Goal: Transaction & Acquisition: Purchase product/service

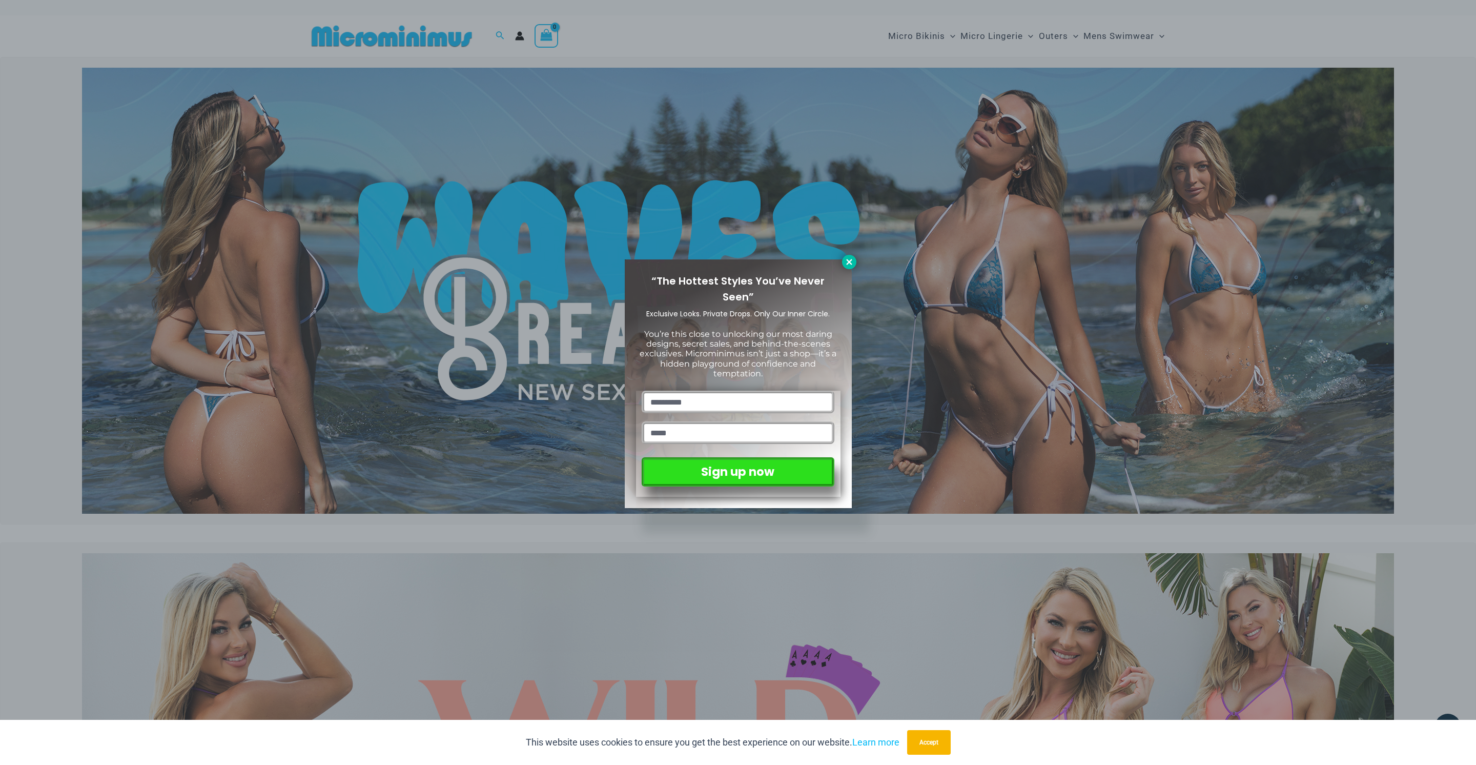
click at [852, 265] on icon at bounding box center [849, 261] width 9 height 9
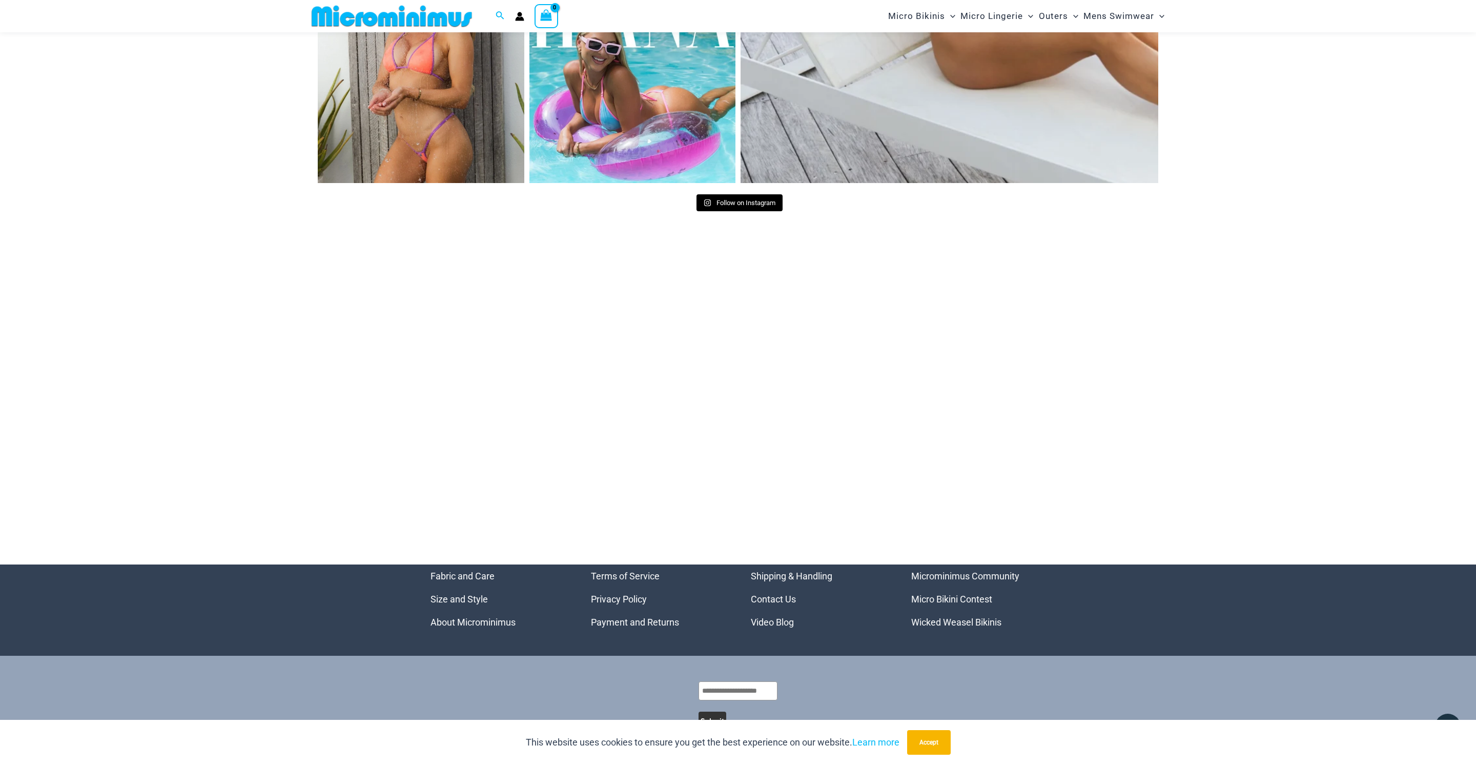
scroll to position [5299, 0]
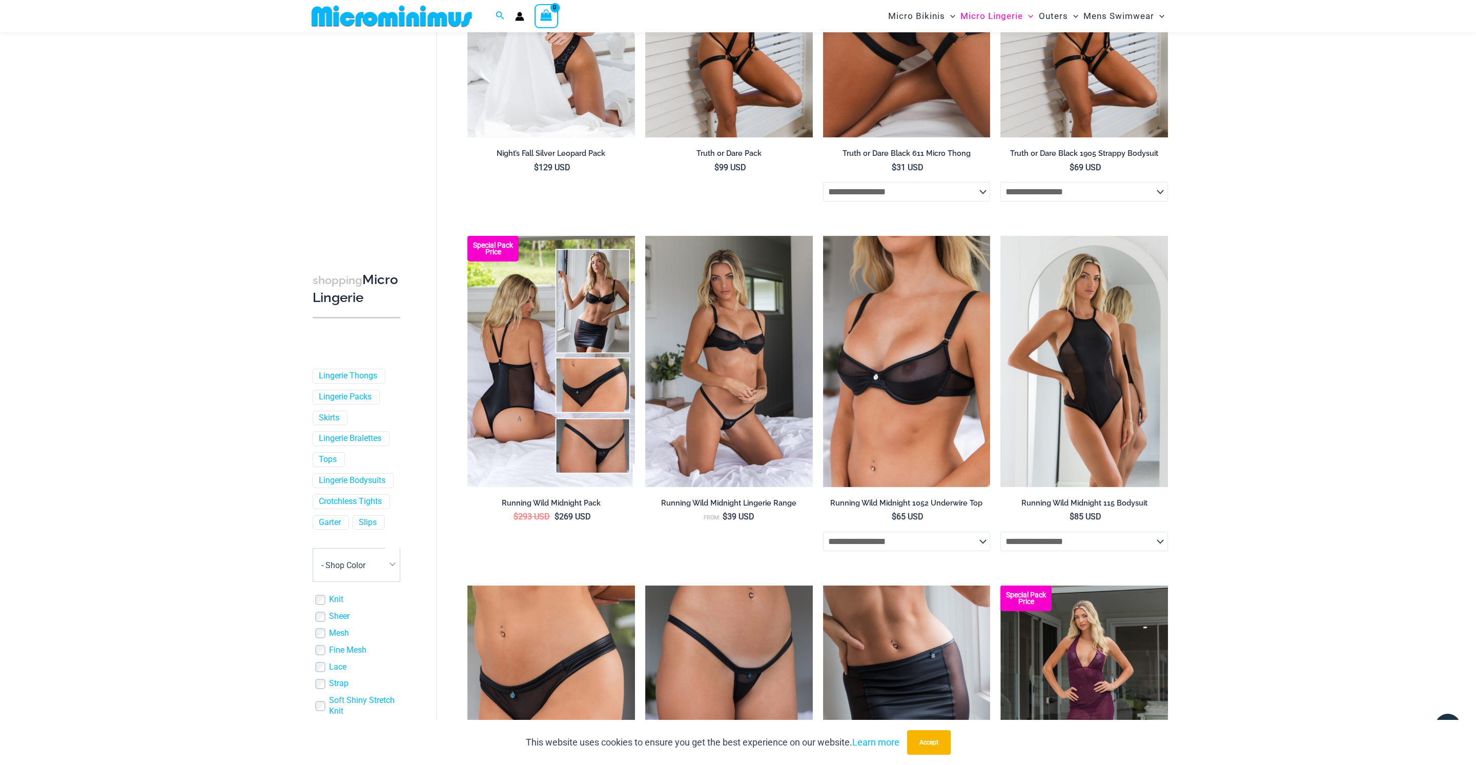
scroll to position [290, 0]
select select "******"
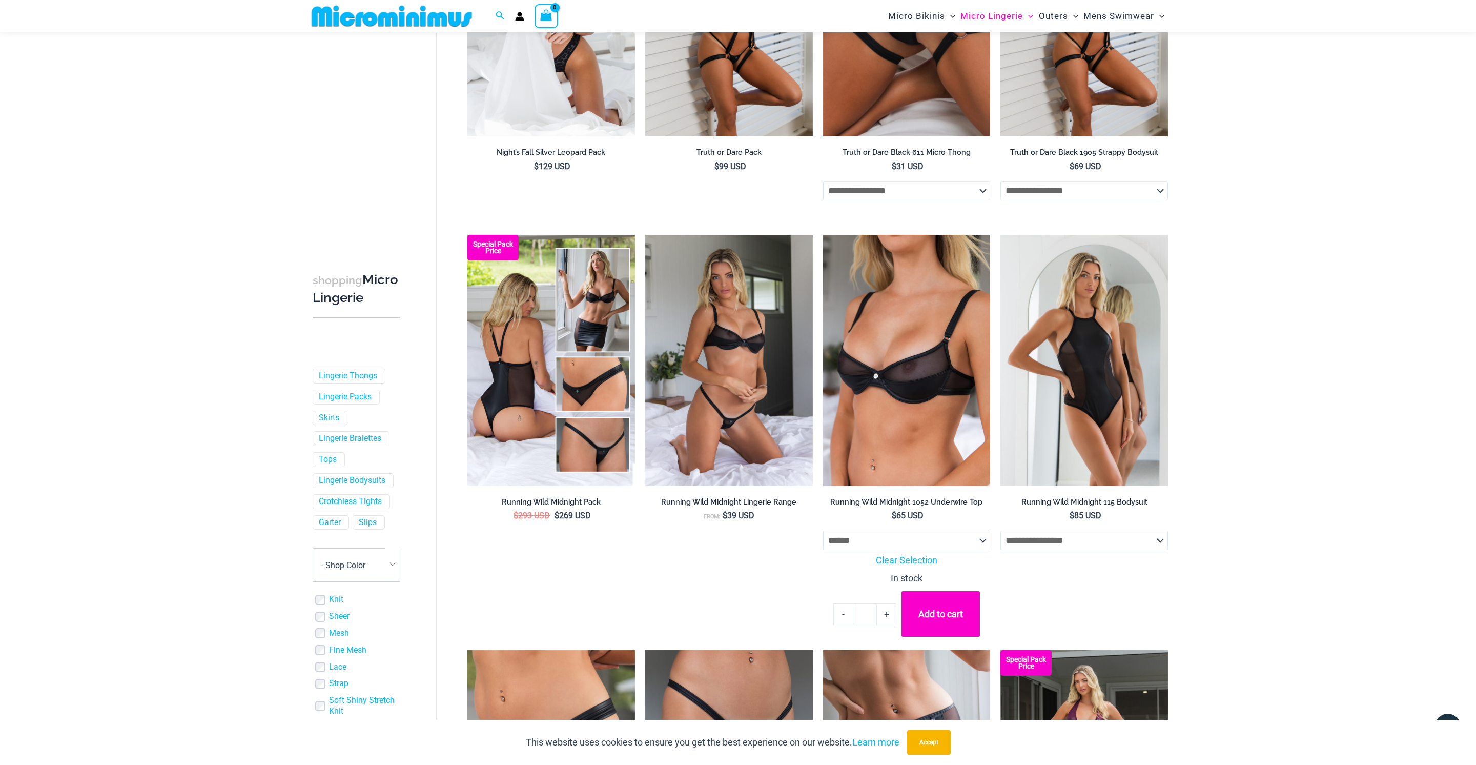
click at [932, 597] on button "Add to cart" at bounding box center [940, 614] width 78 height 46
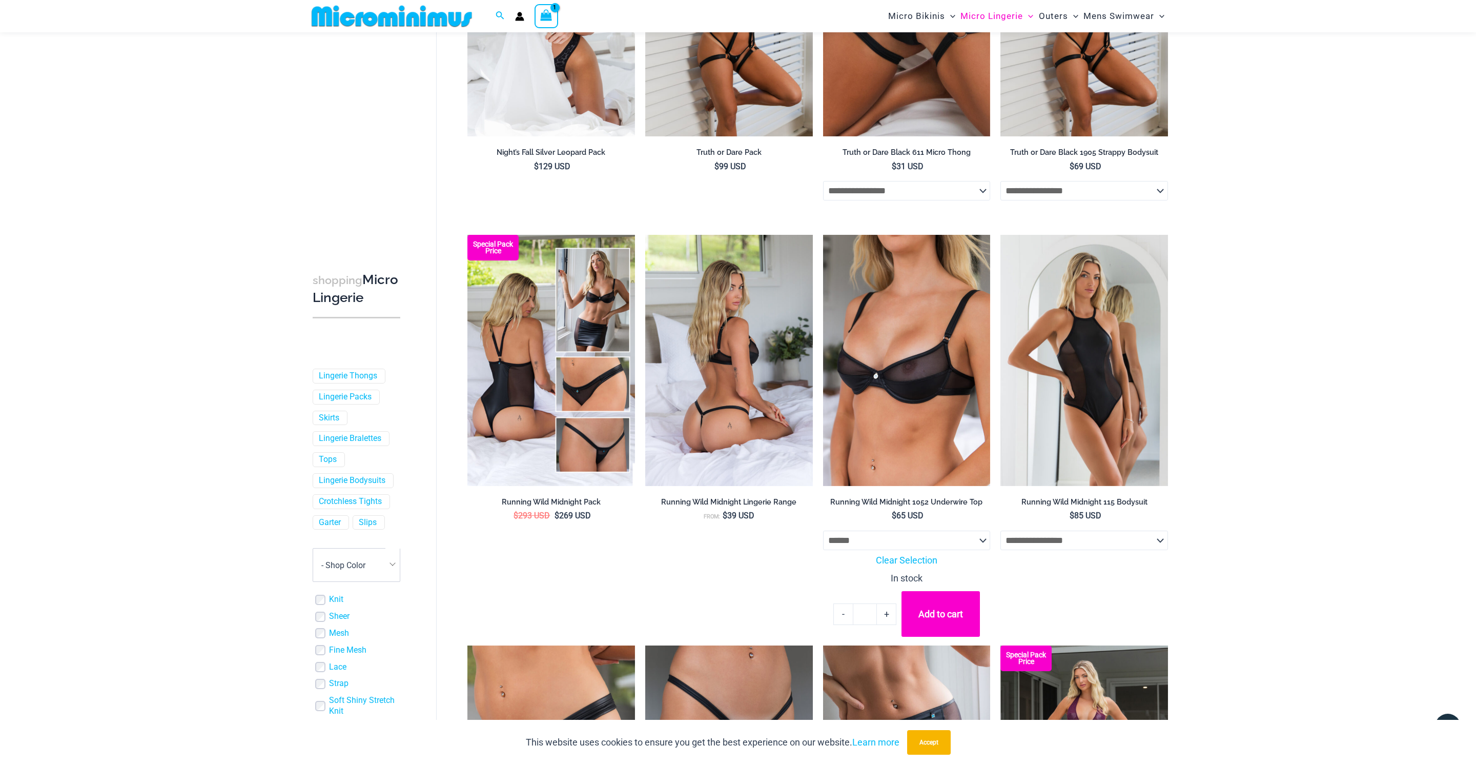
drag, startPoint x: 748, startPoint y: 614, endPoint x: 729, endPoint y: 461, distance: 153.9
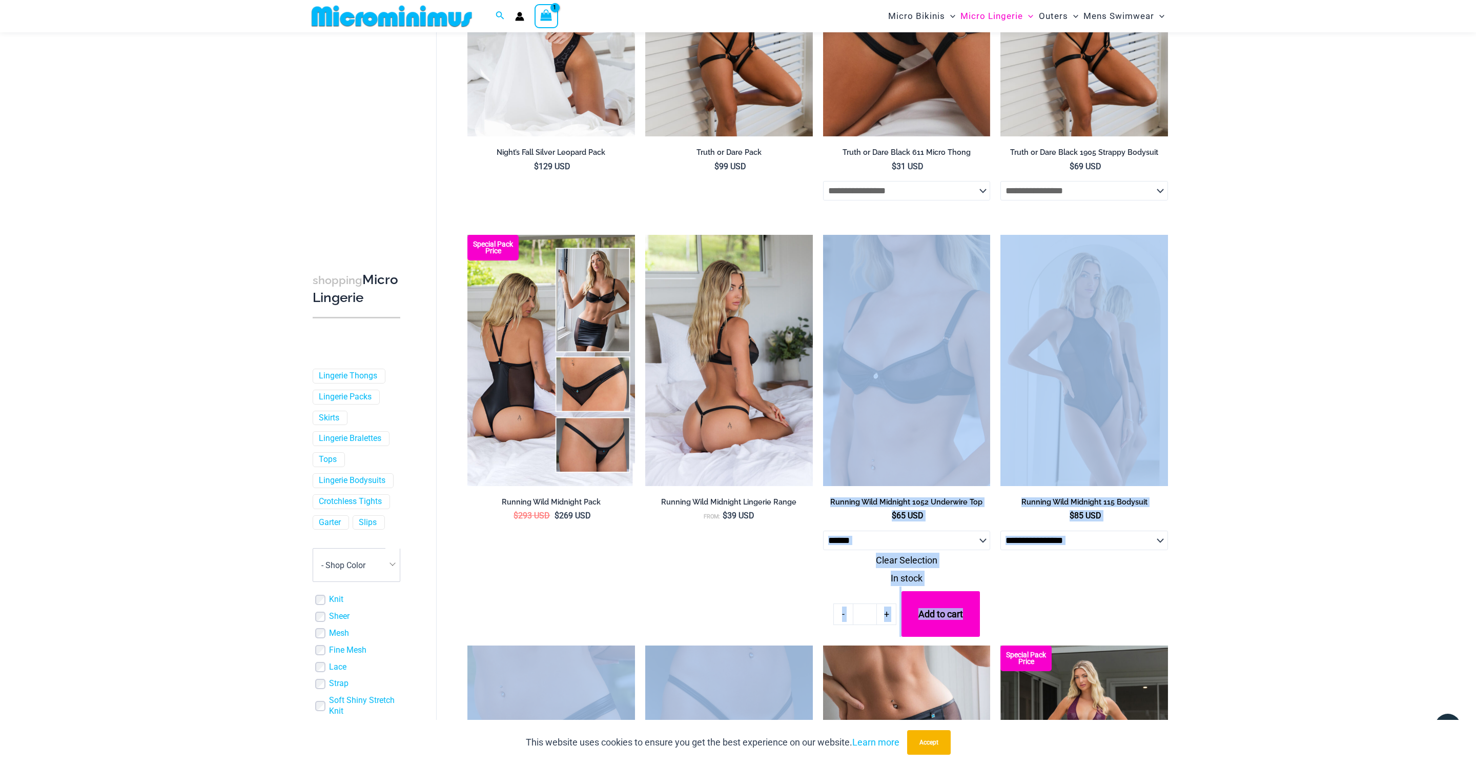
click at [735, 444] on img at bounding box center [729, 360] width 168 height 251
click at [749, 407] on img at bounding box center [729, 360] width 168 height 251
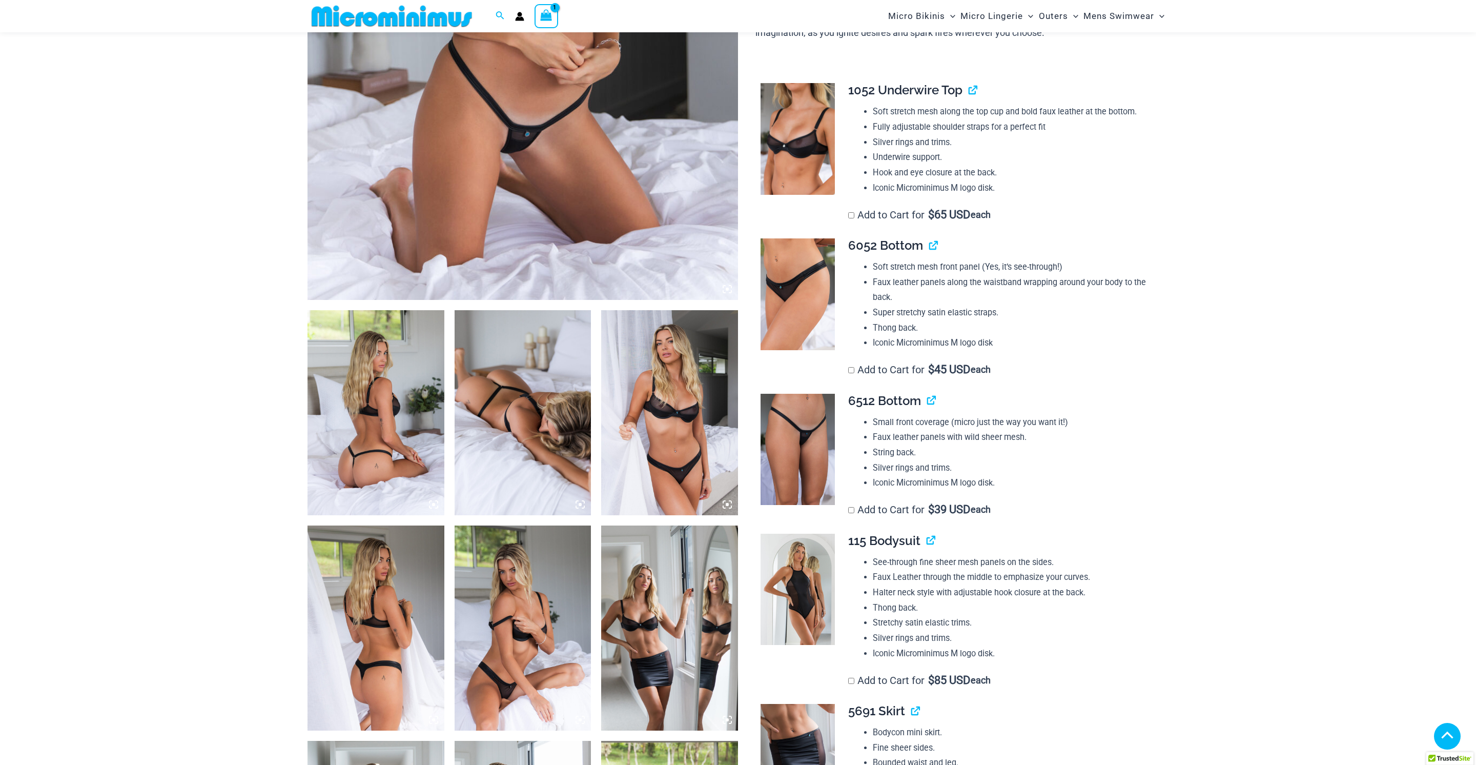
scroll to position [464, 0]
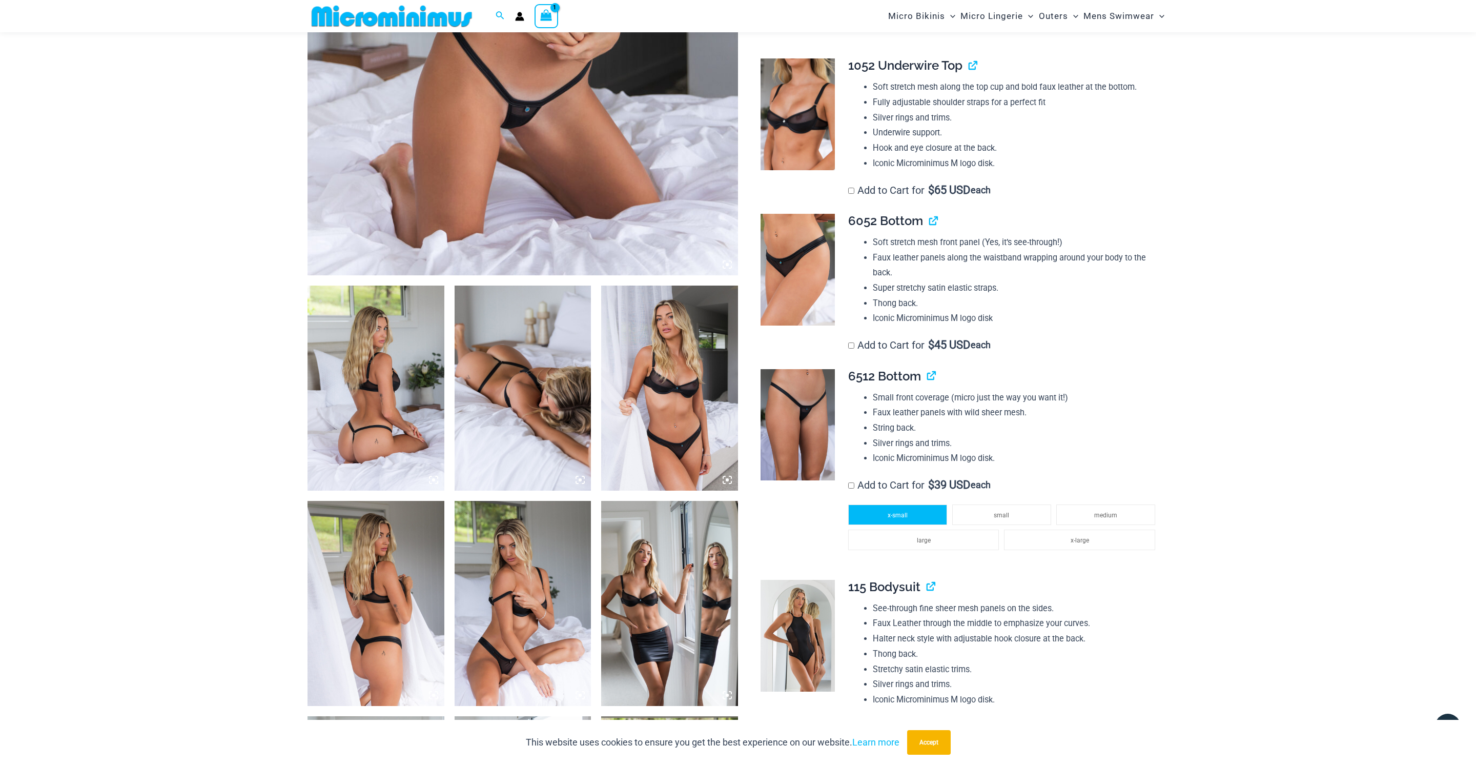
click at [910, 504] on li "x-small" at bounding box center [897, 514] width 99 height 20
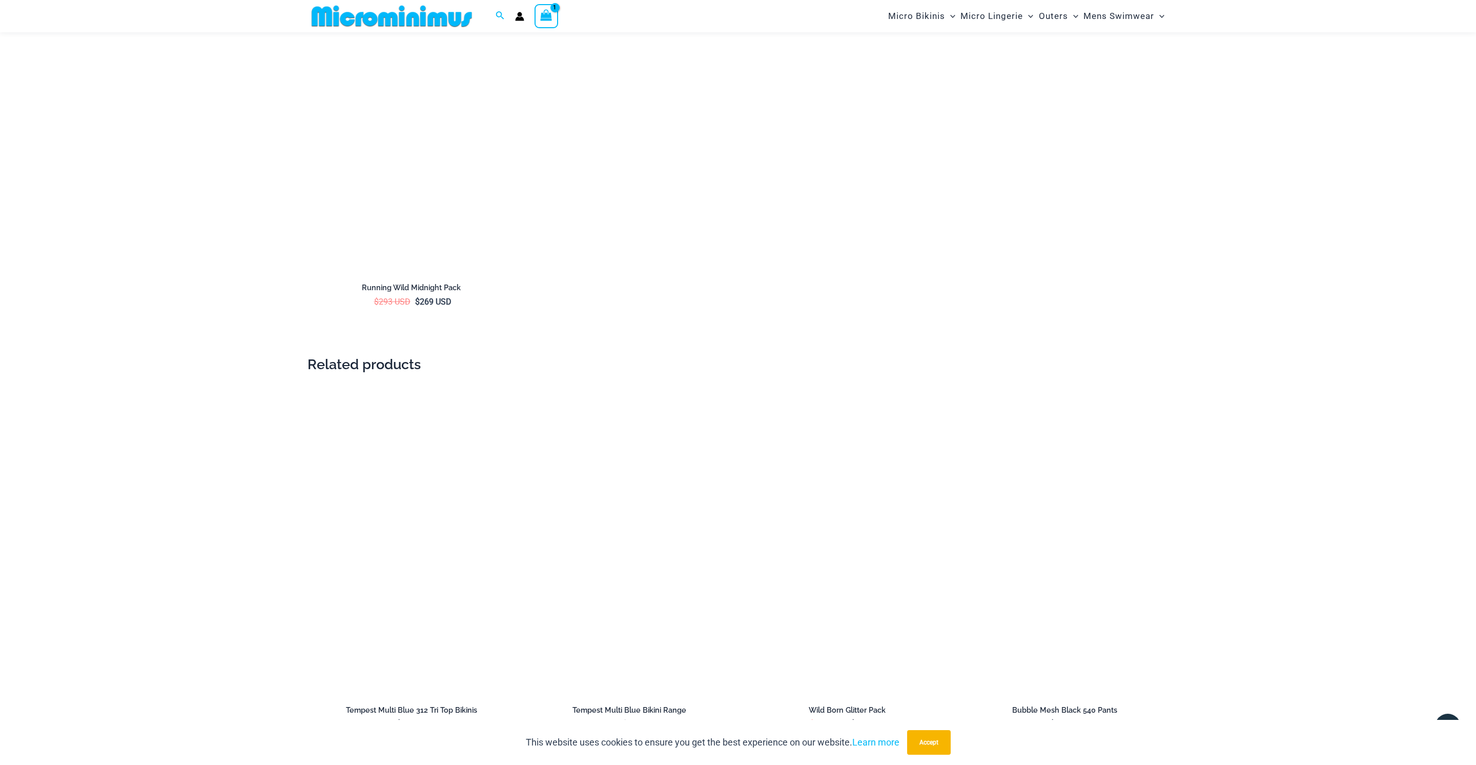
scroll to position [1214, 0]
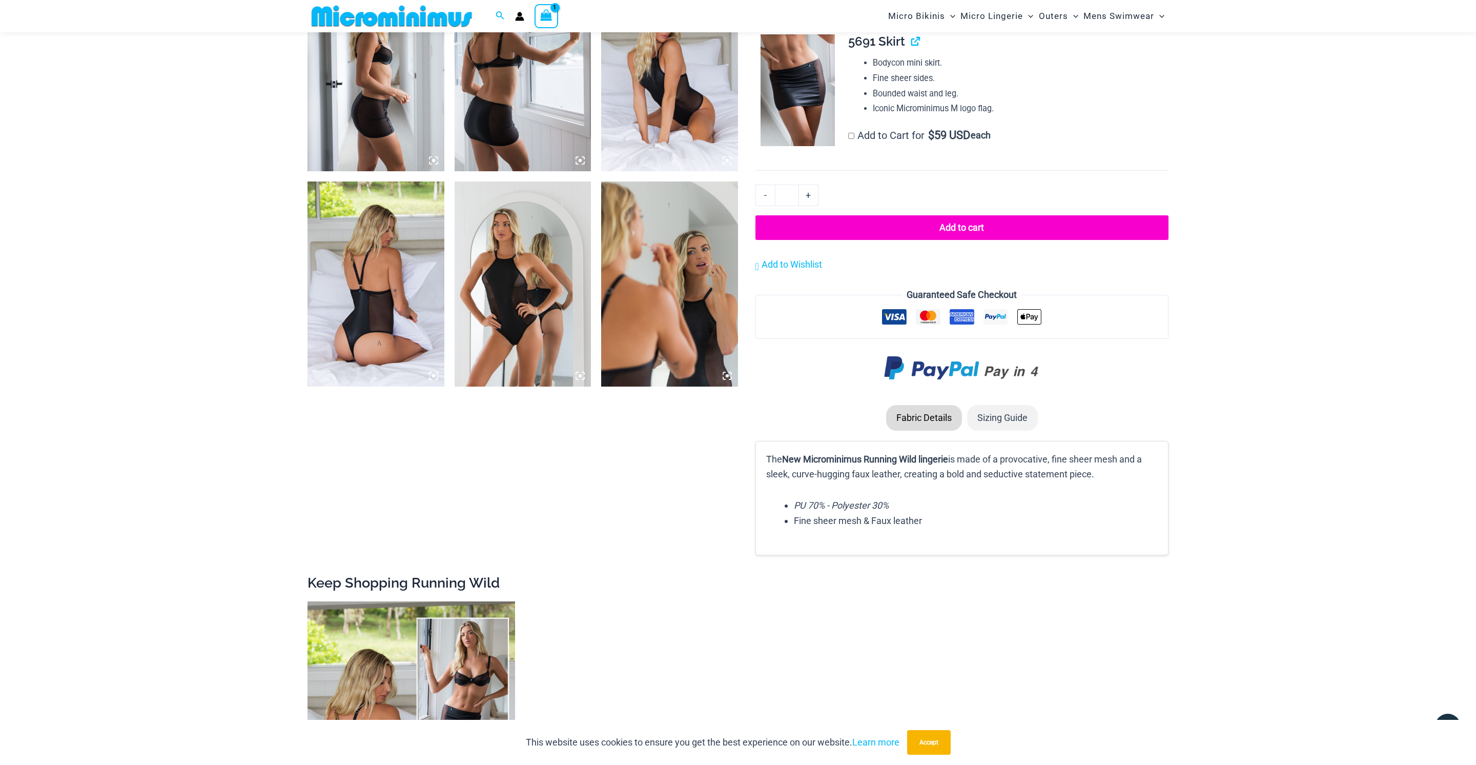
click at [944, 217] on button "Add to cart" at bounding box center [961, 227] width 413 height 25
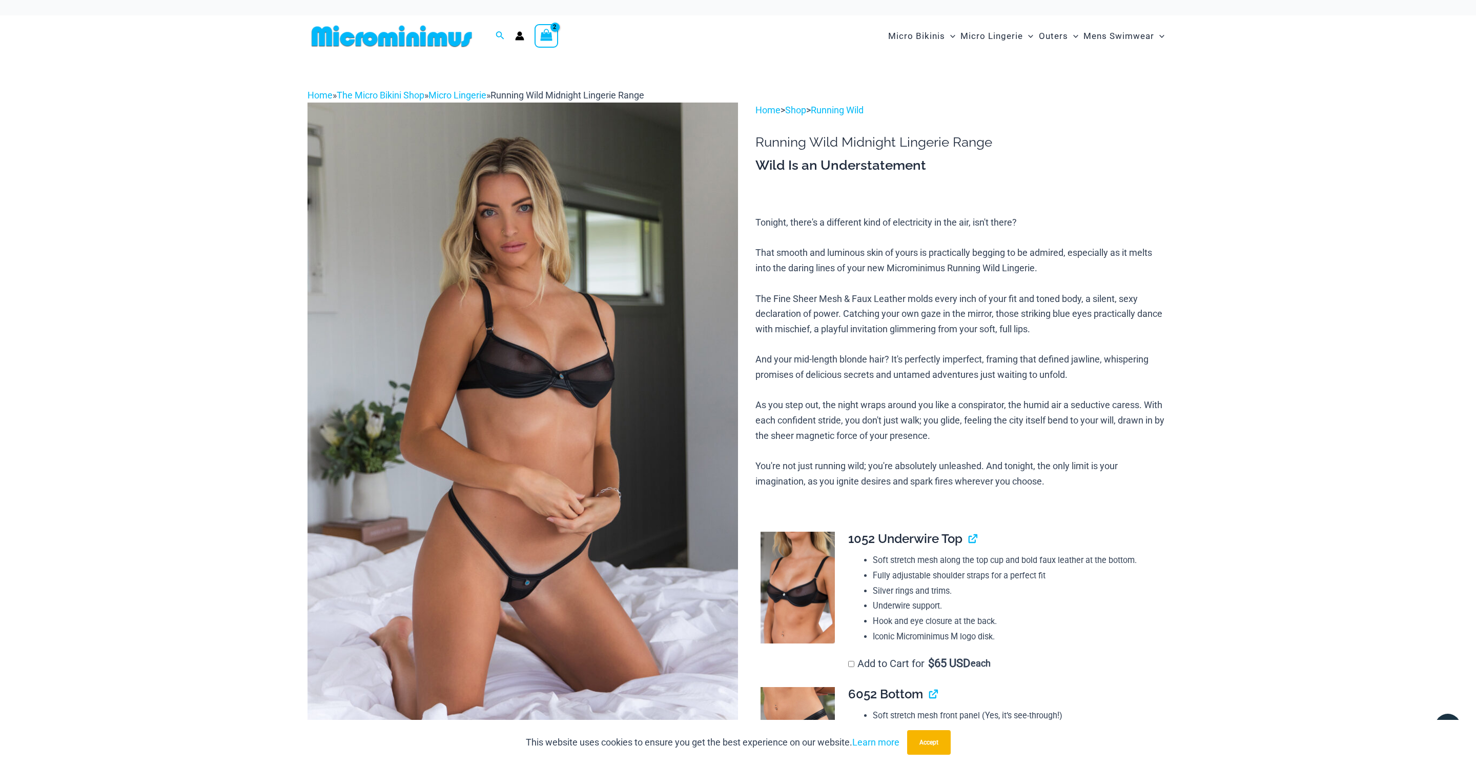
scroll to position [0, 0]
click at [553, 38] on icon "View Shopping Cart, 2 items" at bounding box center [546, 35] width 14 height 14
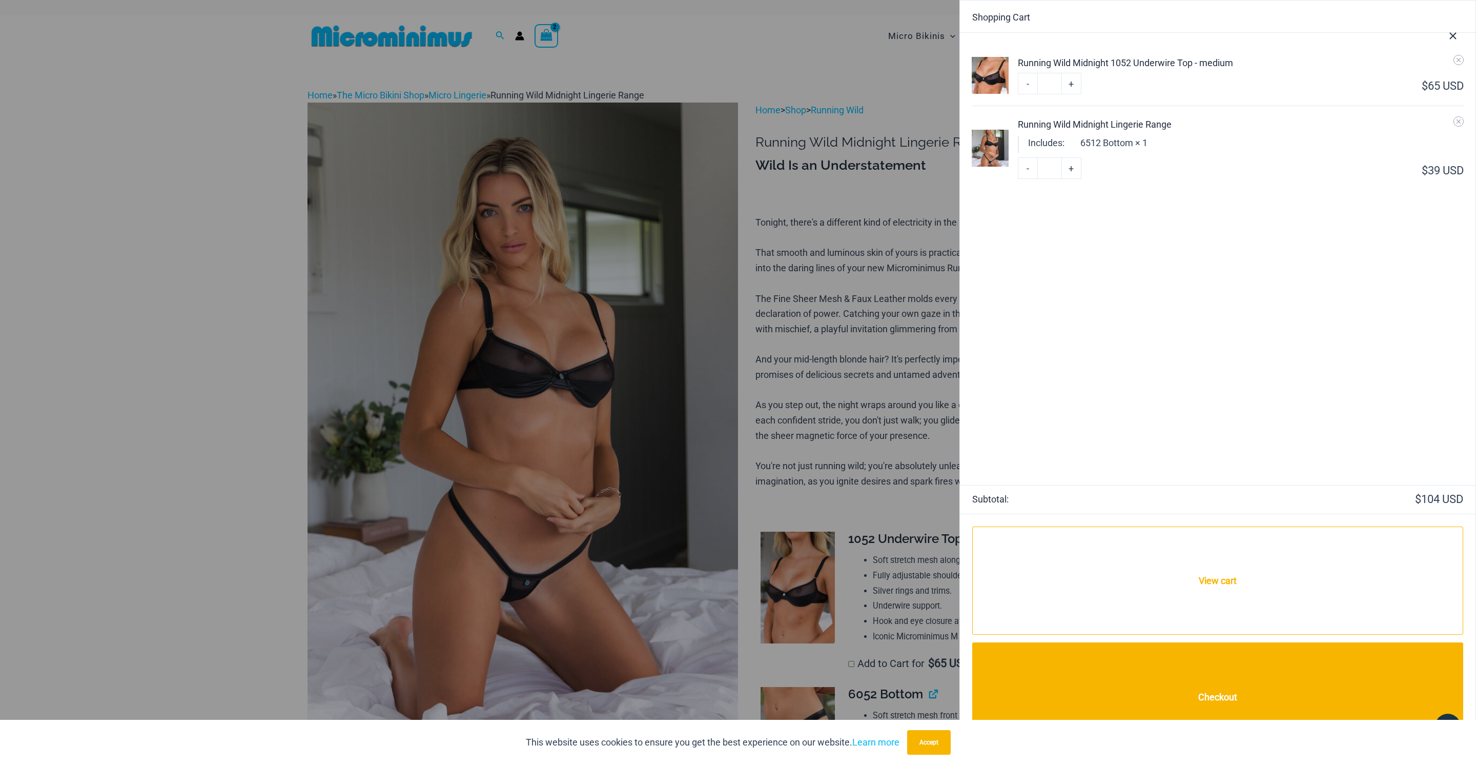
click at [823, 132] on div at bounding box center [738, 382] width 1476 height 765
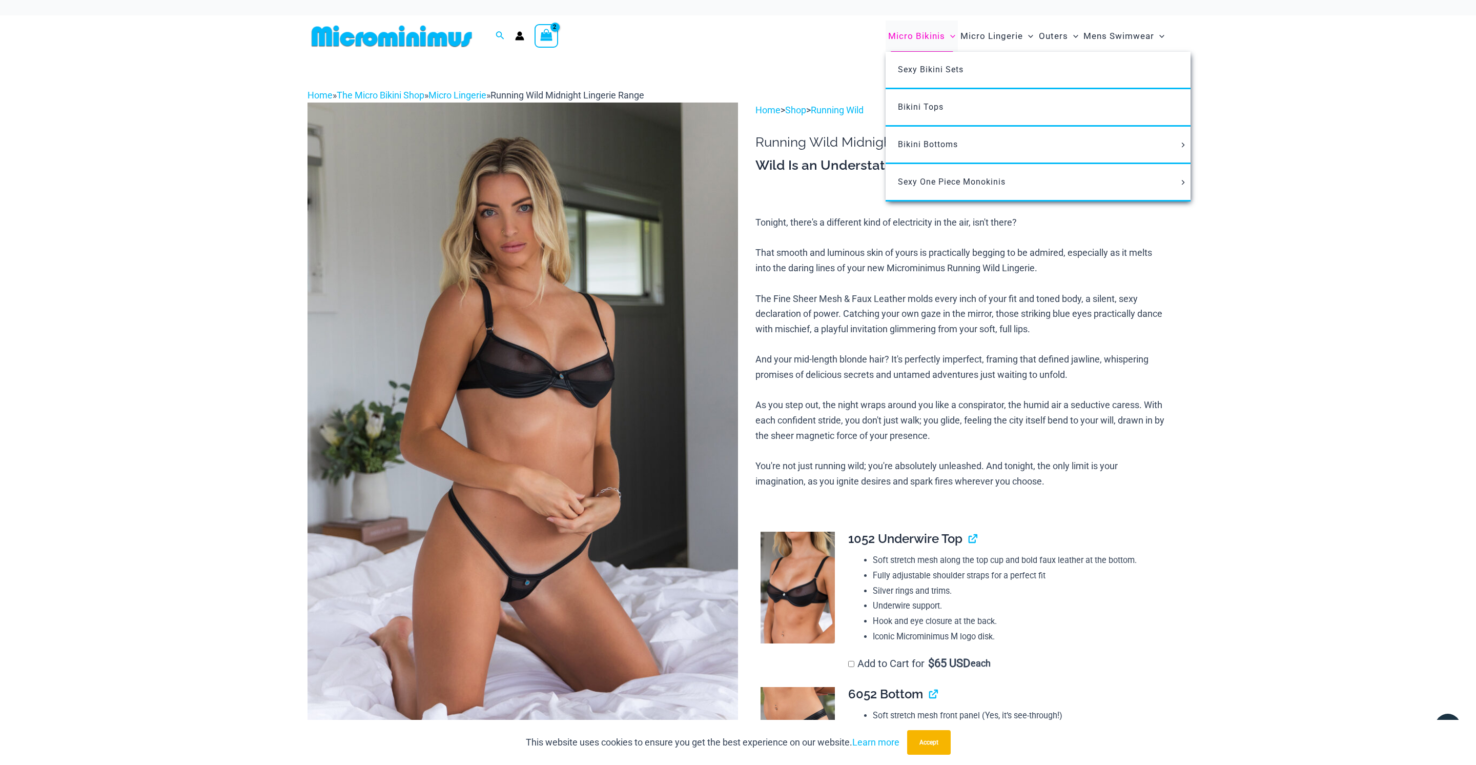
click at [917, 36] on span "Micro Bikinis" at bounding box center [916, 36] width 57 height 26
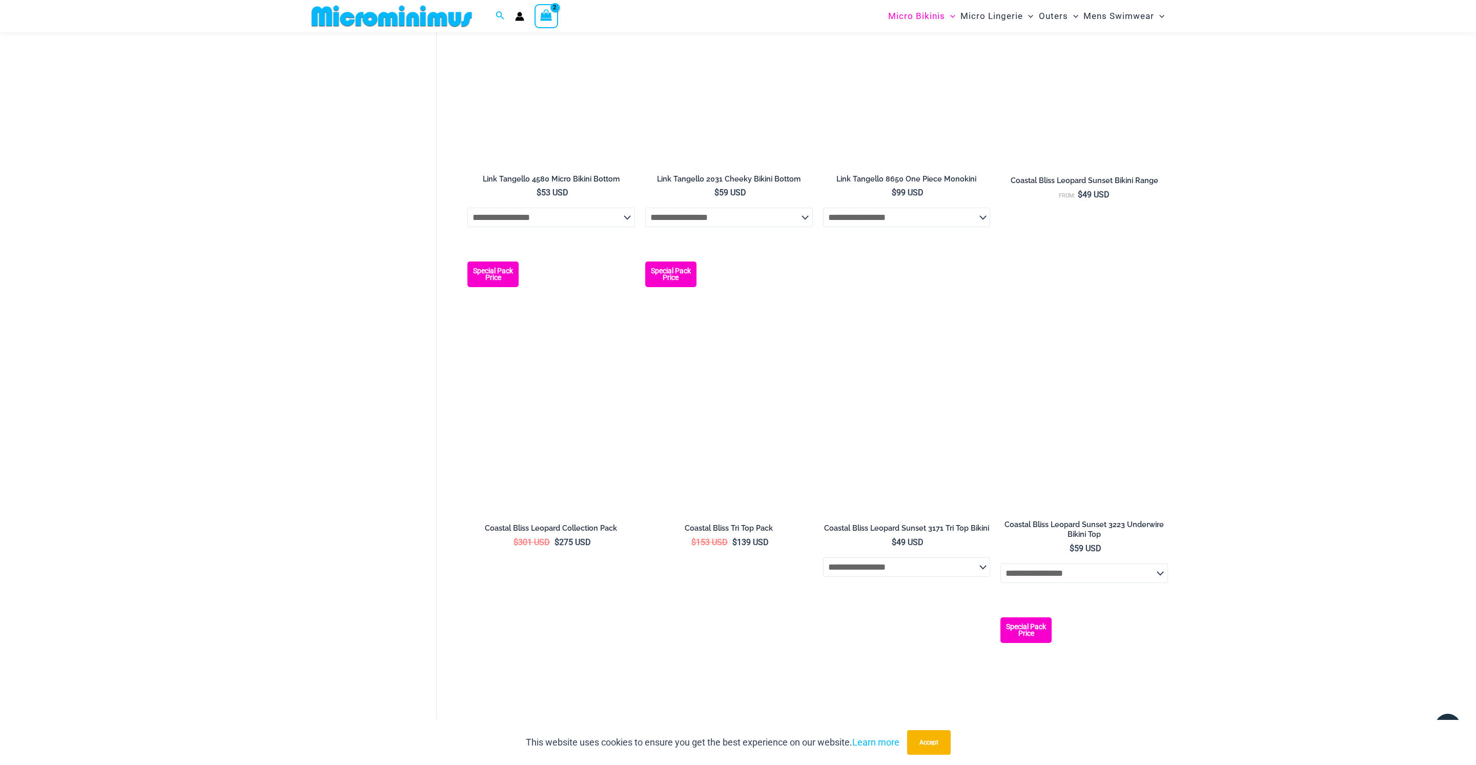
scroll to position [1454, 0]
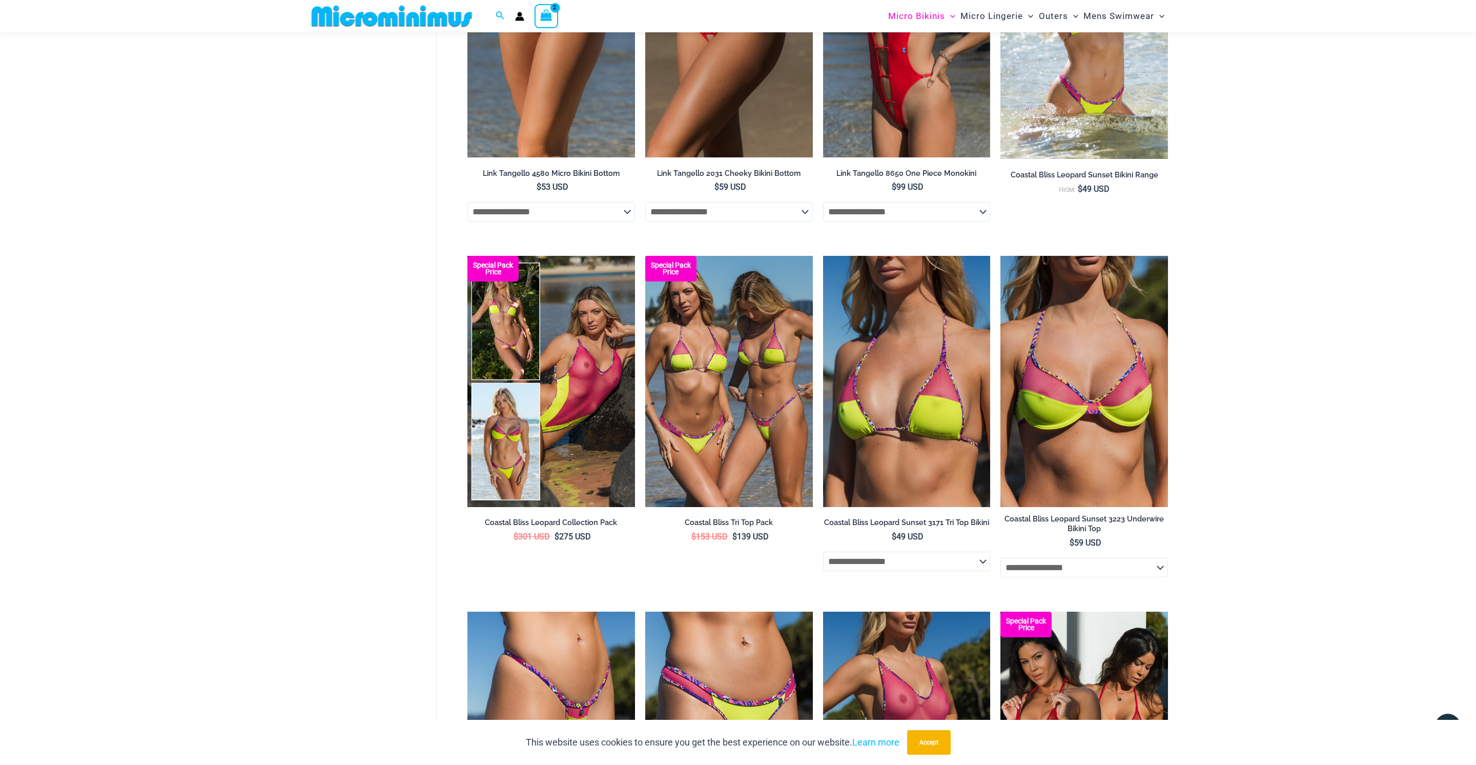
click at [1275, 504] on div "shopping Micro Bikinis Filters Filters Micro Bikini Tops Micro Bikini Bottoms" at bounding box center [738, 167] width 1476 height 3149
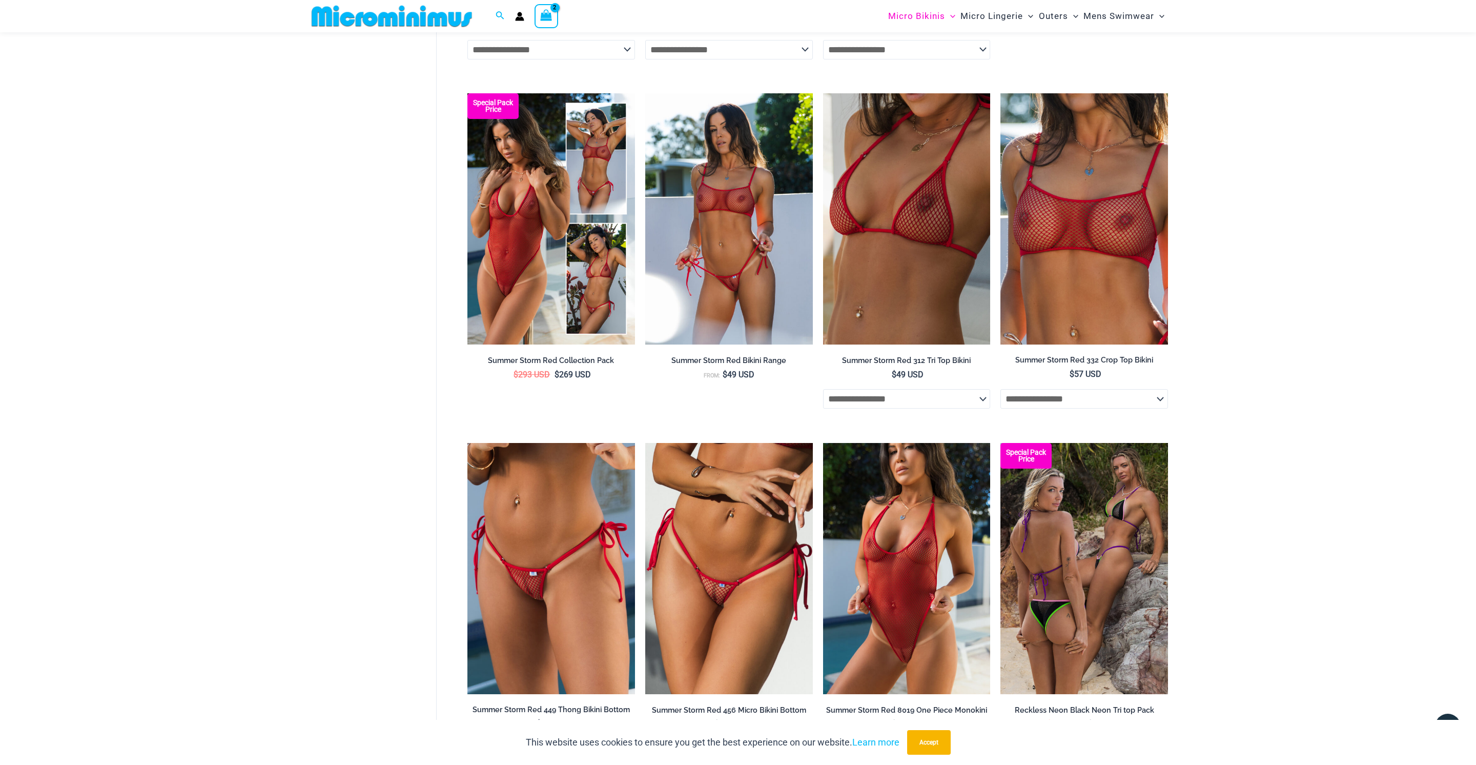
scroll to position [2328, 0]
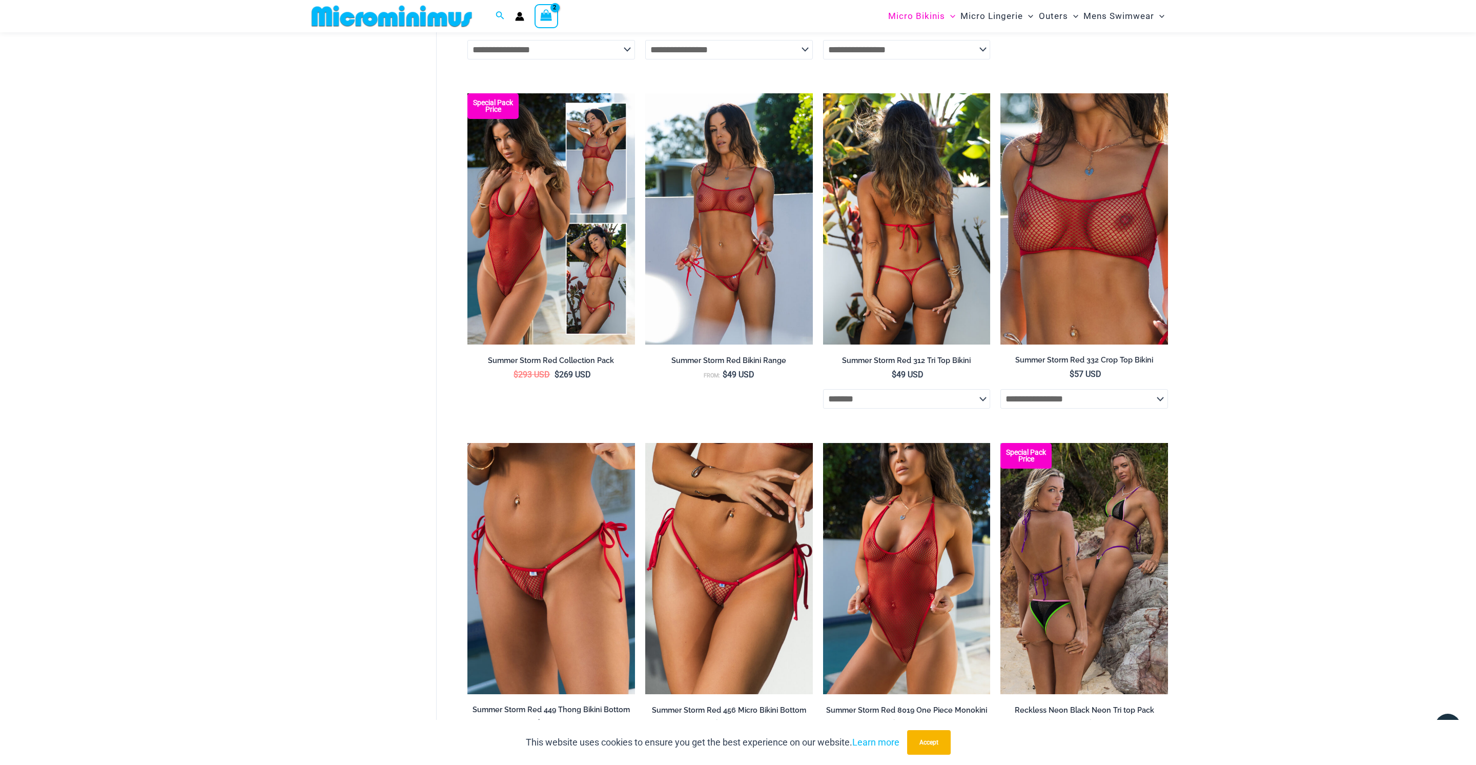
select select "*******"
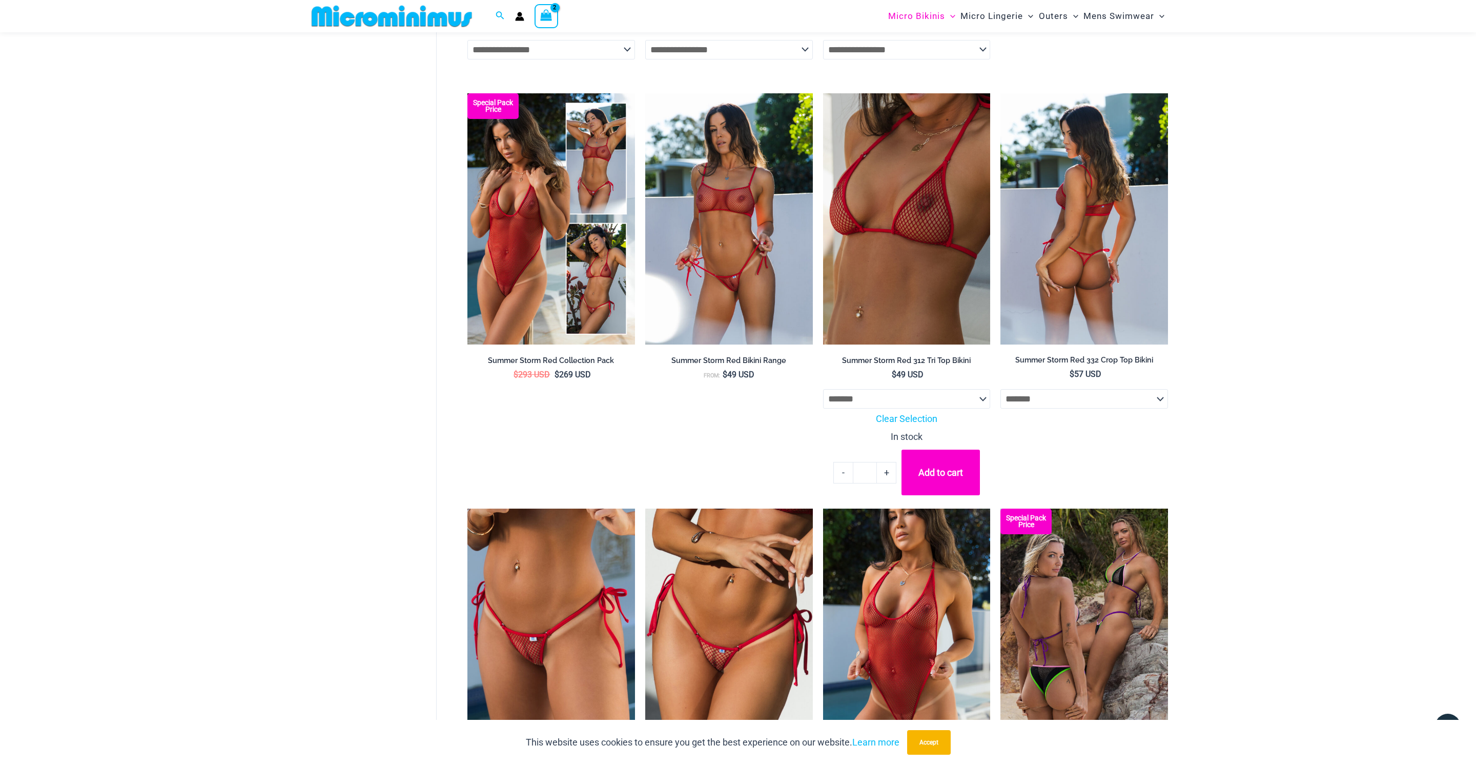
select select "*******"
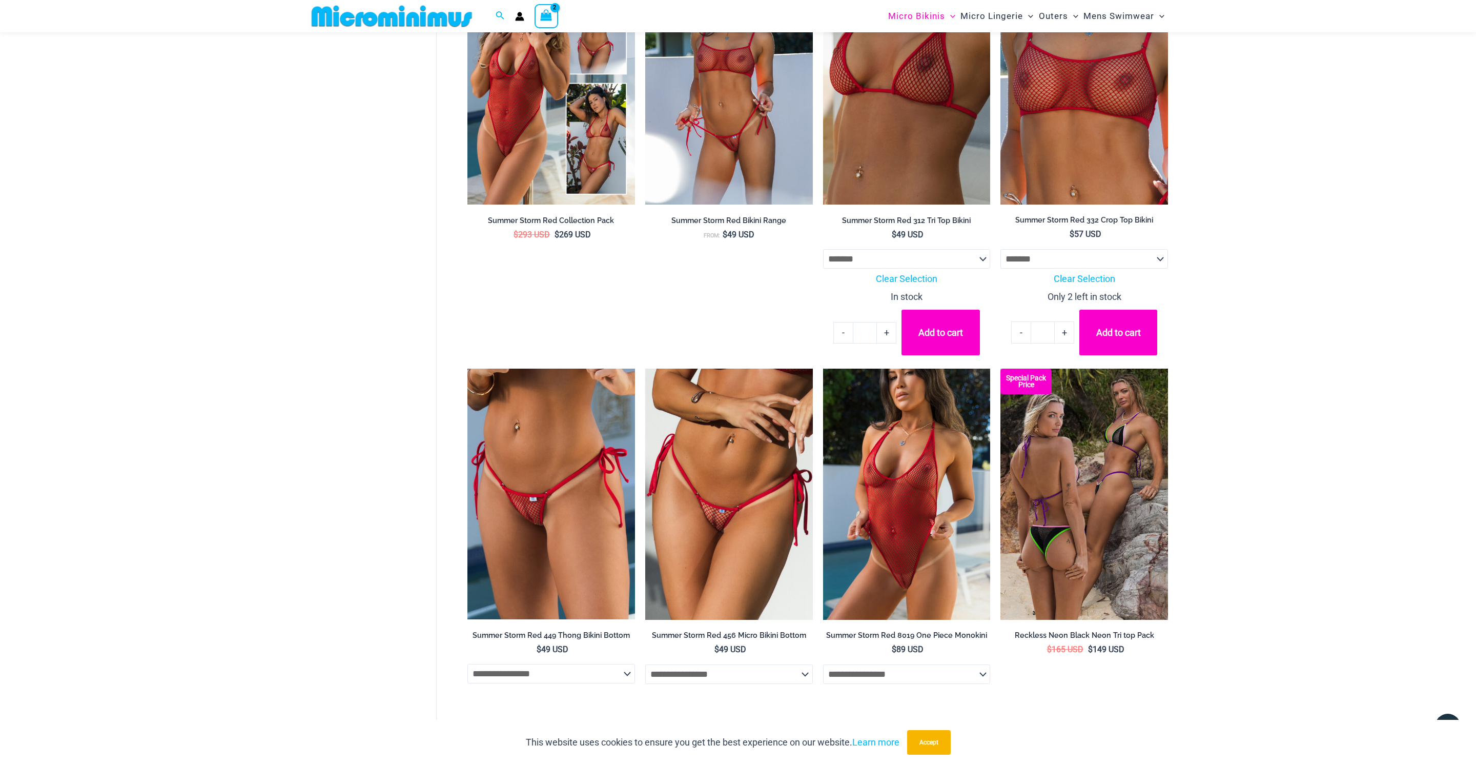
scroll to position [2516, 0]
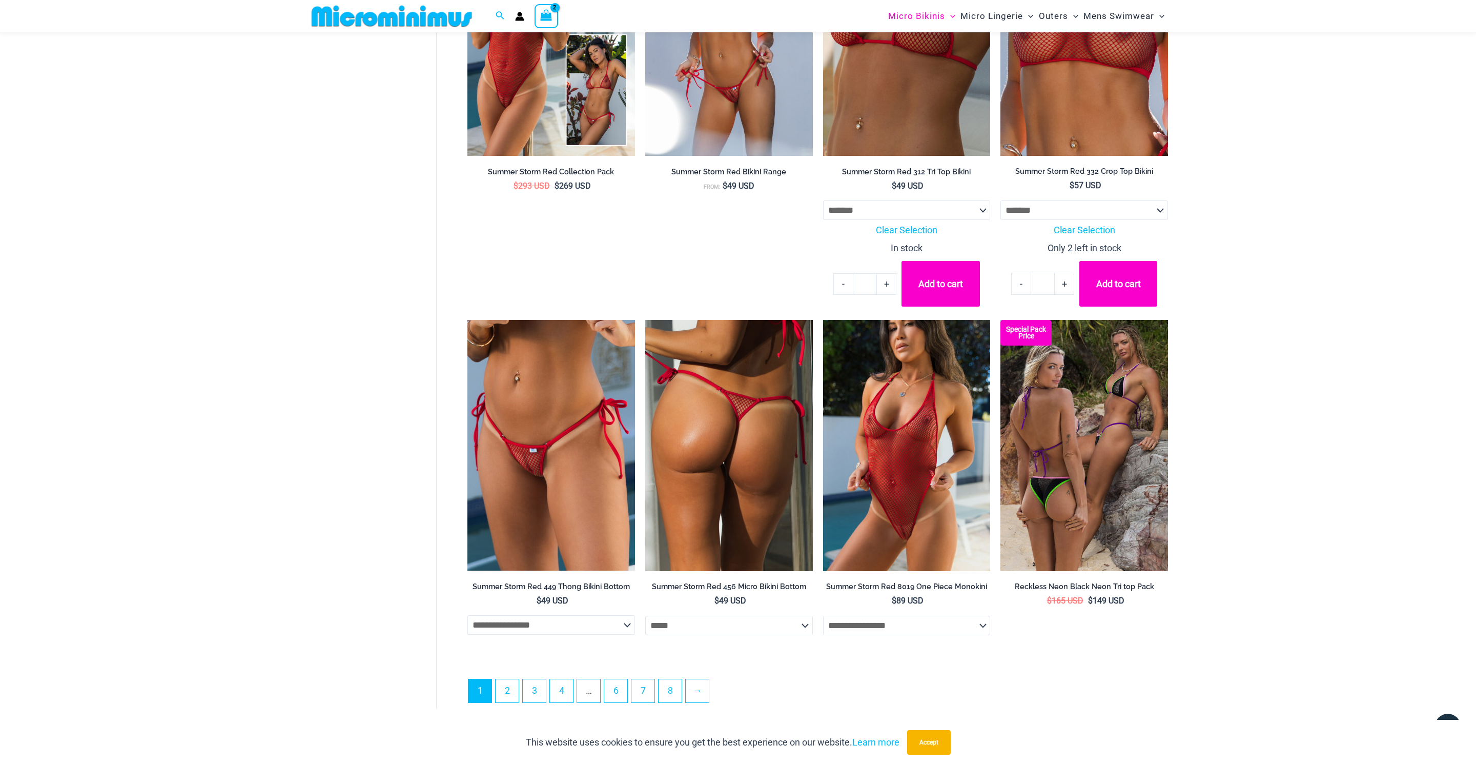
select select "*****"
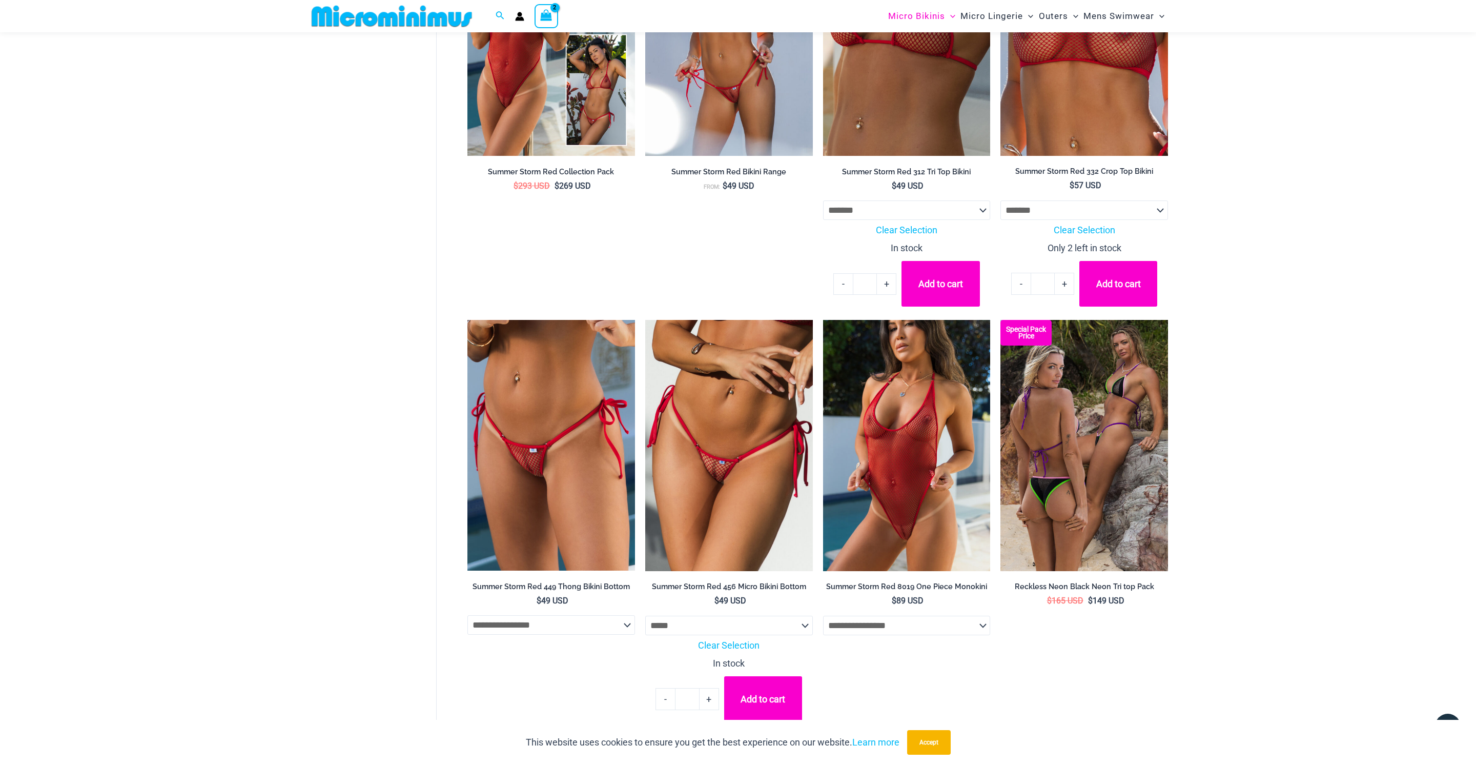
click at [771, 698] on button "Add to cart" at bounding box center [763, 699] width 78 height 46
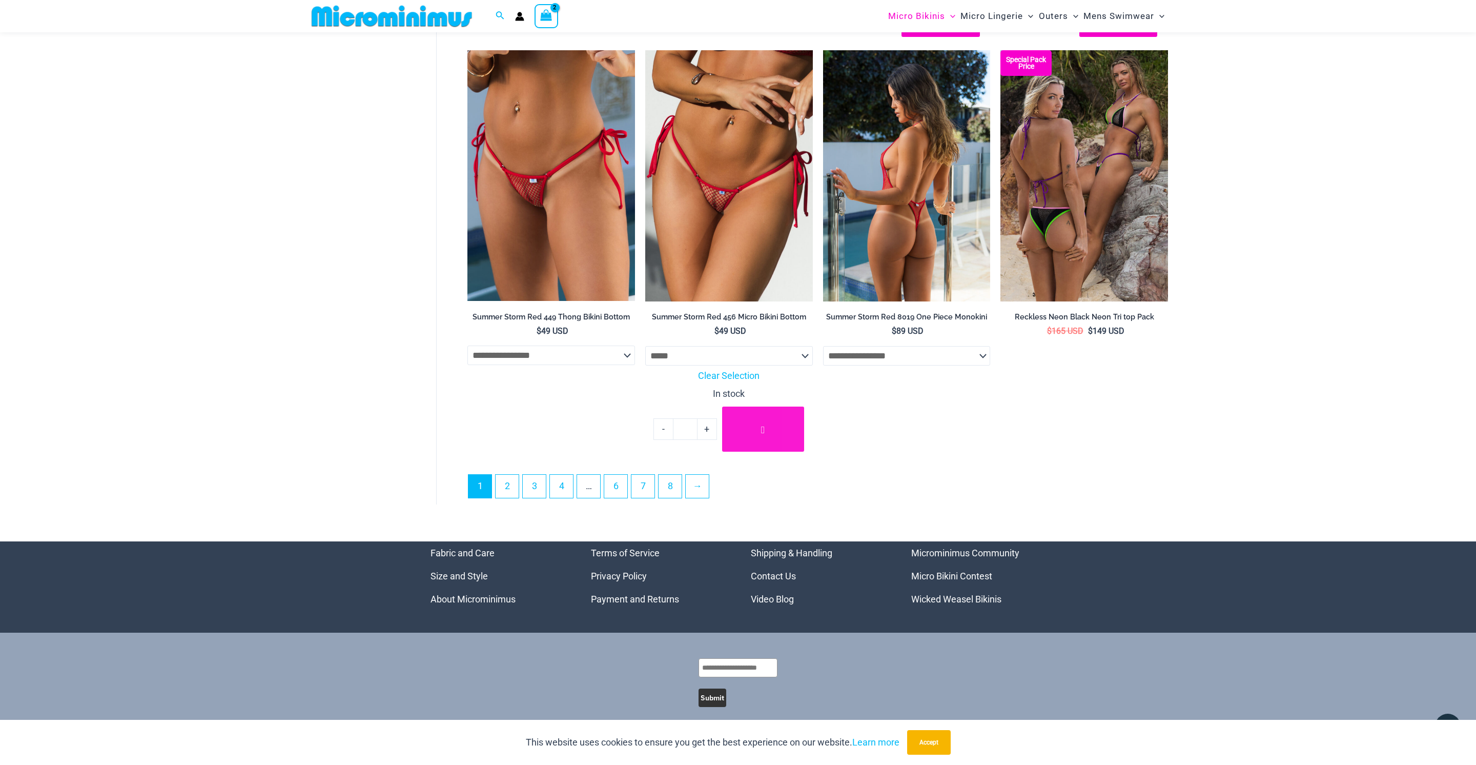
scroll to position [2791, 0]
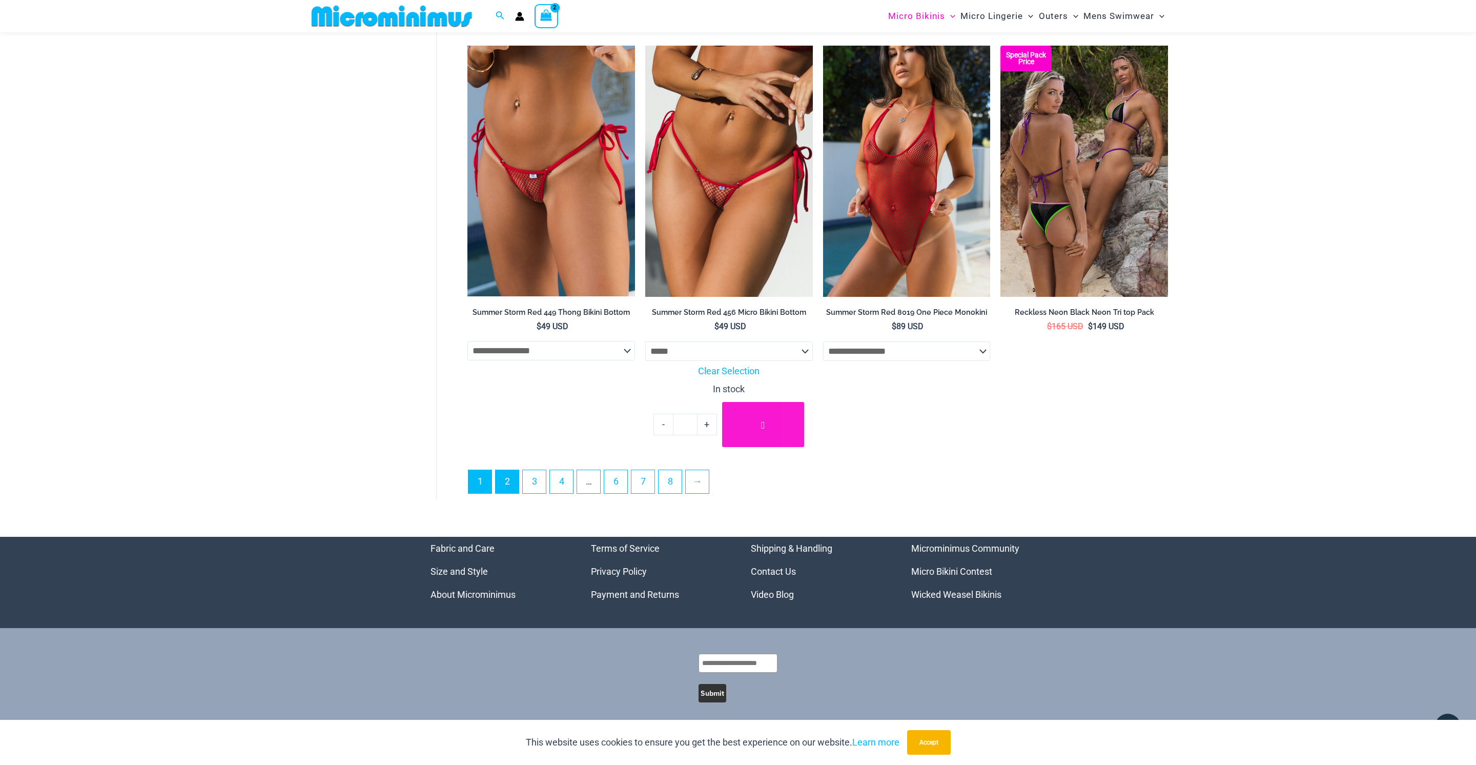
click at [515, 487] on link "2" at bounding box center [507, 481] width 23 height 23
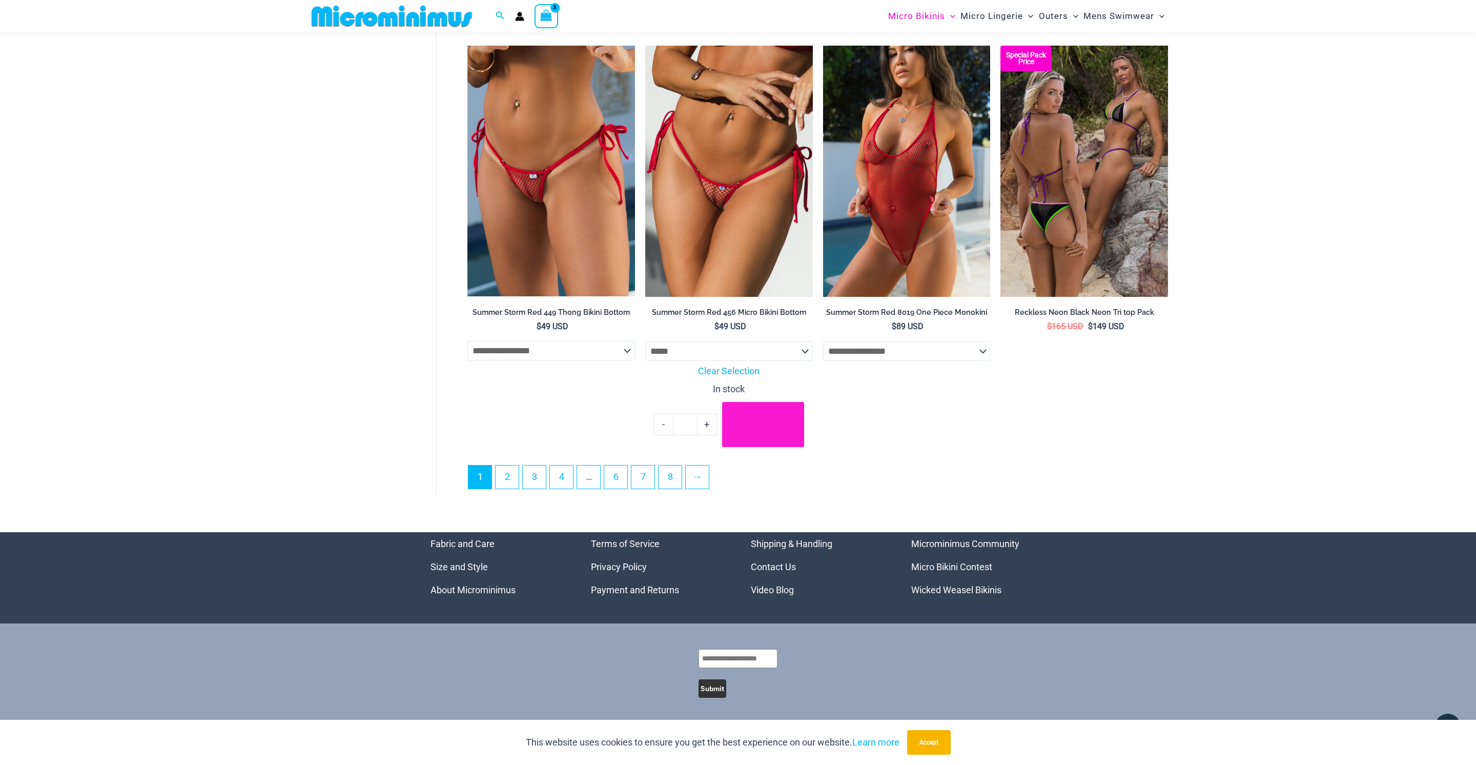
scroll to position [2788, 1]
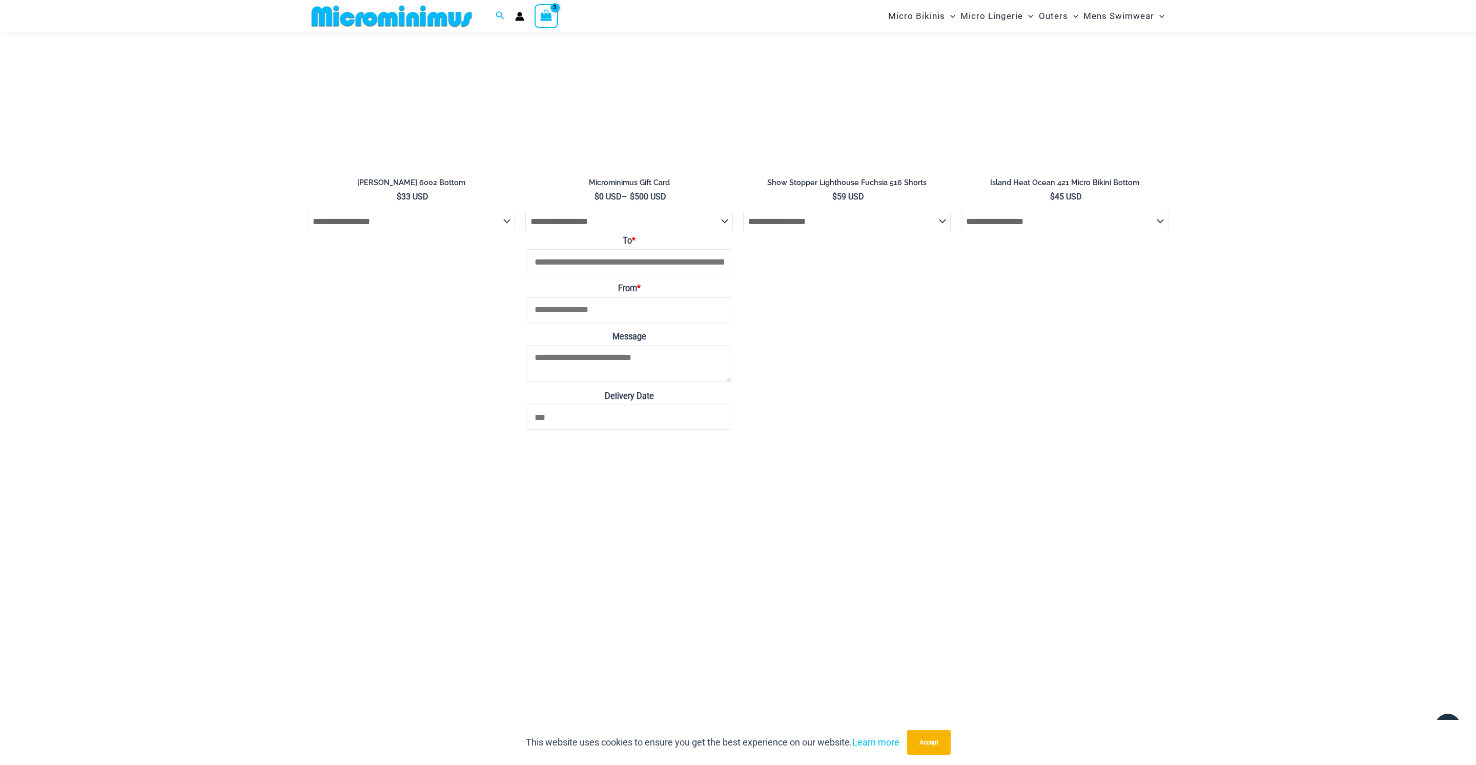
scroll to position [2849, 0]
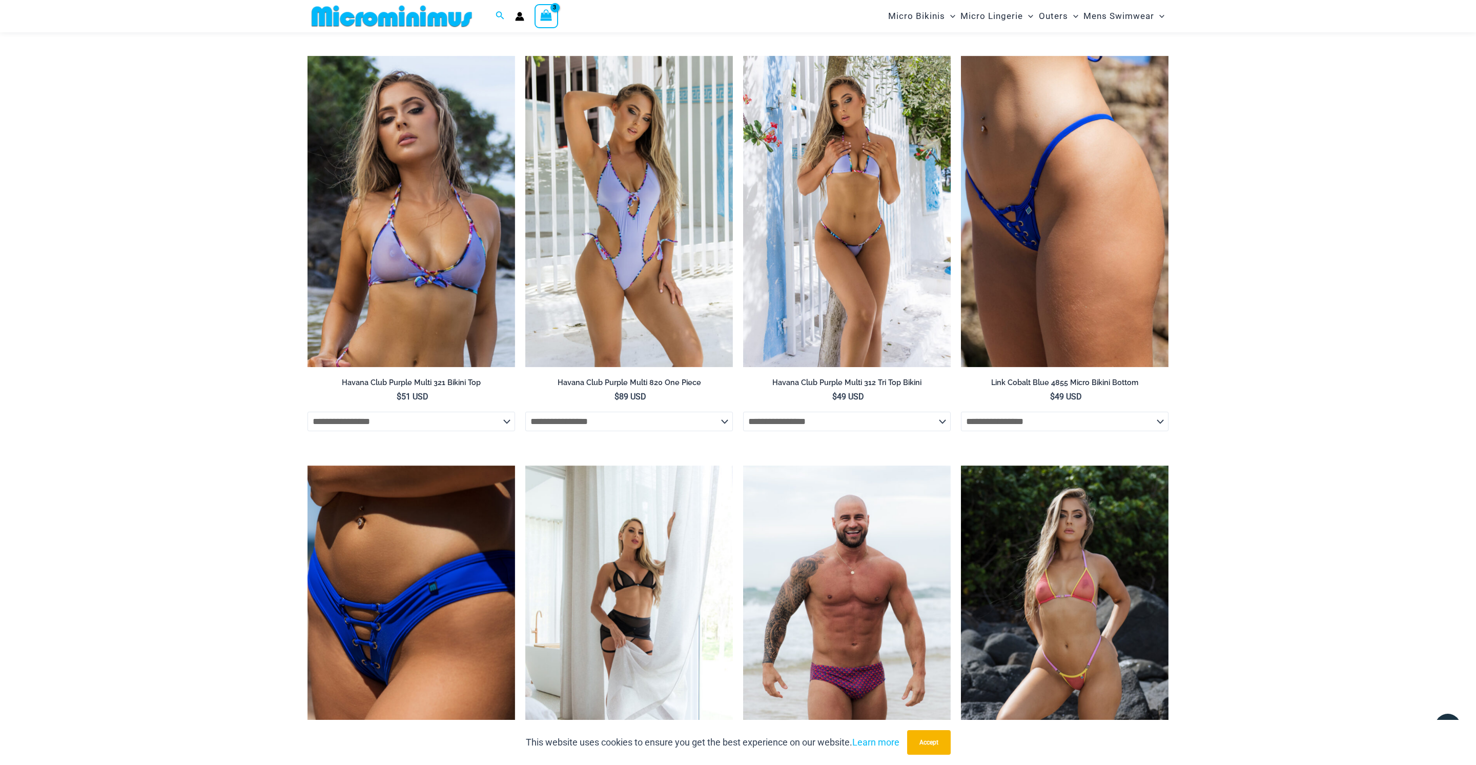
click at [888, 263] on img at bounding box center [847, 212] width 208 height 312
click at [870, 262] on img at bounding box center [847, 212] width 208 height 312
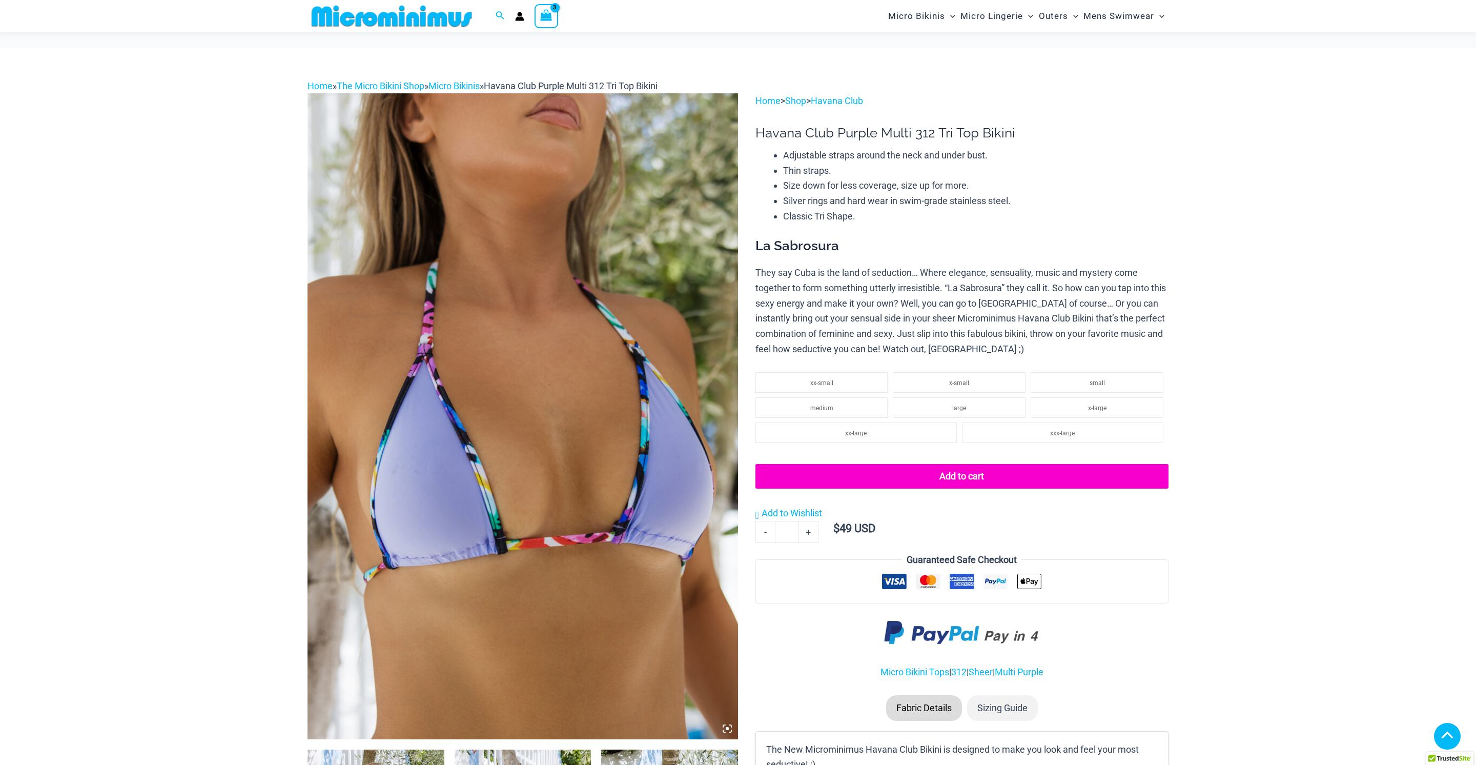
scroll to position [440, 0]
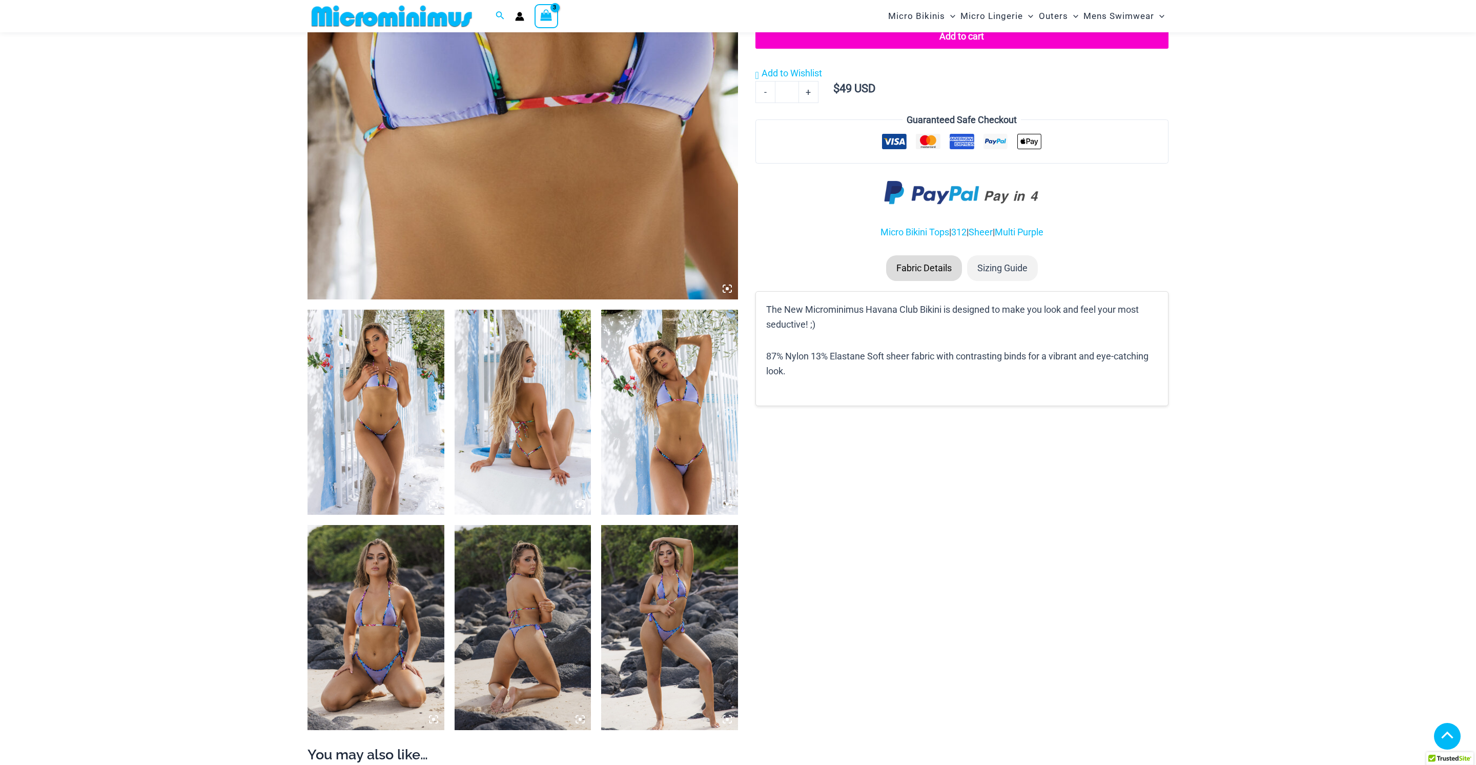
click at [385, 624] on img at bounding box center [375, 627] width 137 height 205
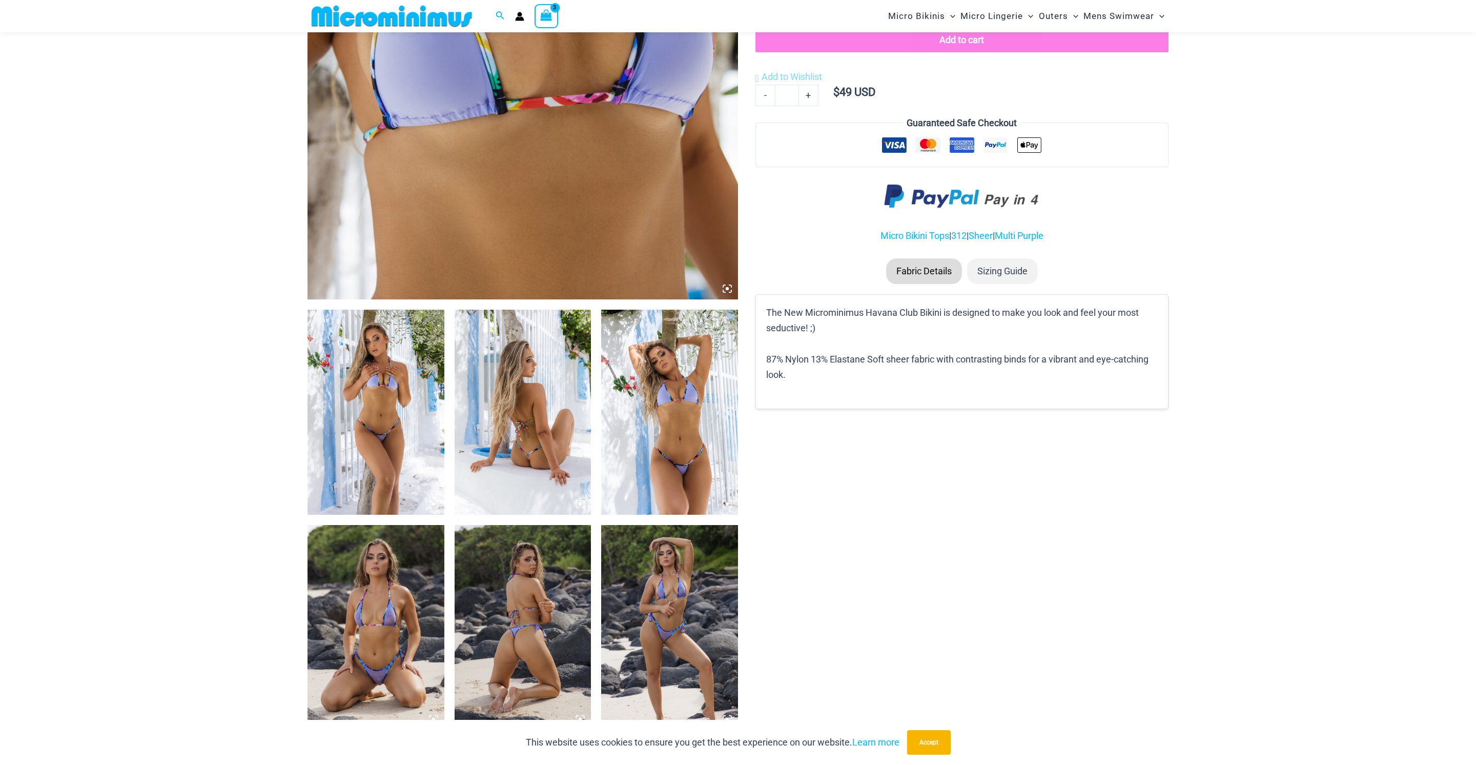
click at [385, 624] on img at bounding box center [375, 627] width 137 height 205
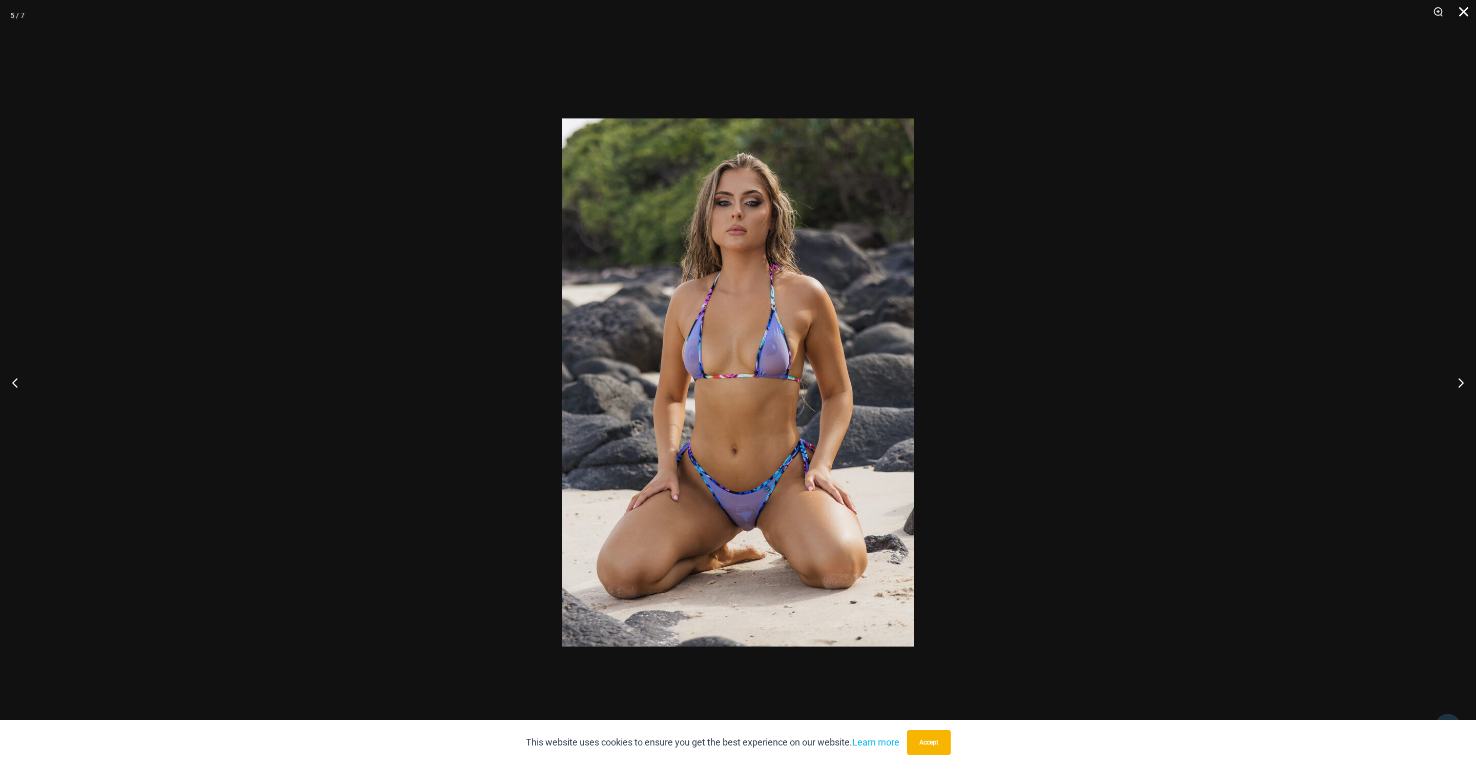
click at [1464, 15] on button "Close" at bounding box center [1460, 15] width 26 height 31
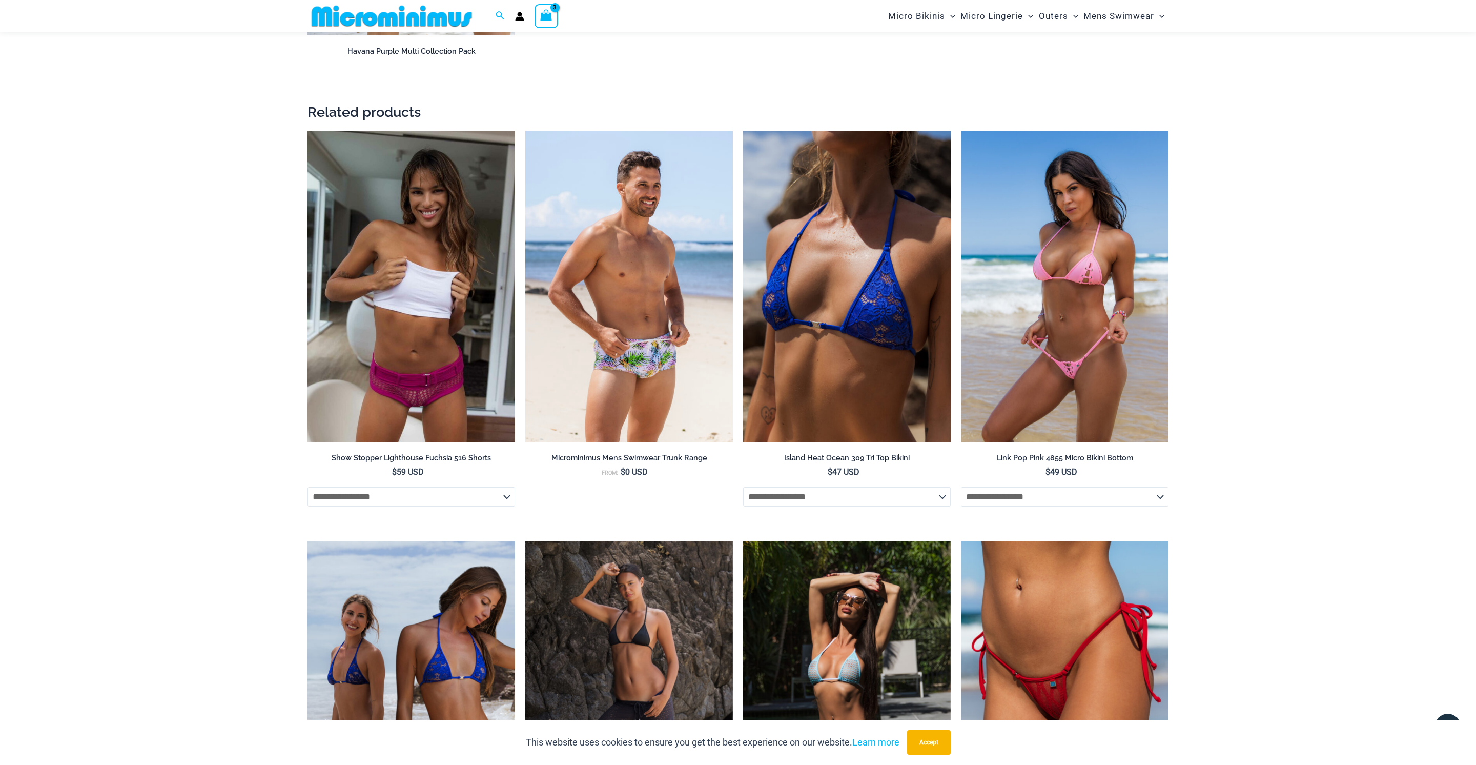
scroll to position [2320, 0]
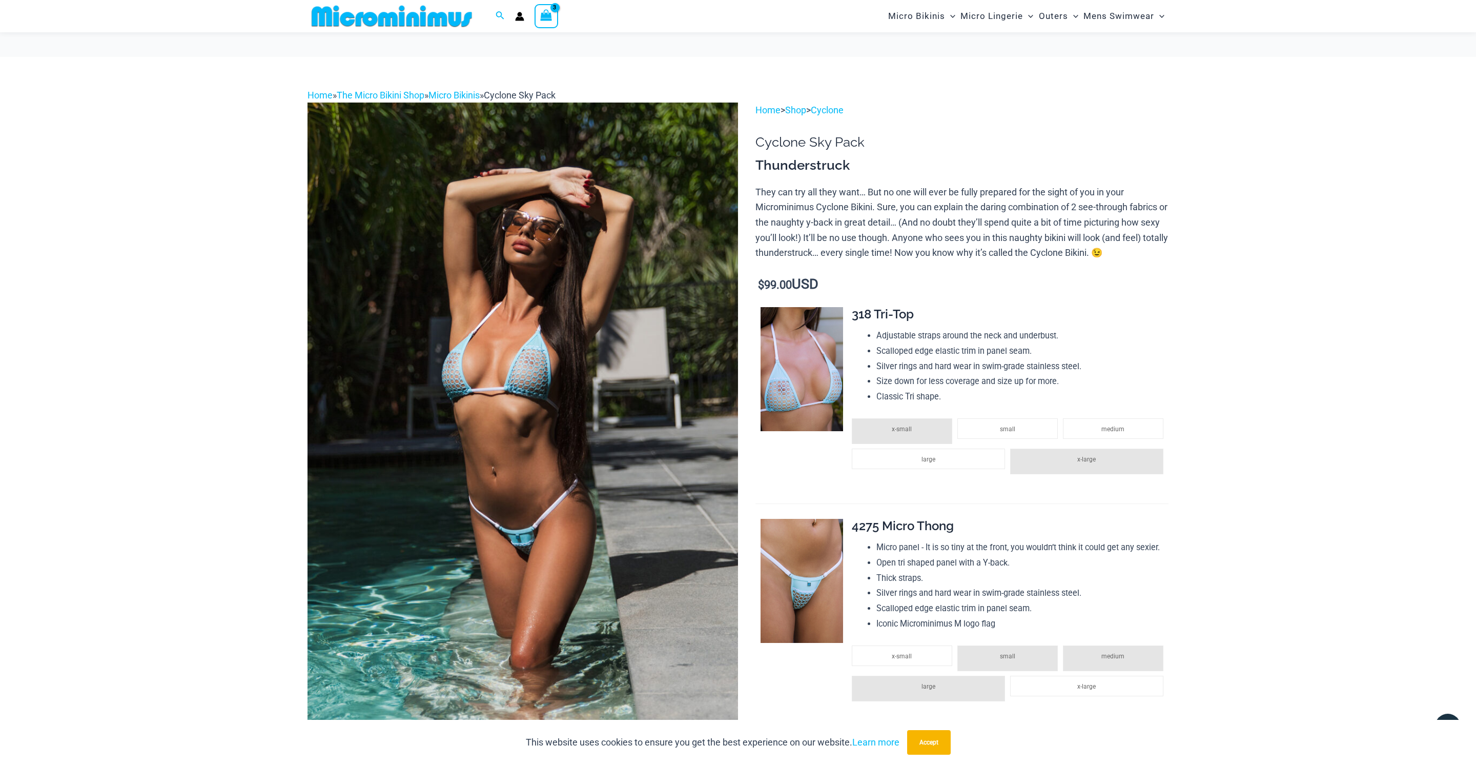
scroll to position [397, 0]
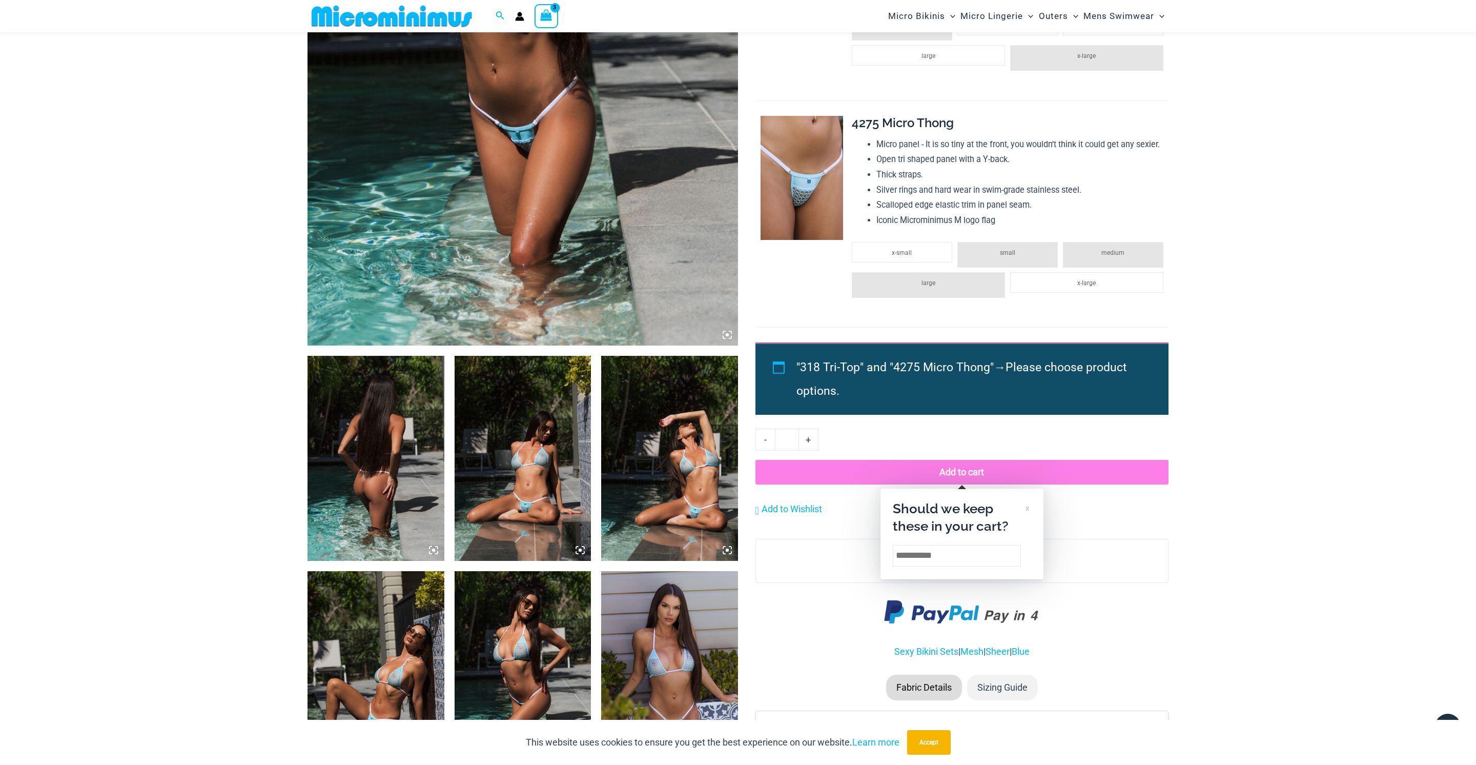
click at [924, 259] on ul "x-small small medium large x-large" at bounding box center [1010, 277] width 317 height 71
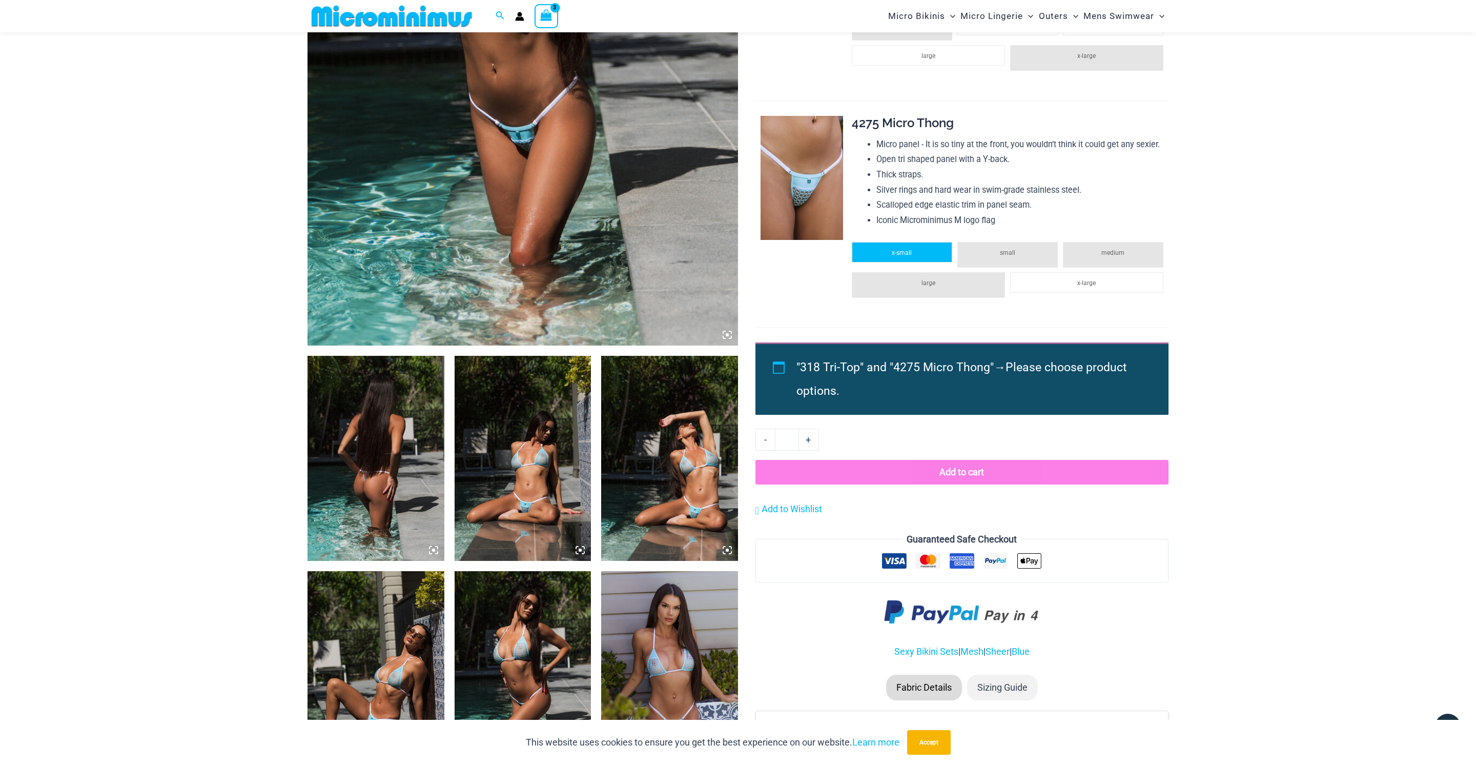
click at [915, 246] on li "x-small" at bounding box center [902, 252] width 100 height 20
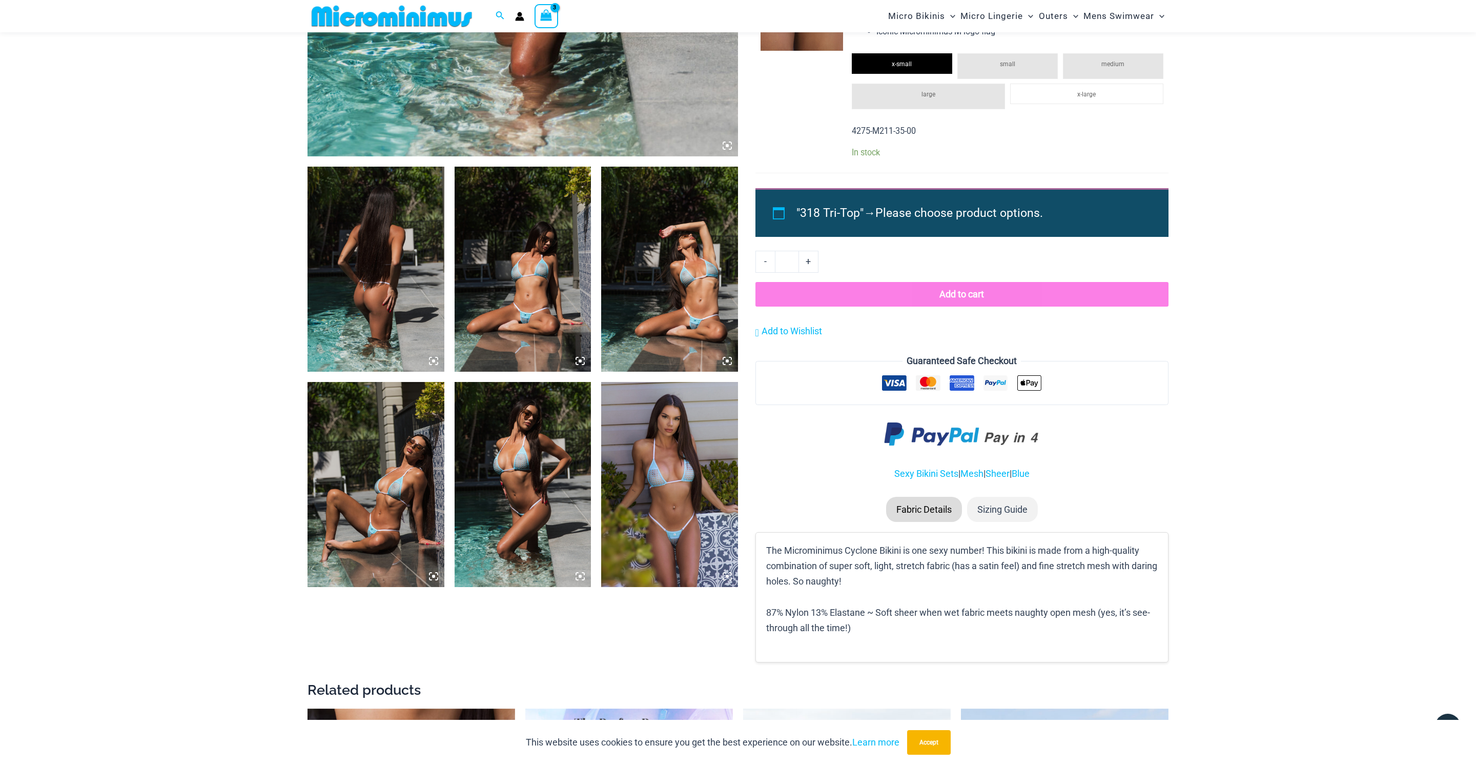
scroll to position [481, 0]
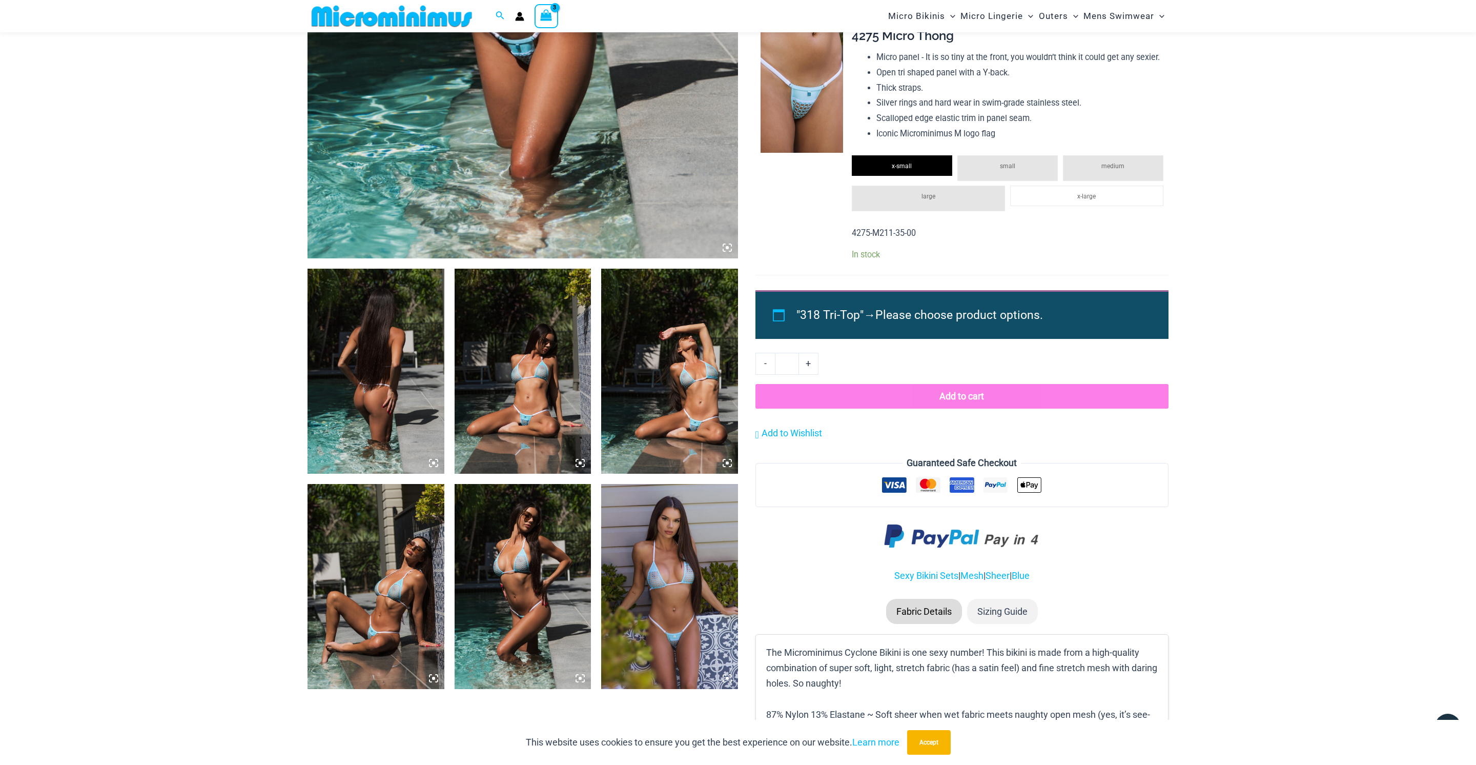
click at [552, 397] on img at bounding box center [523, 371] width 137 height 205
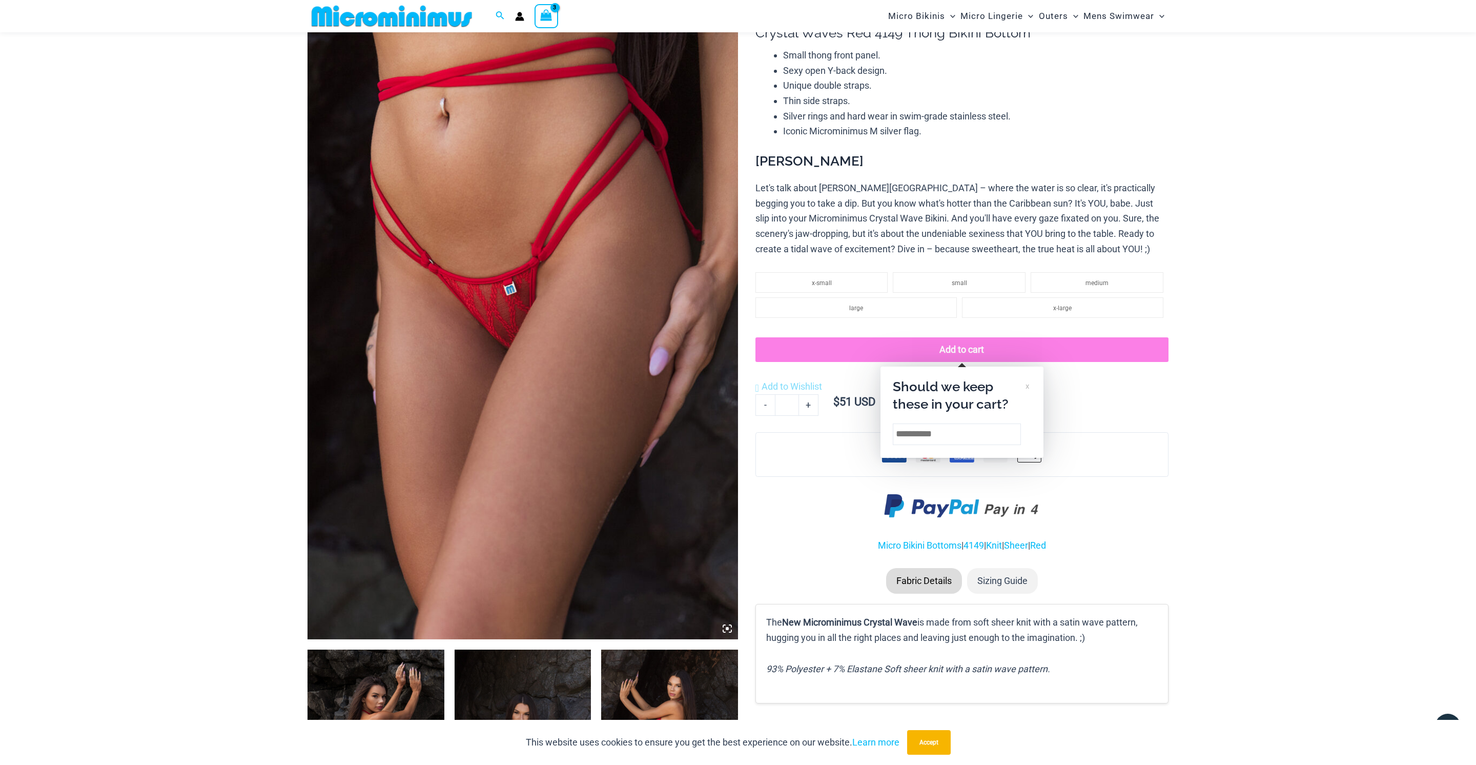
scroll to position [107, 0]
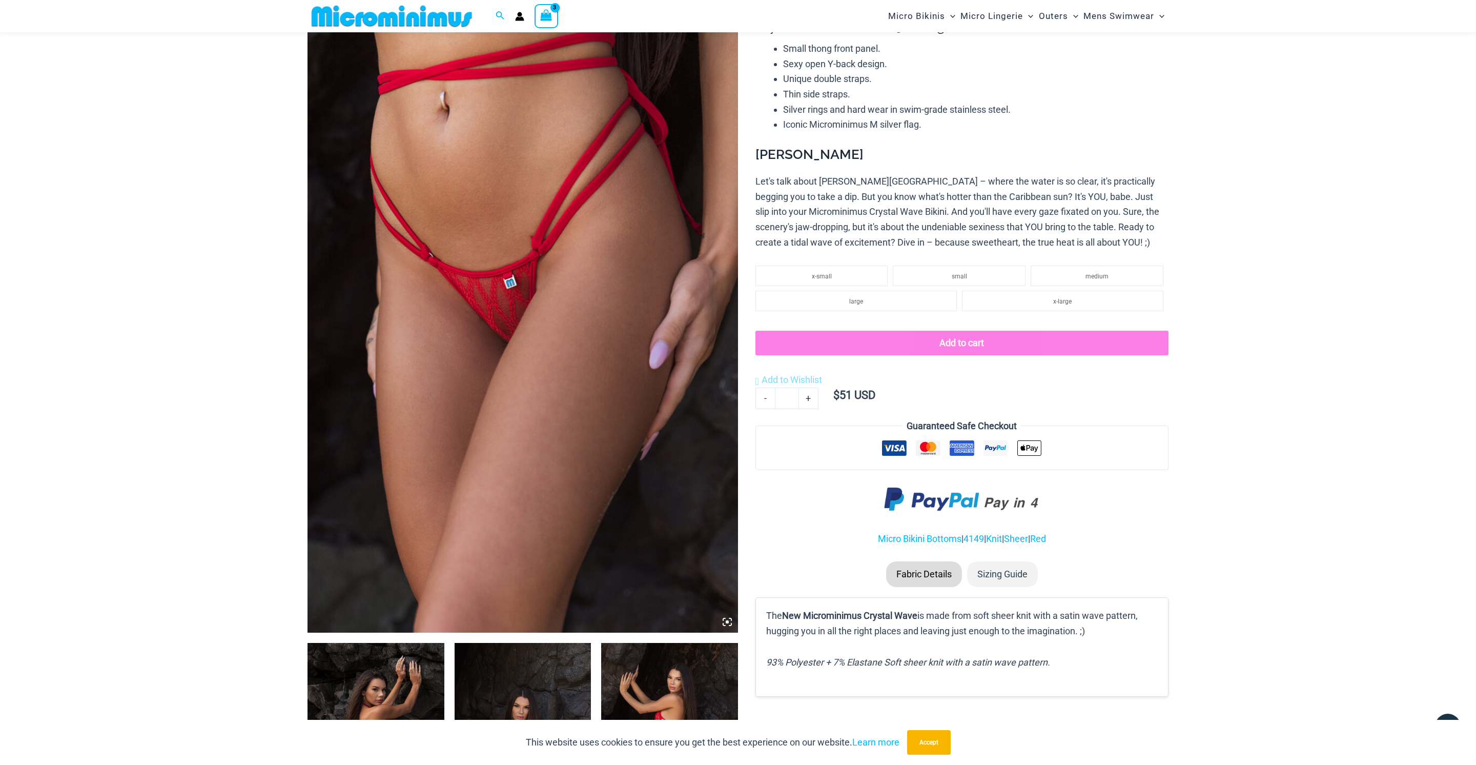
click at [864, 357] on div at bounding box center [961, 348] width 413 height 34
click at [839, 276] on li "x-small" at bounding box center [821, 275] width 133 height 20
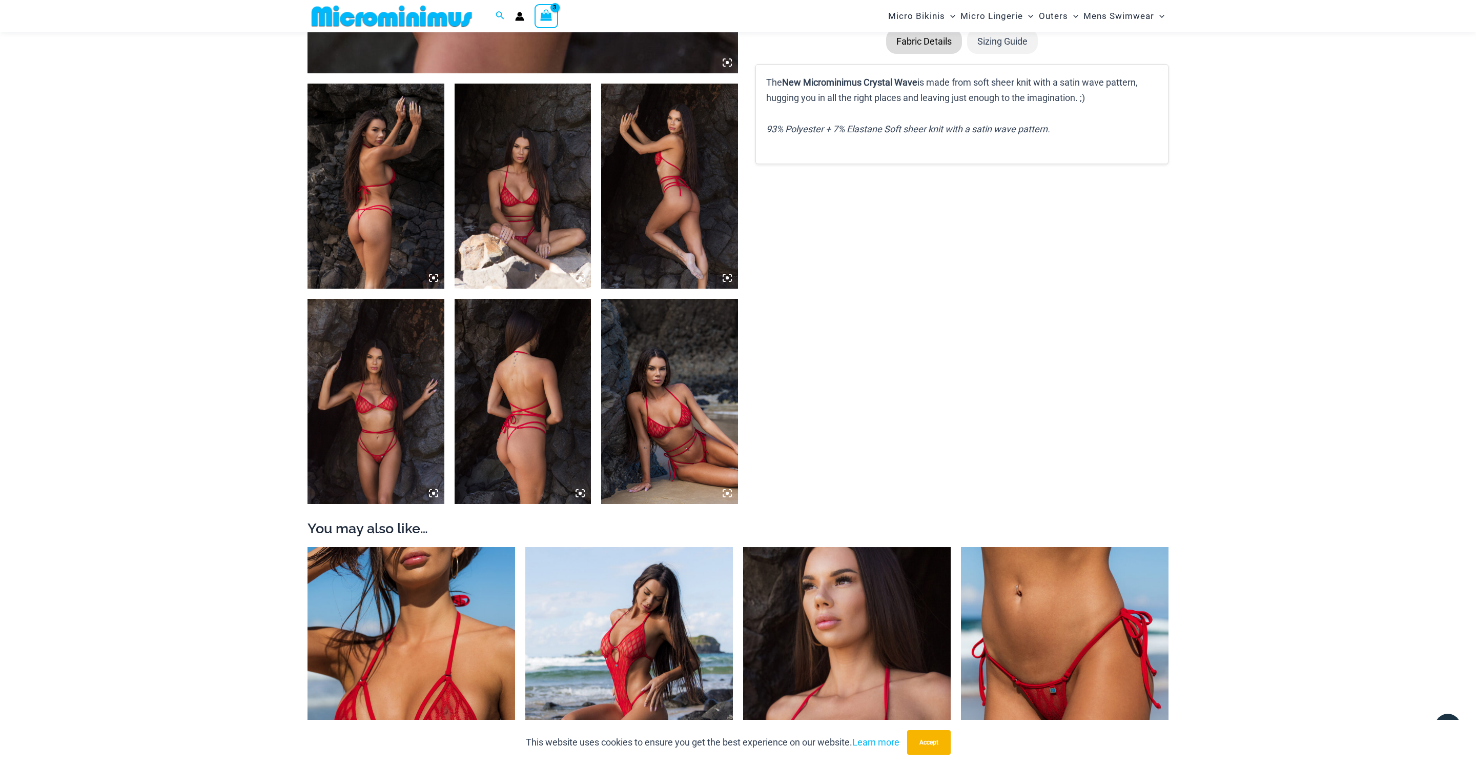
scroll to position [668, 0]
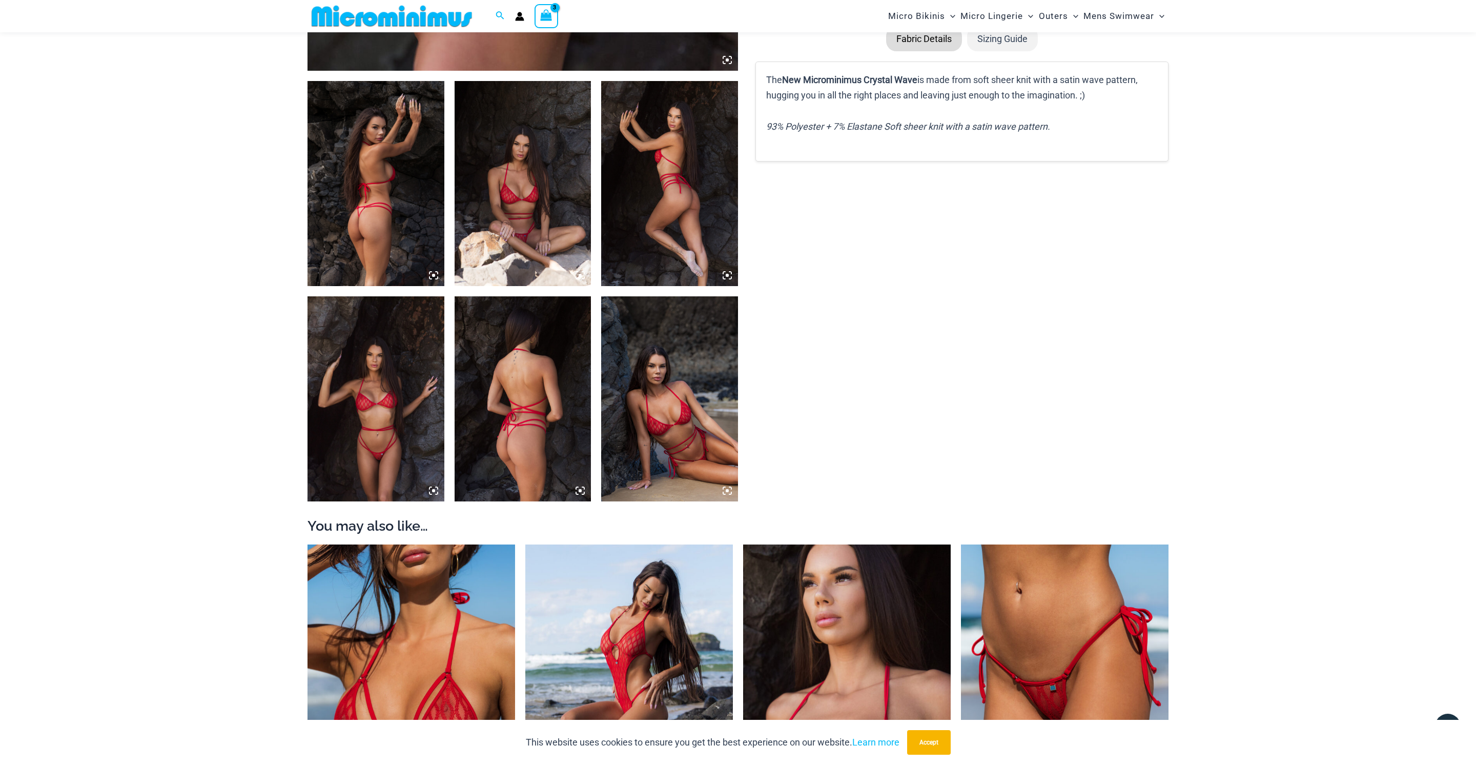
click at [384, 390] on img at bounding box center [375, 398] width 137 height 205
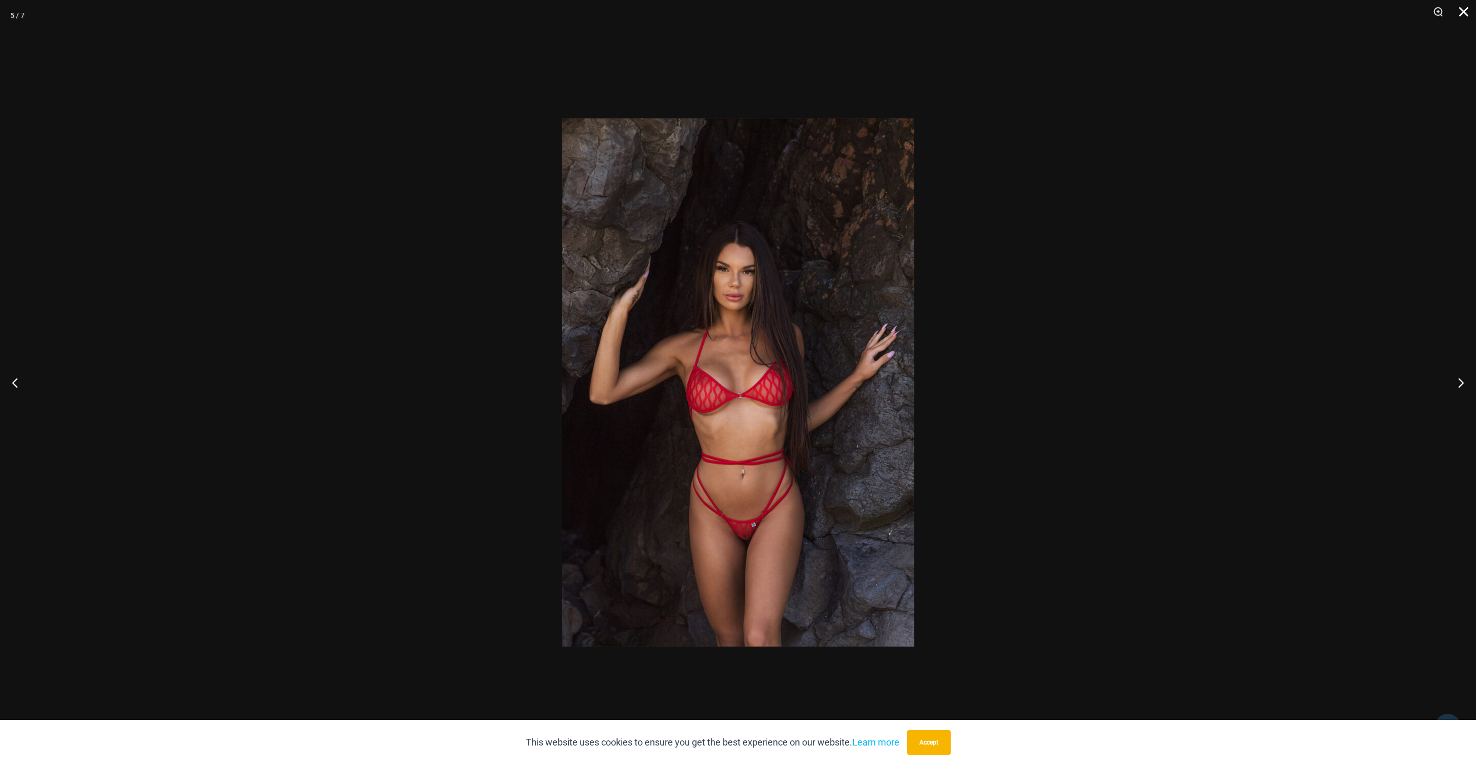
click at [1461, 13] on button "Close" at bounding box center [1460, 15] width 26 height 31
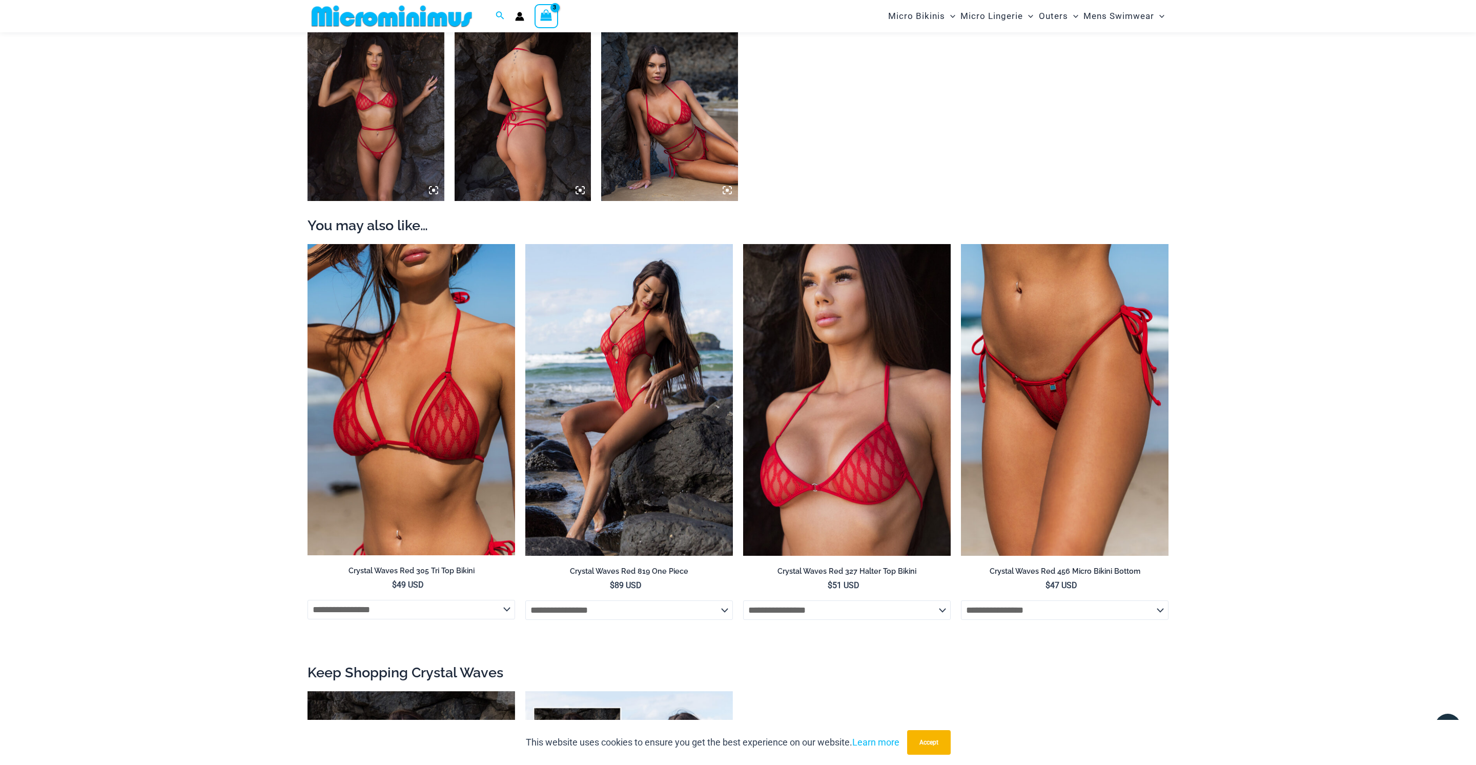
scroll to position [970, 0]
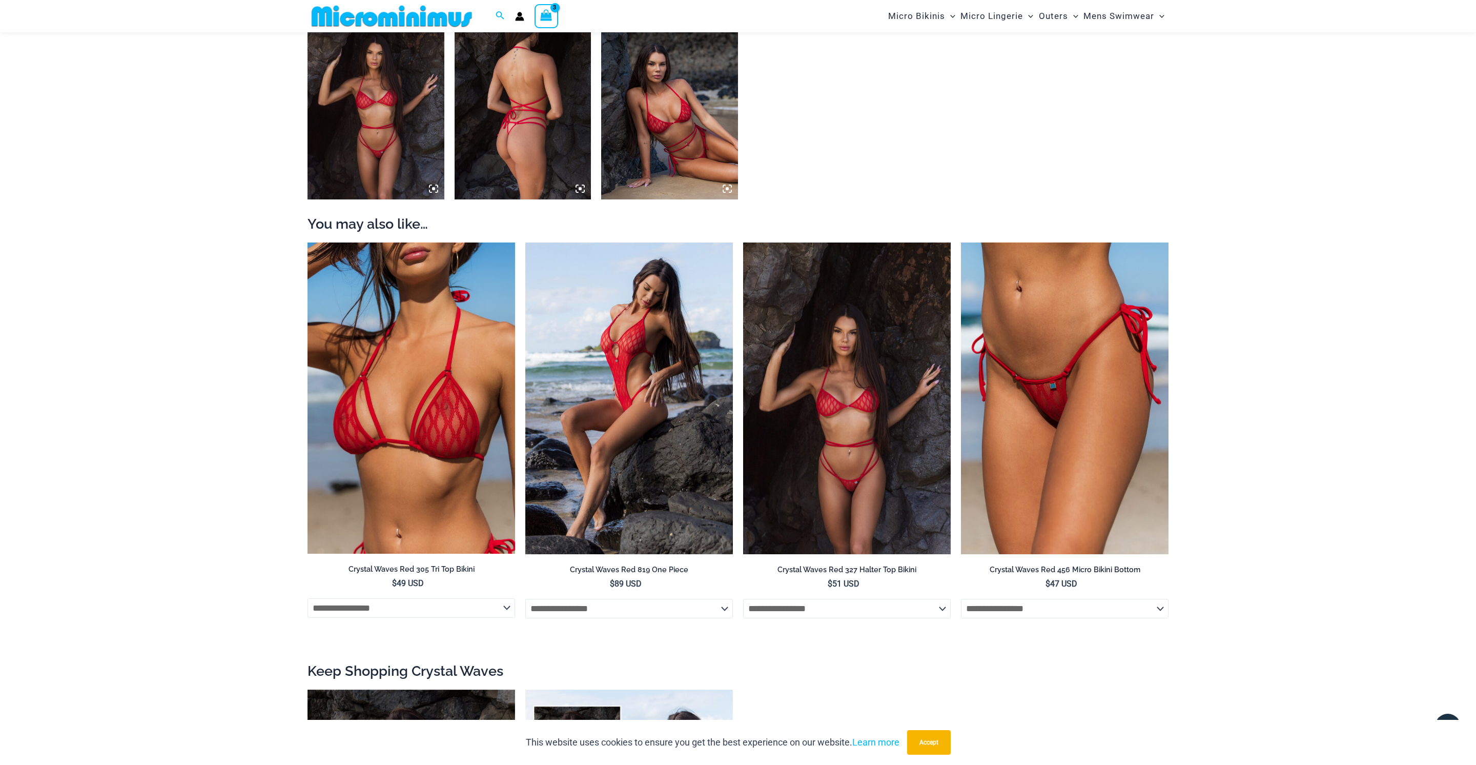
click at [852, 421] on img at bounding box center [847, 398] width 208 height 312
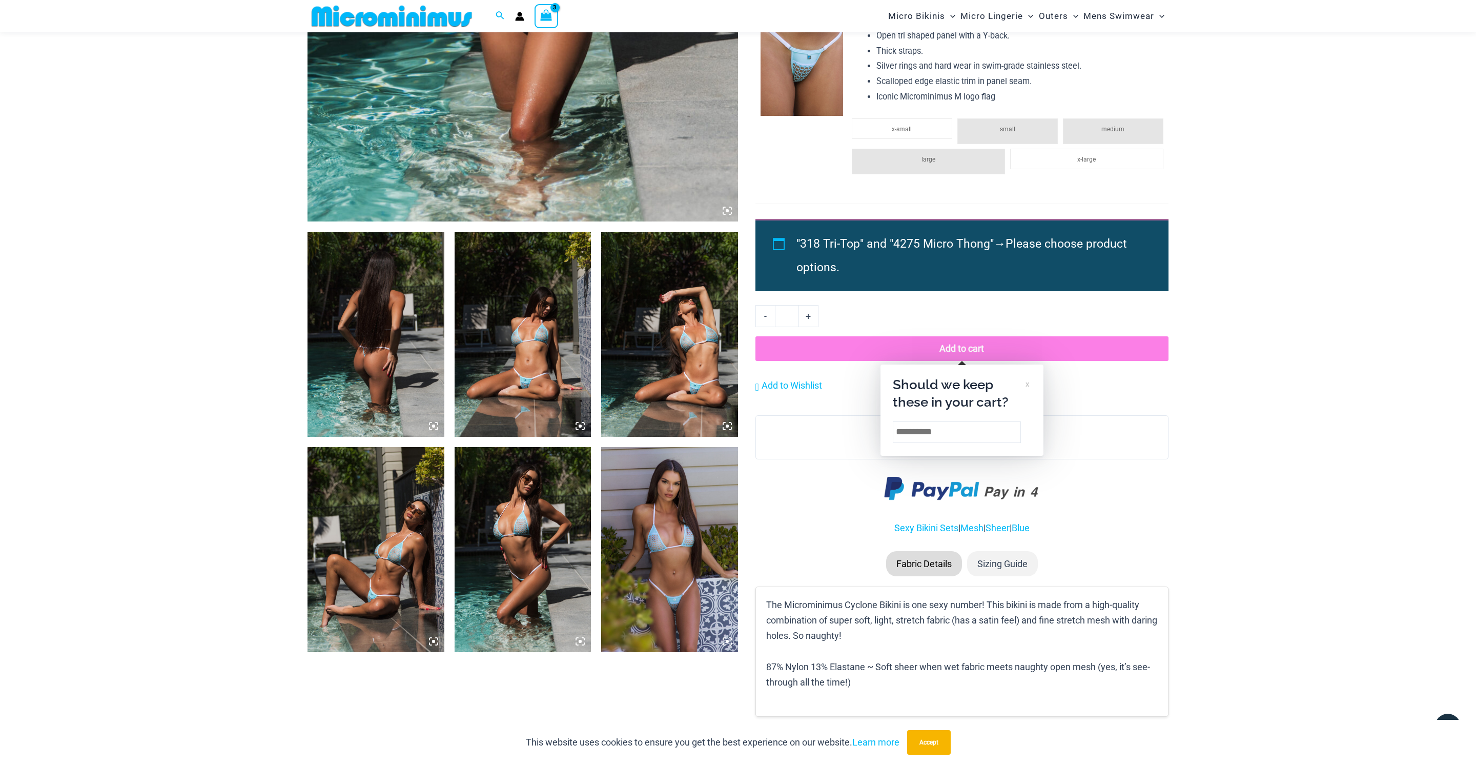
scroll to position [416, 0]
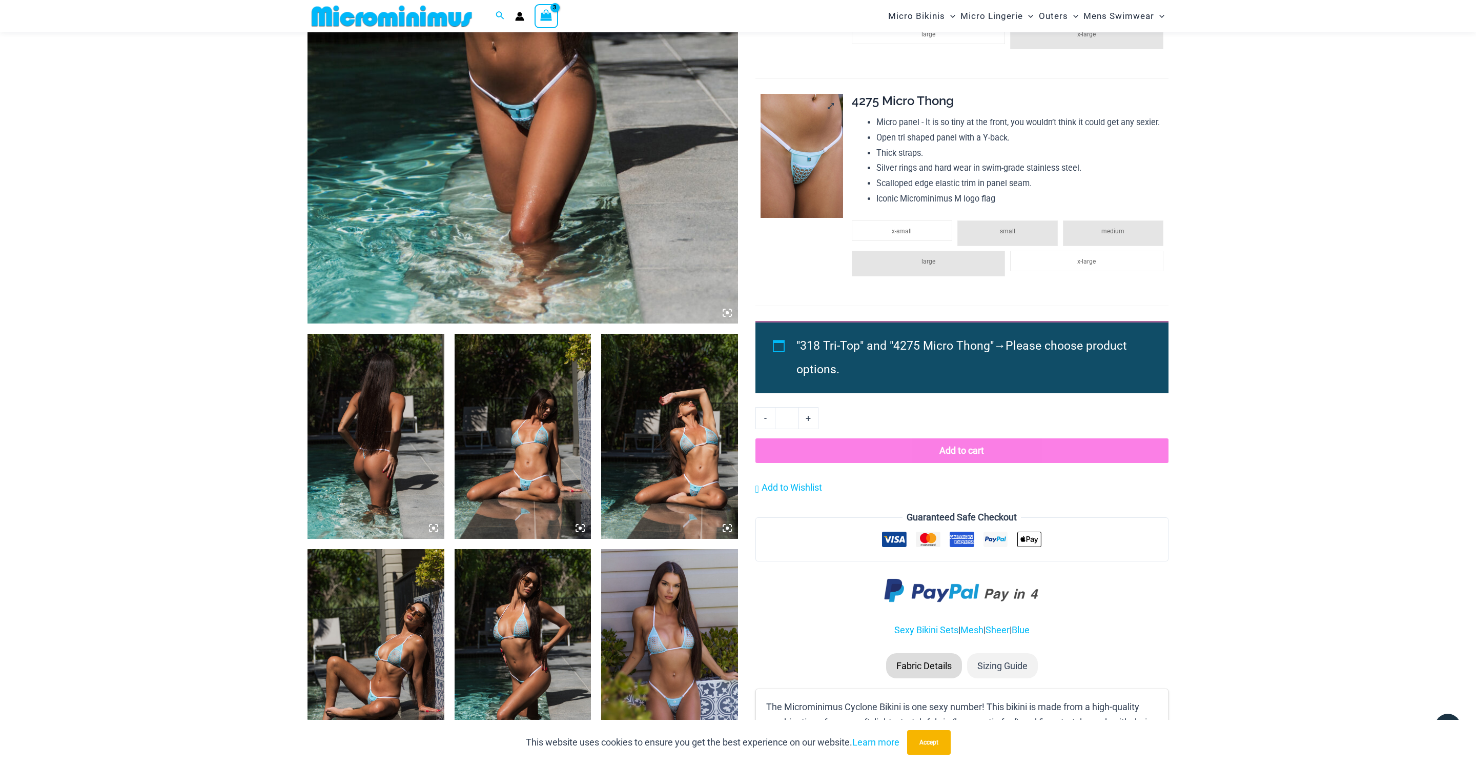
click at [823, 203] on img at bounding box center [802, 156] width 83 height 124
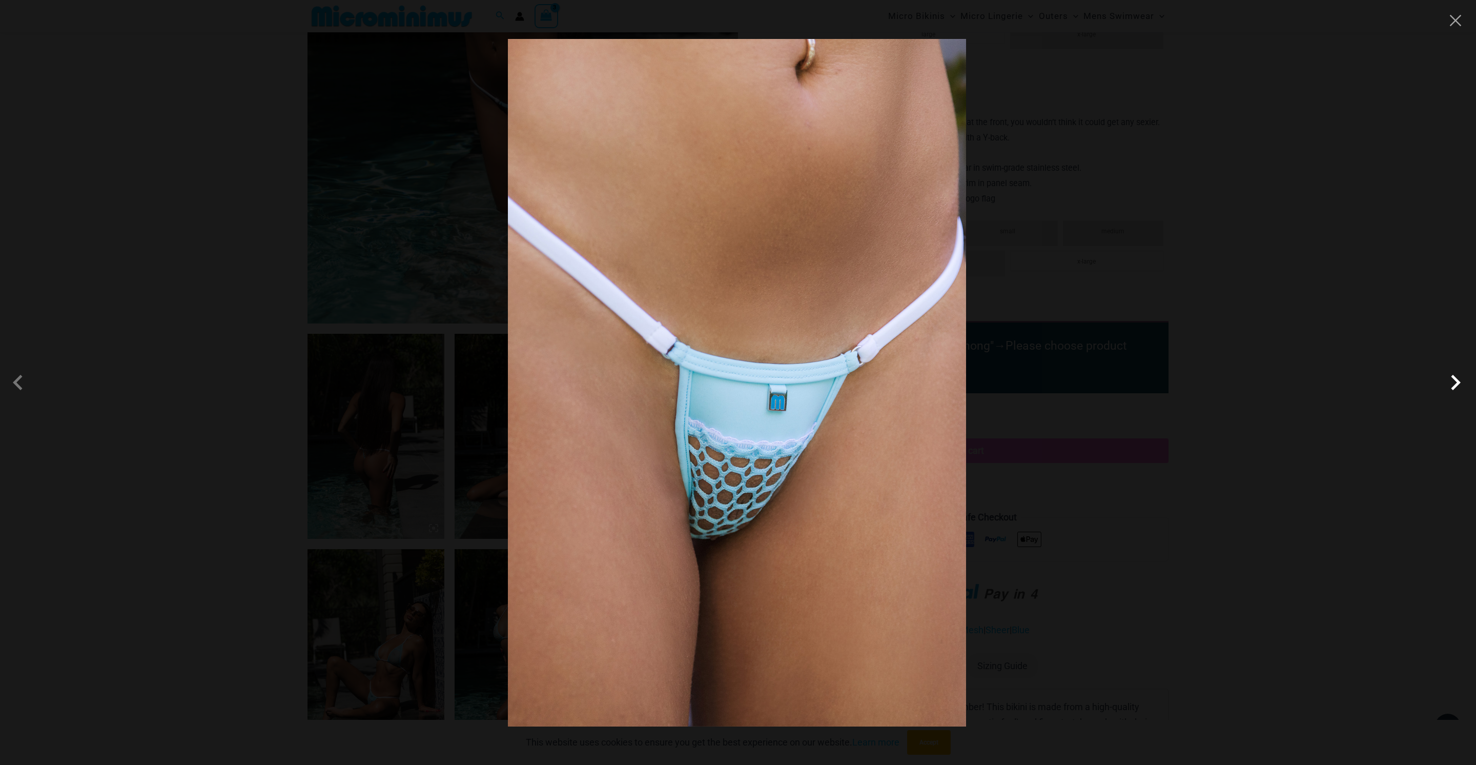
click at [1462, 387] on span at bounding box center [1455, 382] width 31 height 31
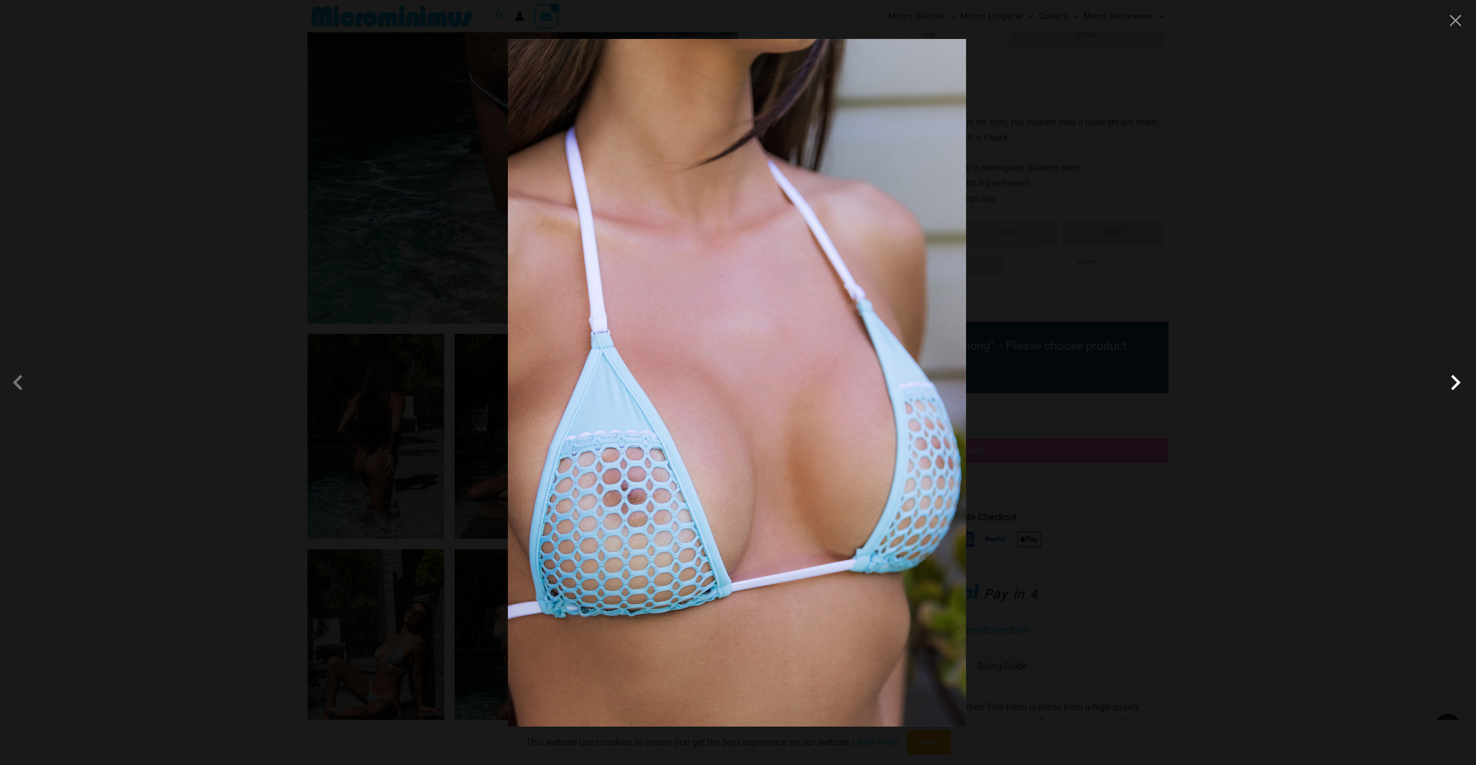
click at [1458, 386] on span at bounding box center [1455, 382] width 31 height 31
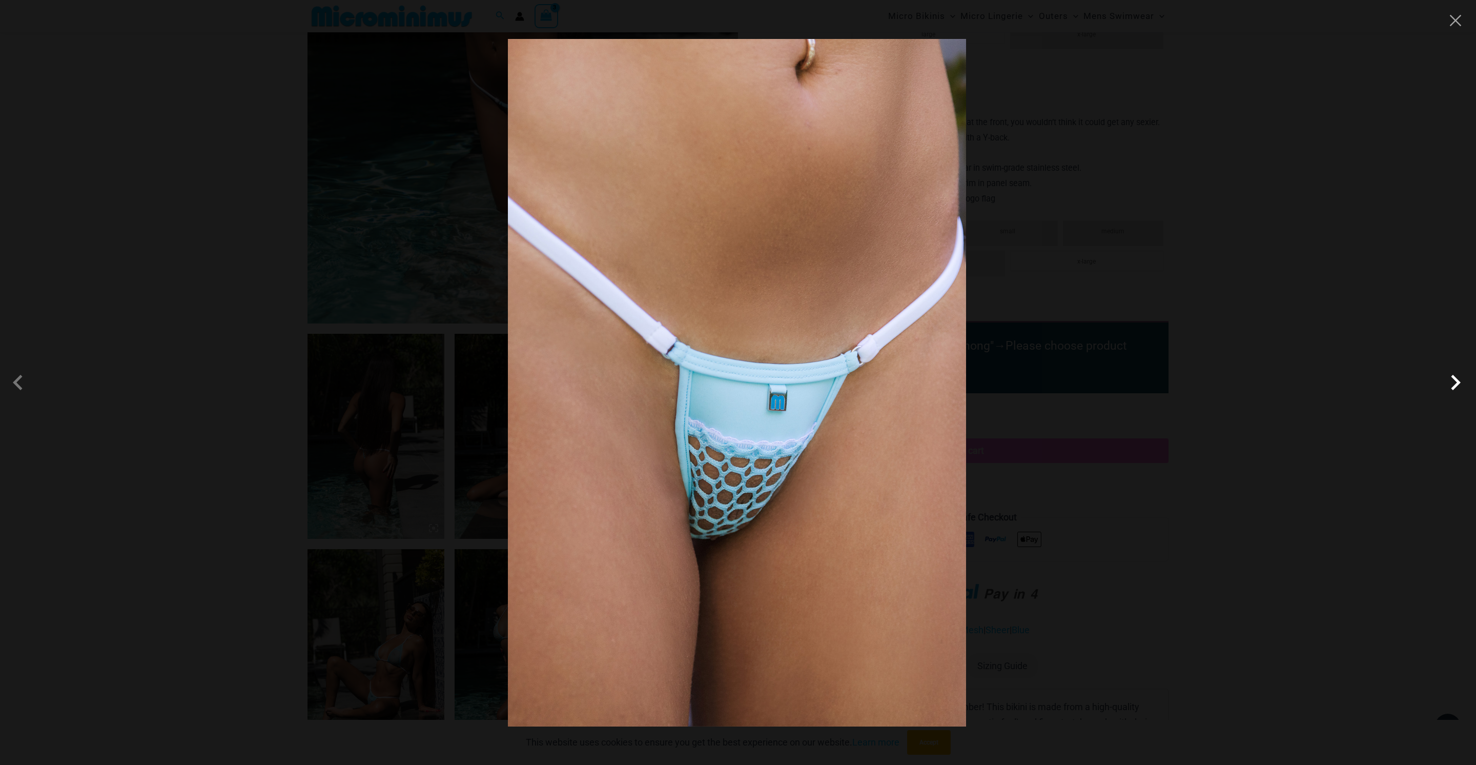
click at [1454, 379] on span at bounding box center [1455, 382] width 31 height 31
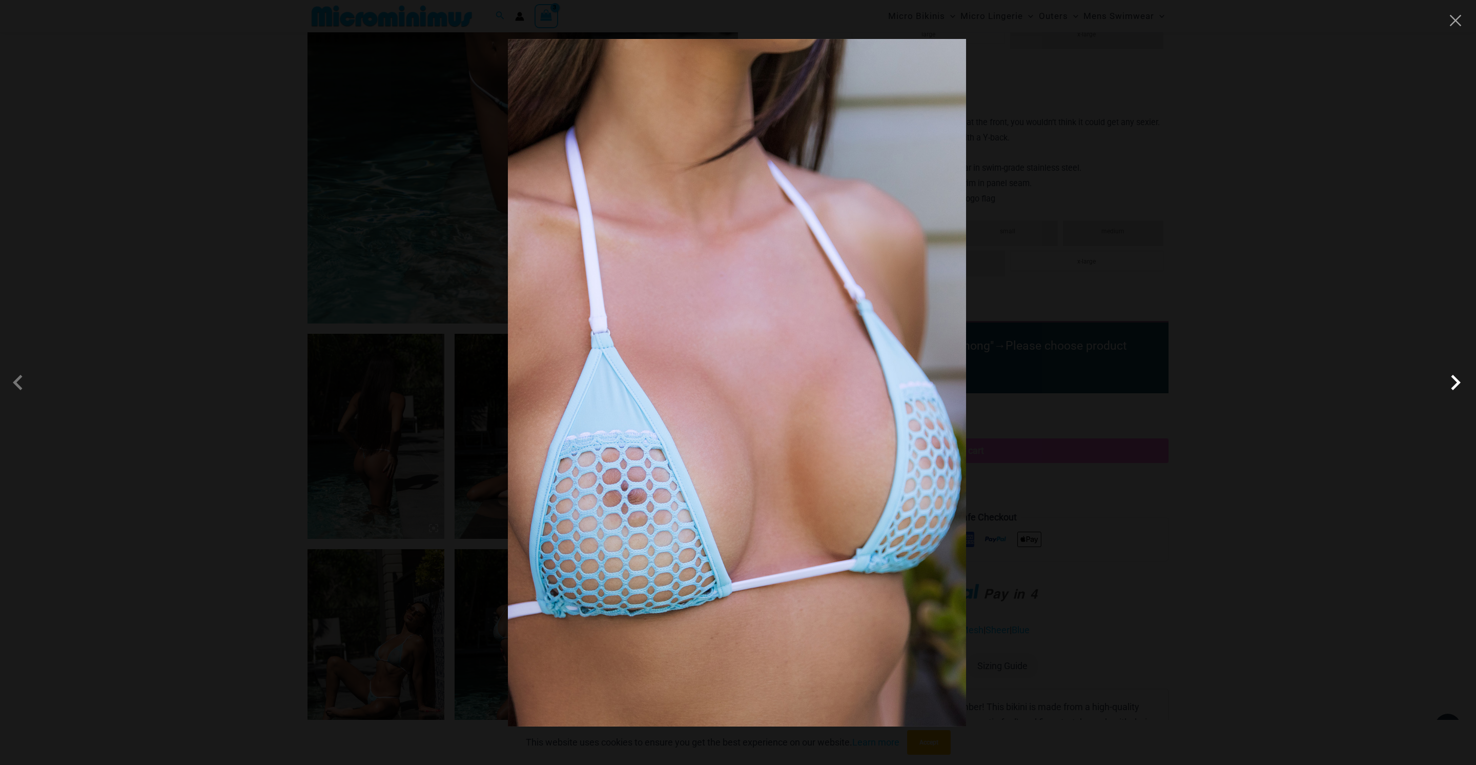
click at [1454, 379] on span at bounding box center [1455, 382] width 31 height 31
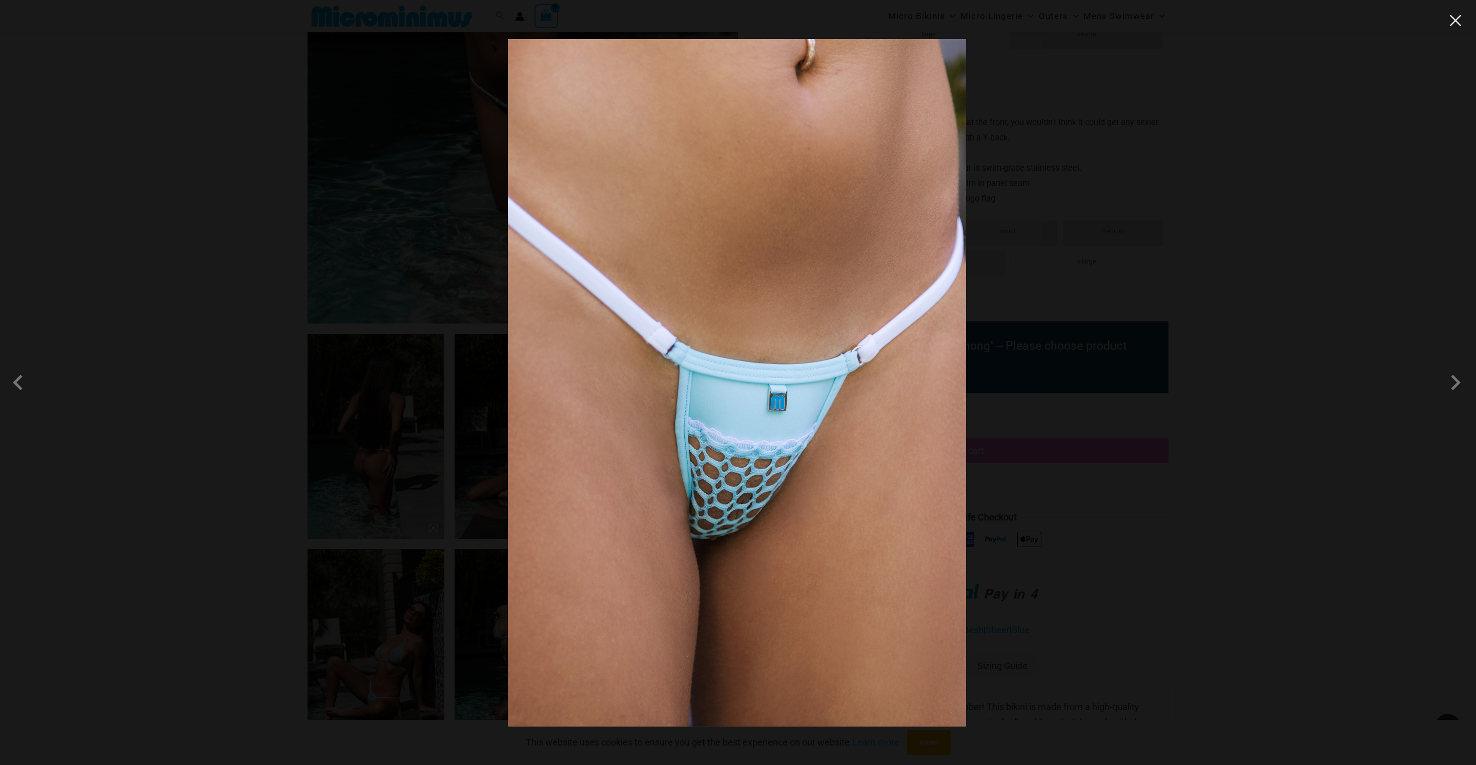
click at [1457, 20] on button "Close" at bounding box center [1455, 20] width 15 height 15
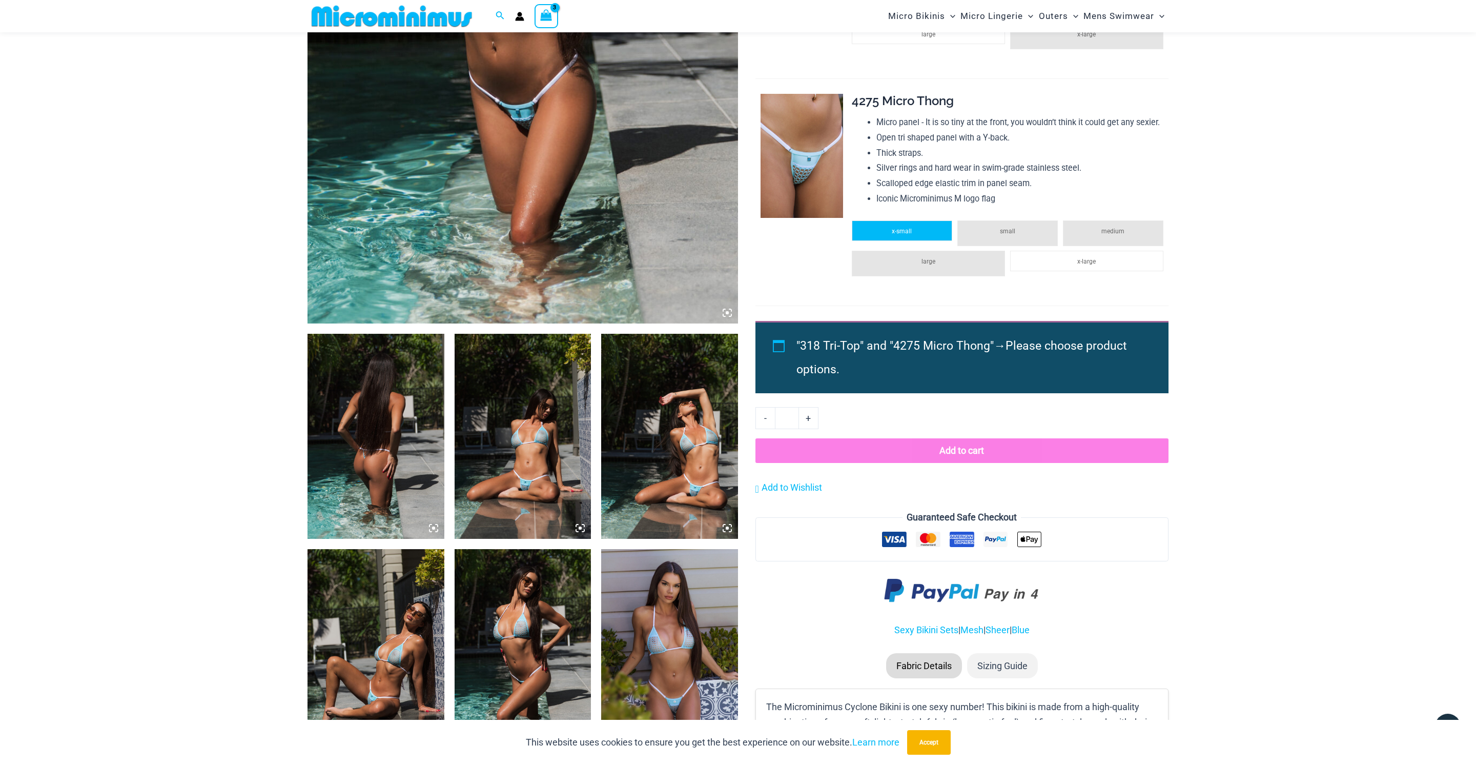
click at [905, 228] on span "x-small" at bounding box center [902, 231] width 20 height 7
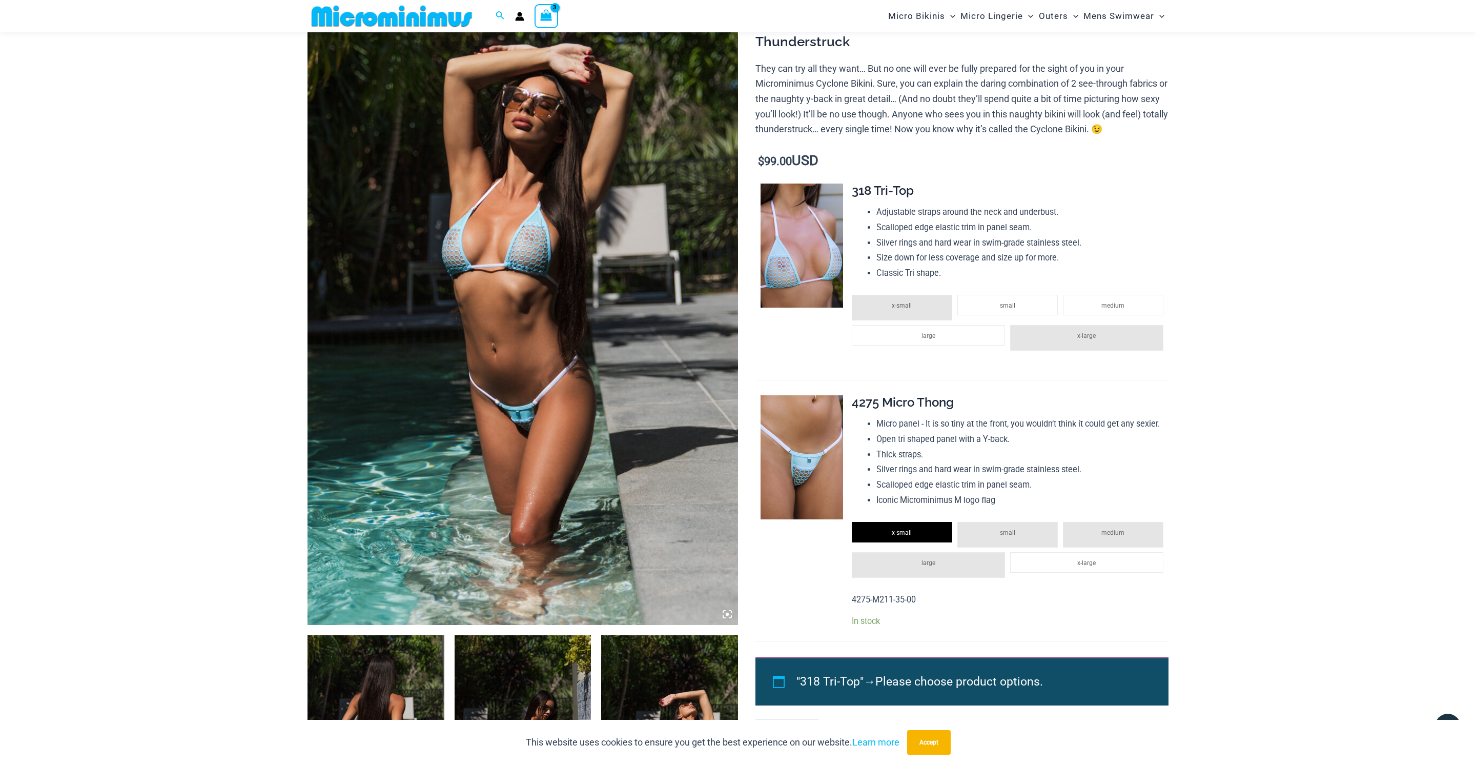
scroll to position [102, 0]
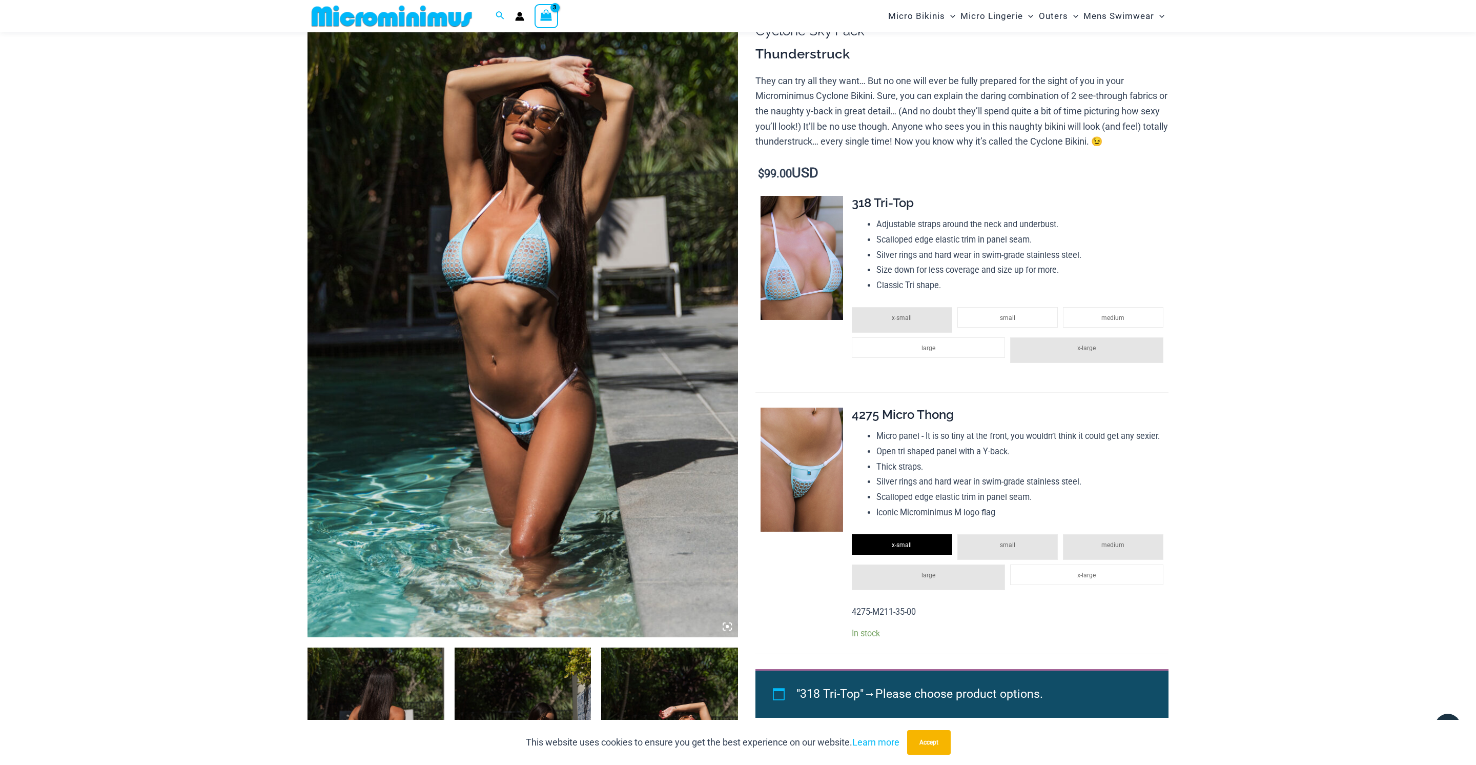
click at [926, 314] on li "x-small" at bounding box center [902, 320] width 100 height 26
drag, startPoint x: 1005, startPoint y: 313, endPoint x: 993, endPoint y: 382, distance: 69.8
click at [1004, 314] on span "small" at bounding box center [1007, 317] width 15 height 7
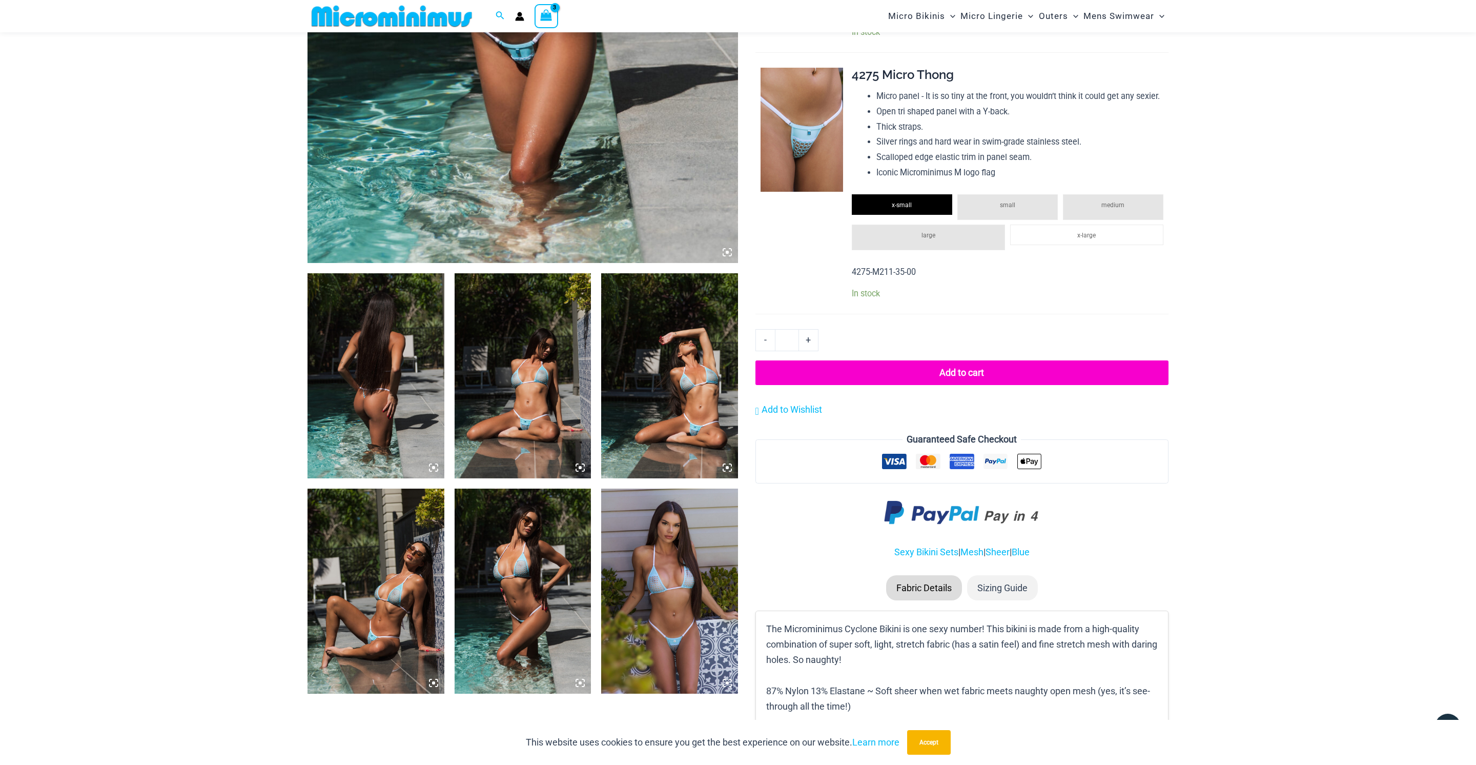
scroll to position [476, 0]
click at [965, 371] on button "Add to cart" at bounding box center [961, 372] width 413 height 25
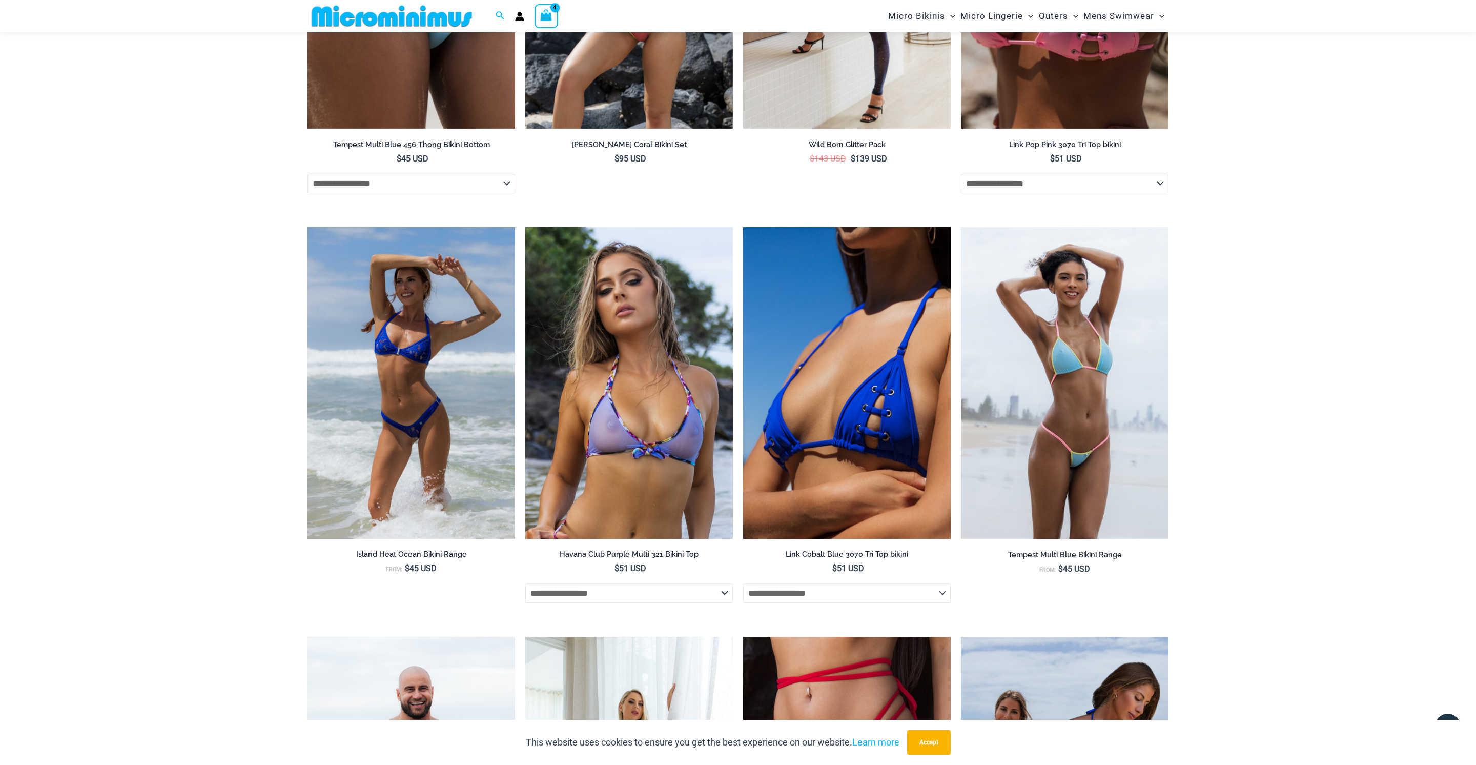
scroll to position [2043, 0]
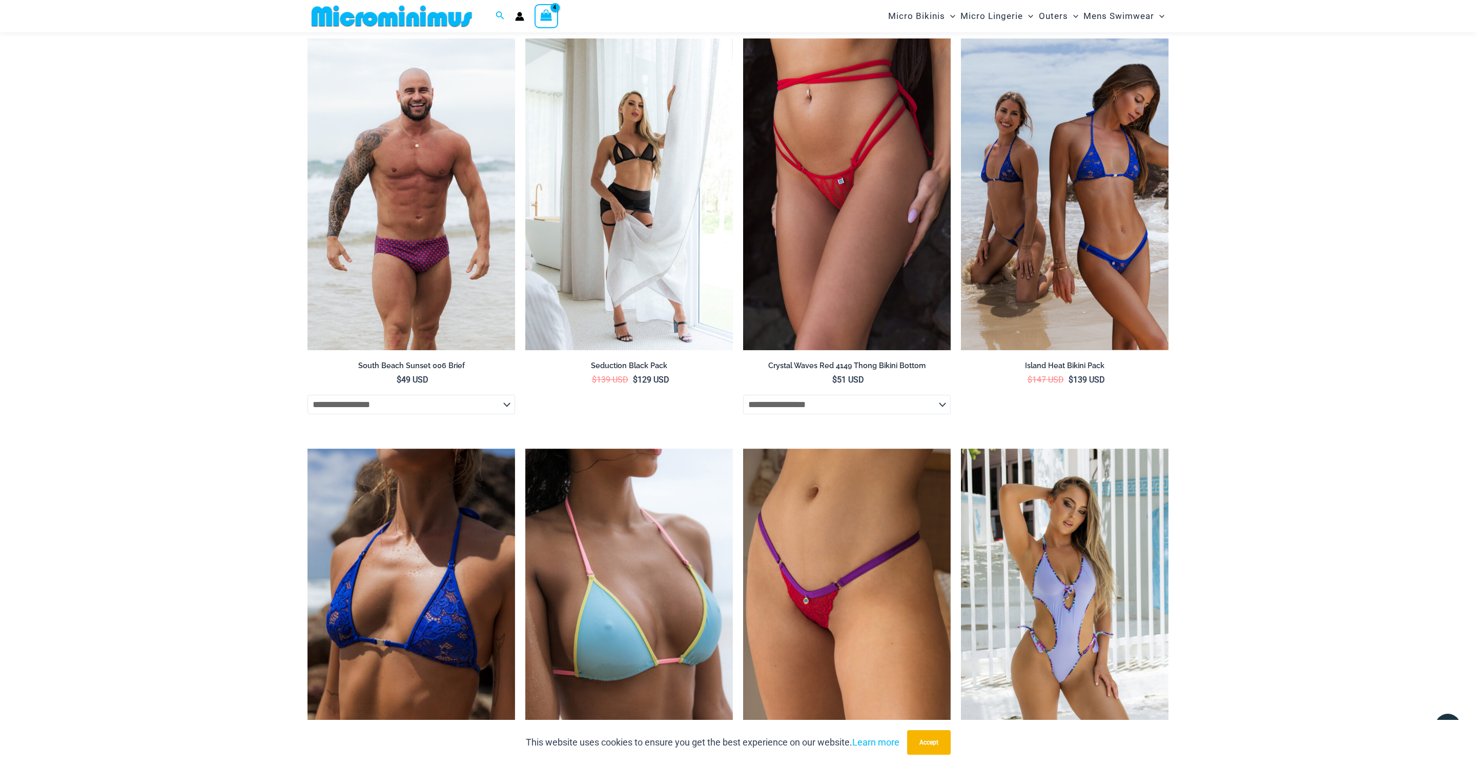
click at [539, 22] on div "View Shopping Cart, 4 items" at bounding box center [547, 16] width 24 height 24
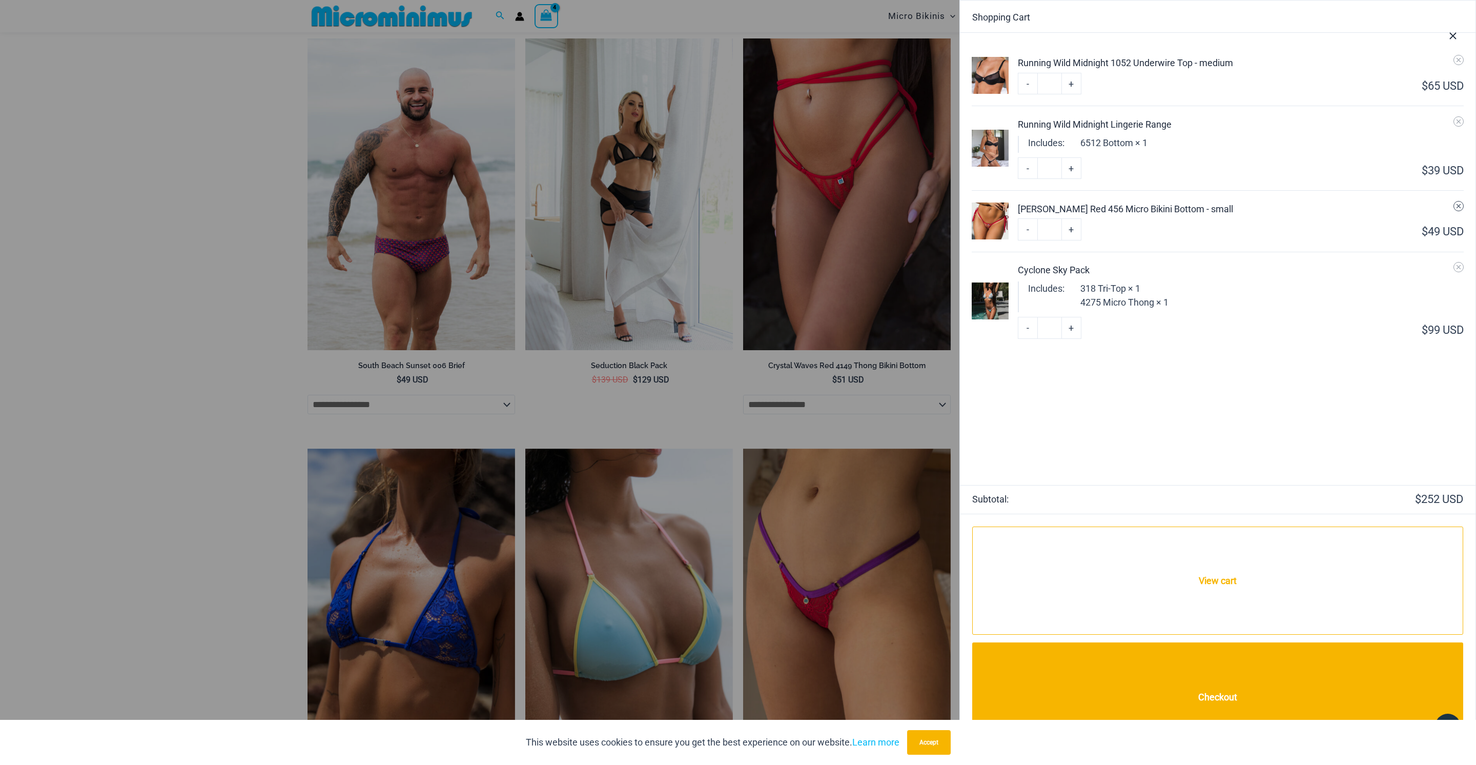
click at [1459, 207] on icon "Remove Summer Storm Red 456 Micro Bikini Bottom - small from cart" at bounding box center [1458, 205] width 7 height 7
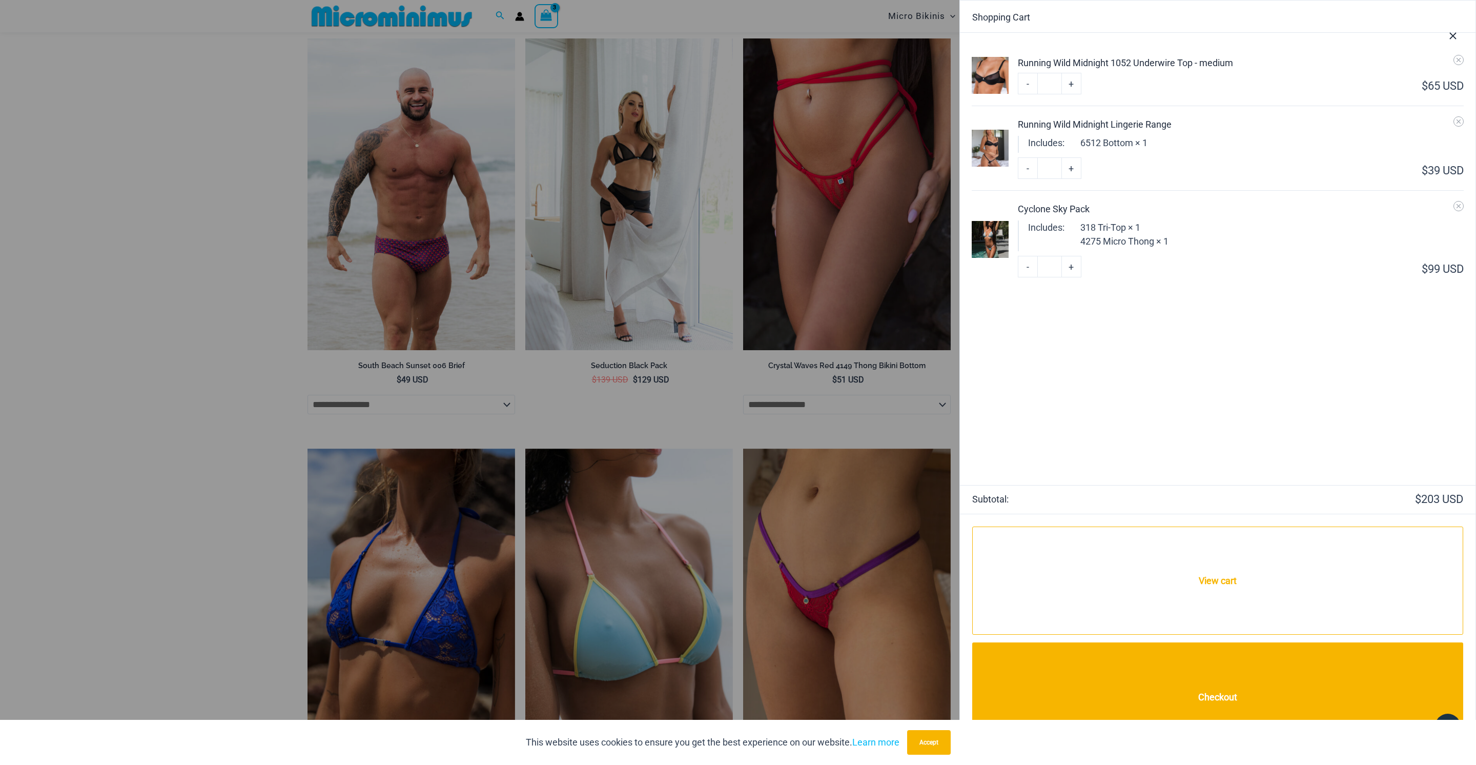
click at [156, 414] on div at bounding box center [738, 382] width 1476 height 765
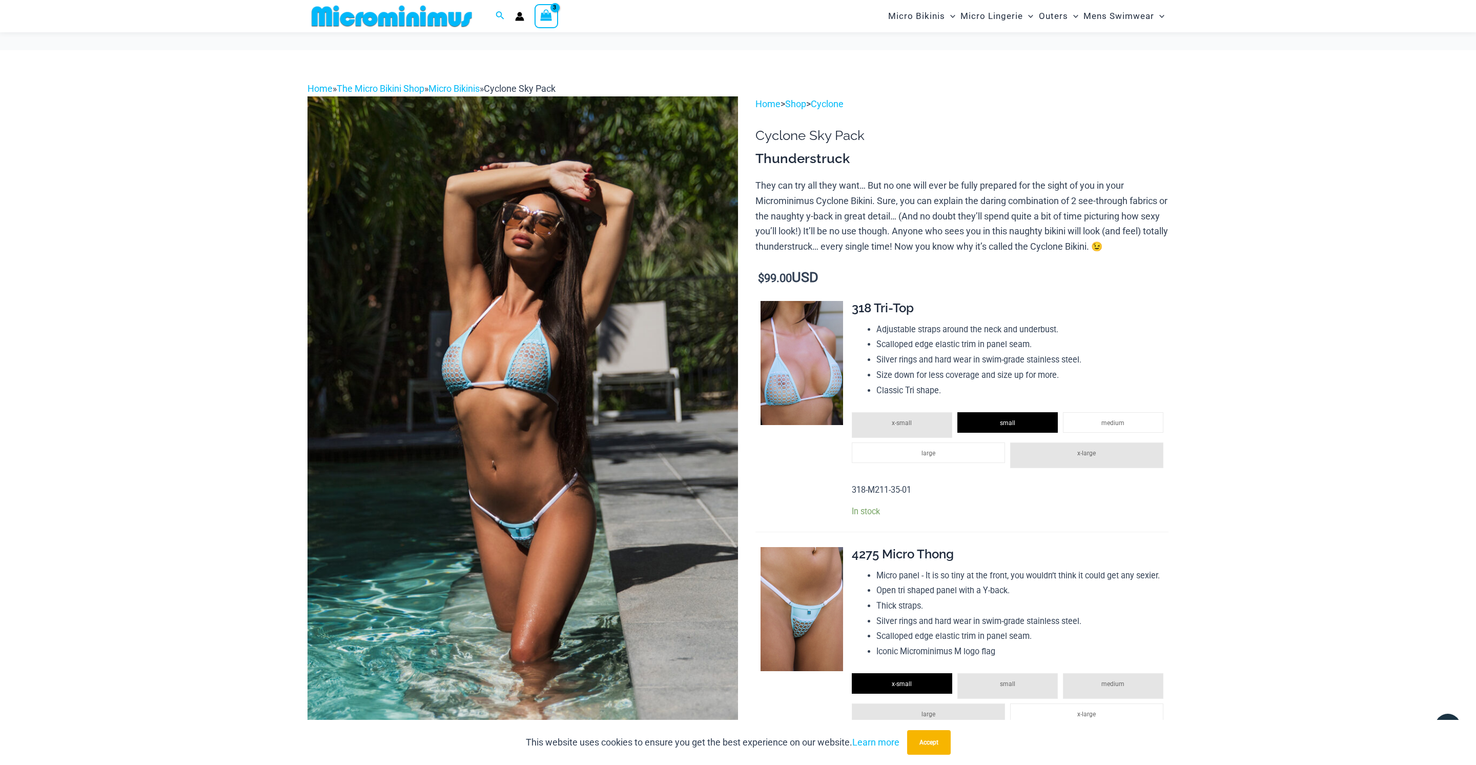
scroll to position [92, 0]
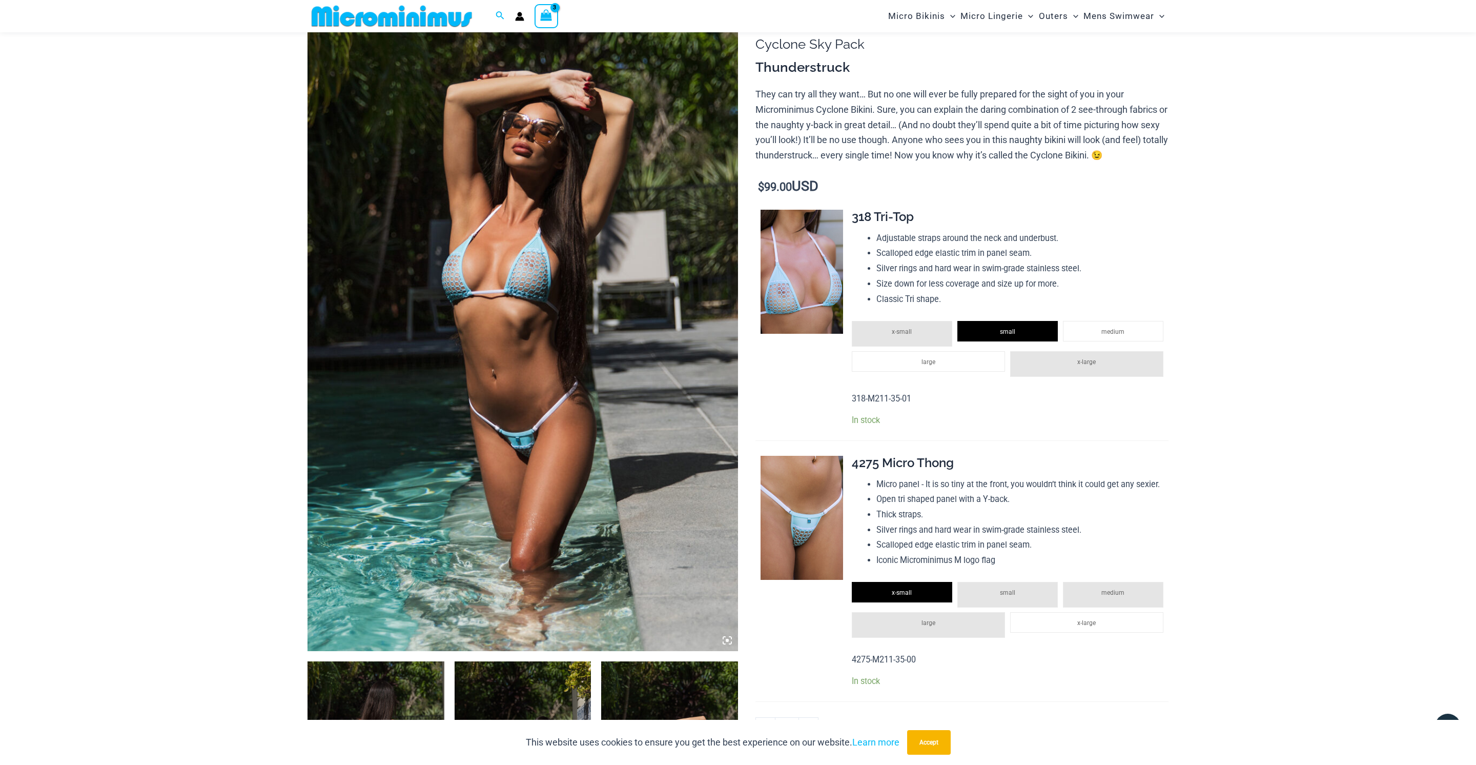
click at [578, 406] on img at bounding box center [522, 328] width 430 height 646
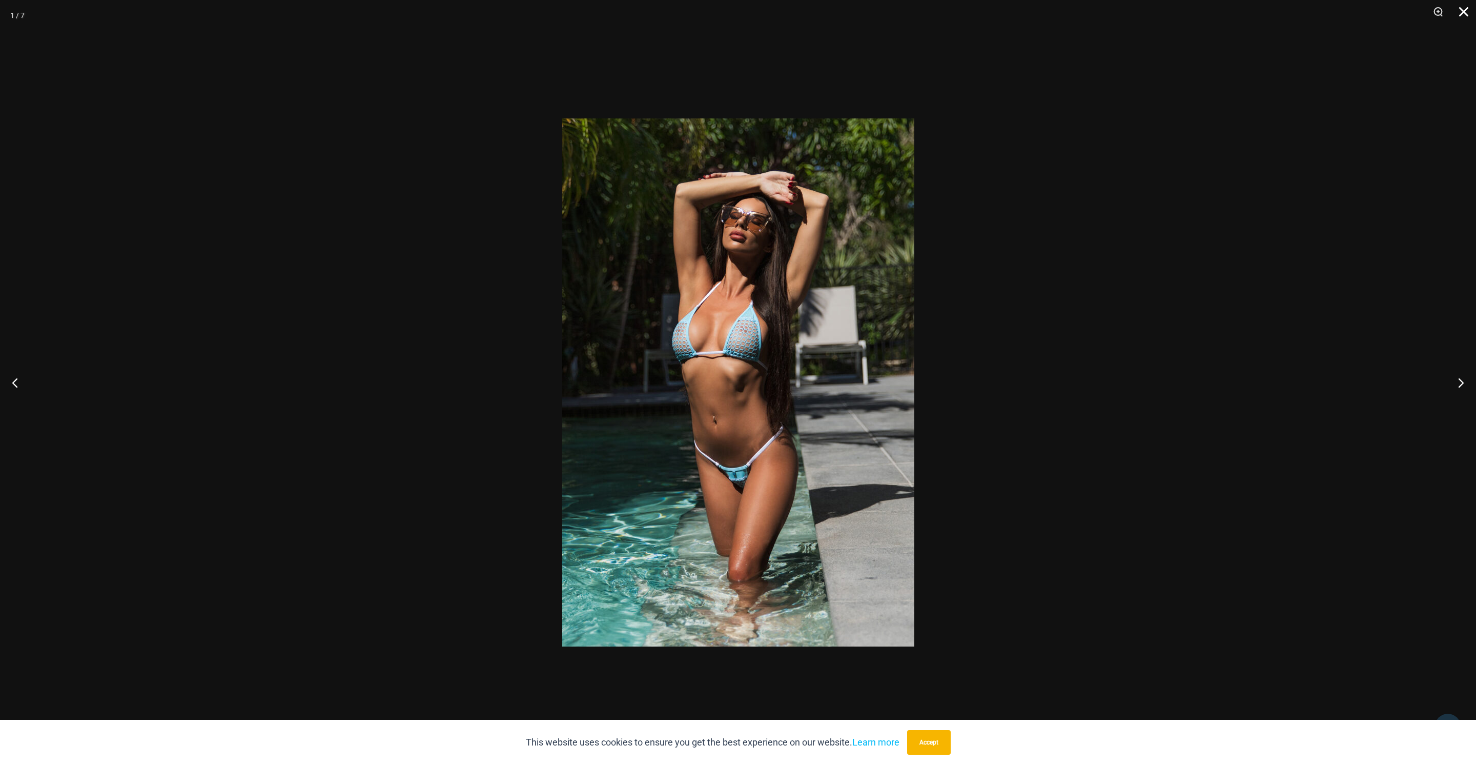
click at [1464, 6] on button "Close" at bounding box center [1460, 15] width 26 height 31
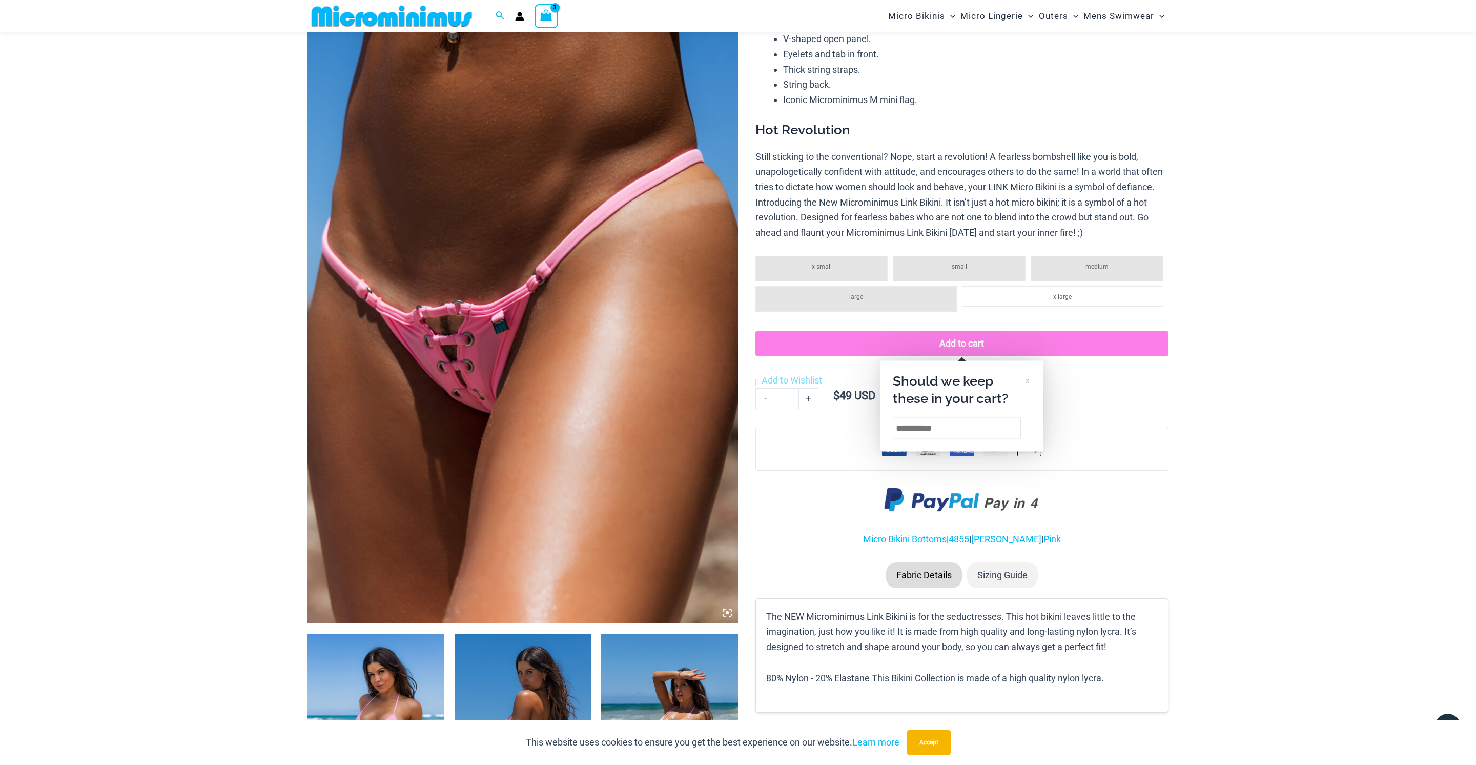
scroll to position [130, 0]
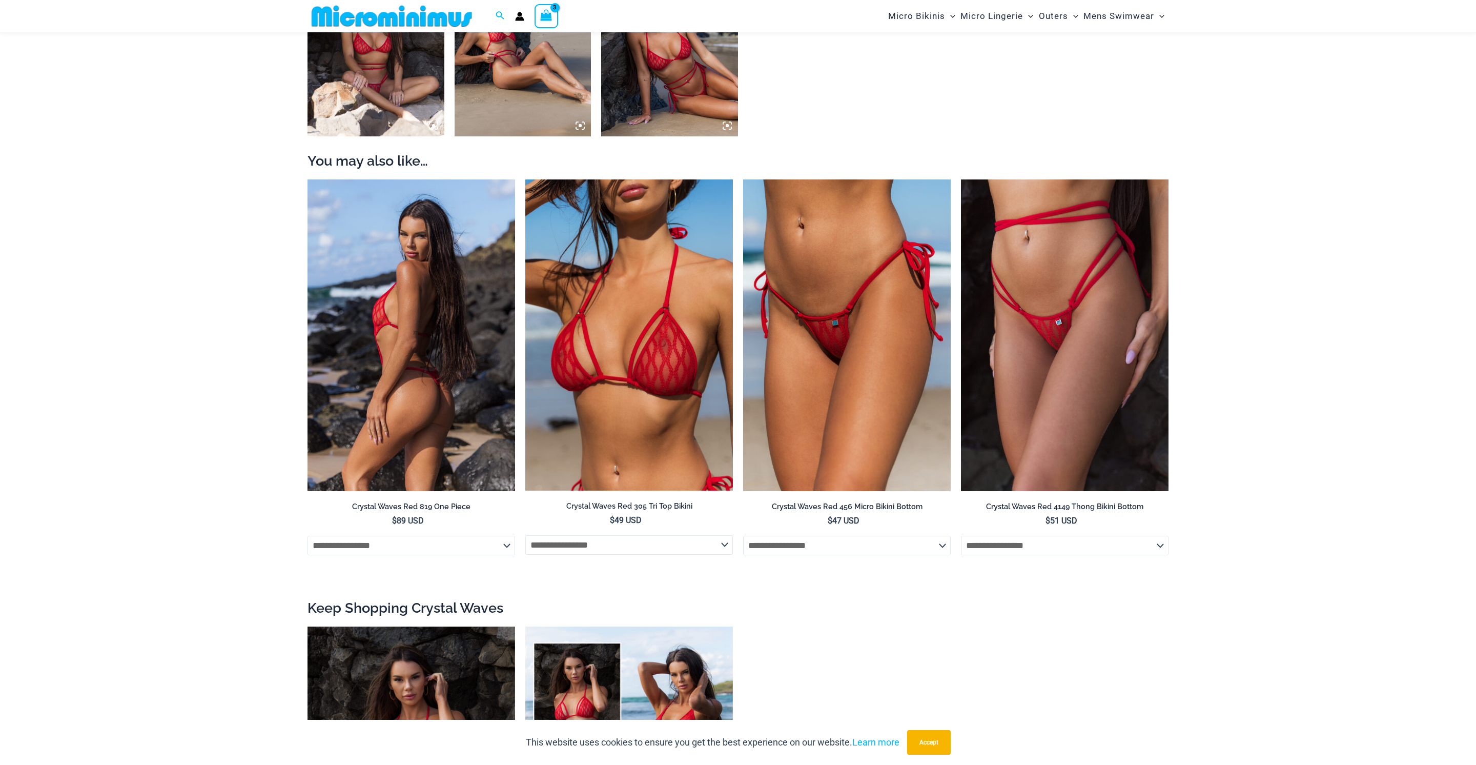
scroll to position [1038, 0]
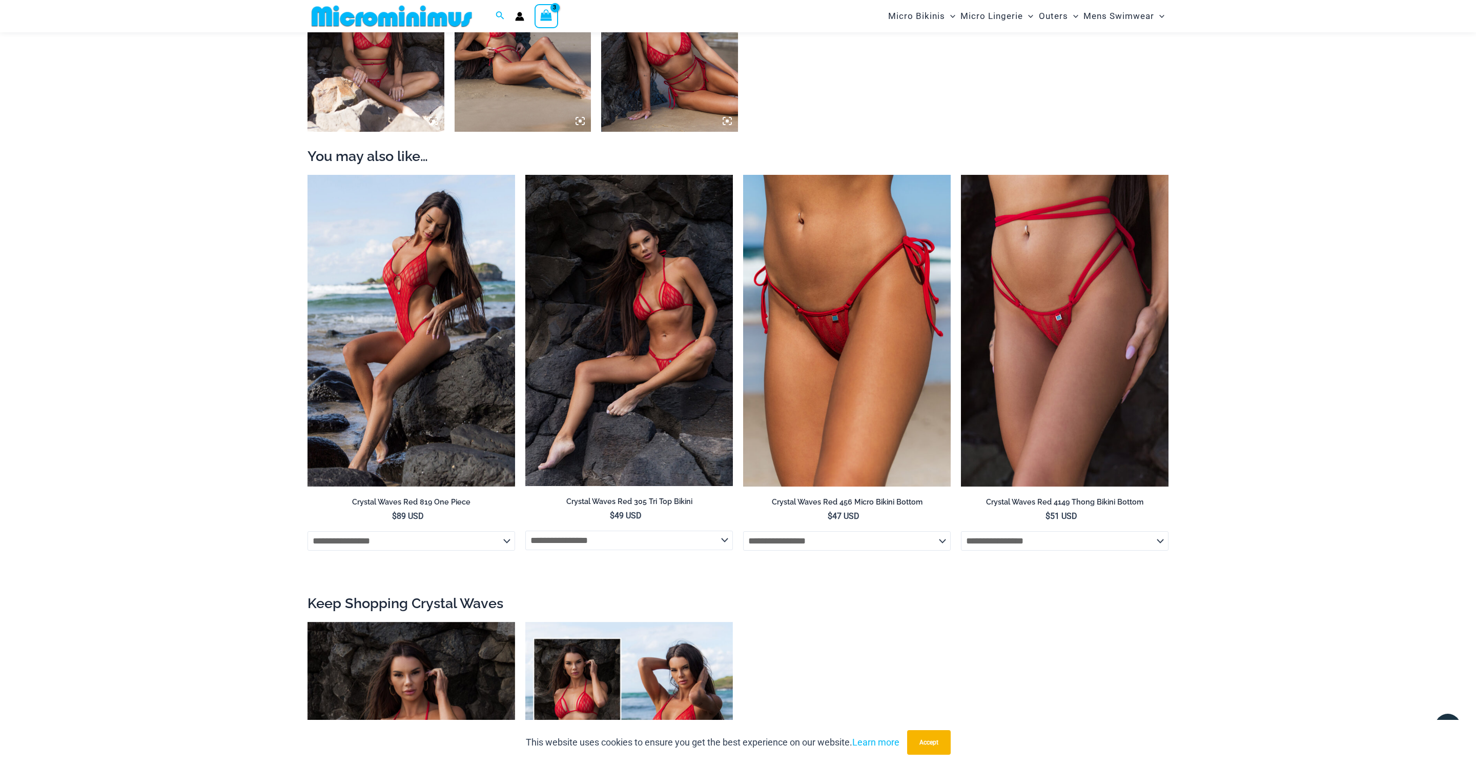
click at [644, 258] on img at bounding box center [629, 330] width 208 height 311
click at [641, 258] on img at bounding box center [629, 330] width 208 height 311
